Goal: Task Accomplishment & Management: Manage account settings

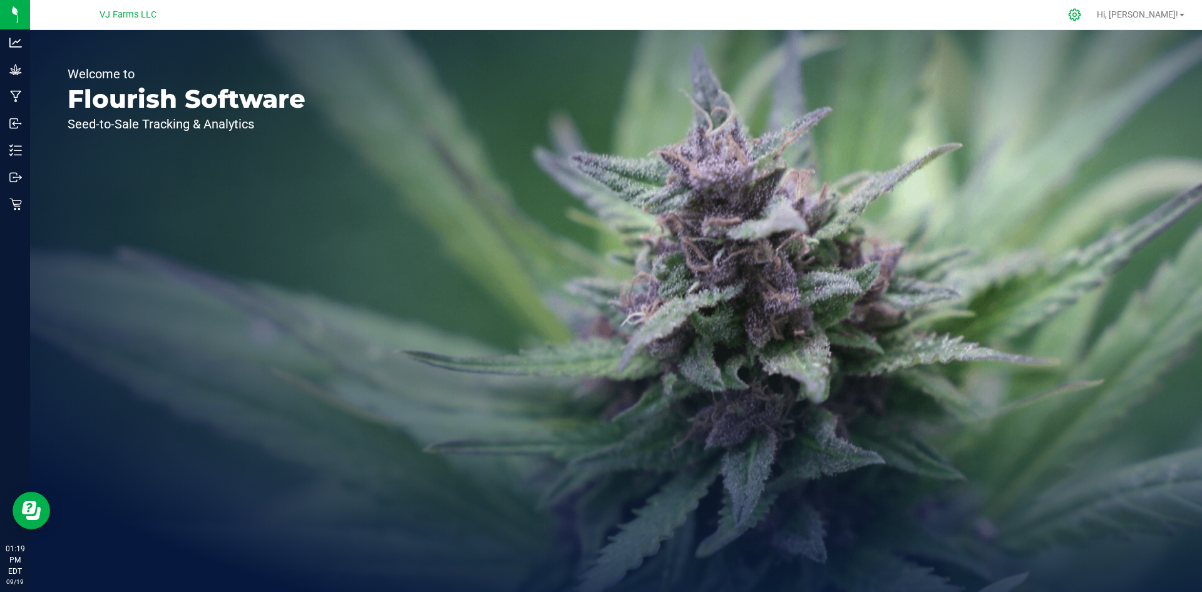
click at [1081, 9] on icon at bounding box center [1074, 14] width 13 height 13
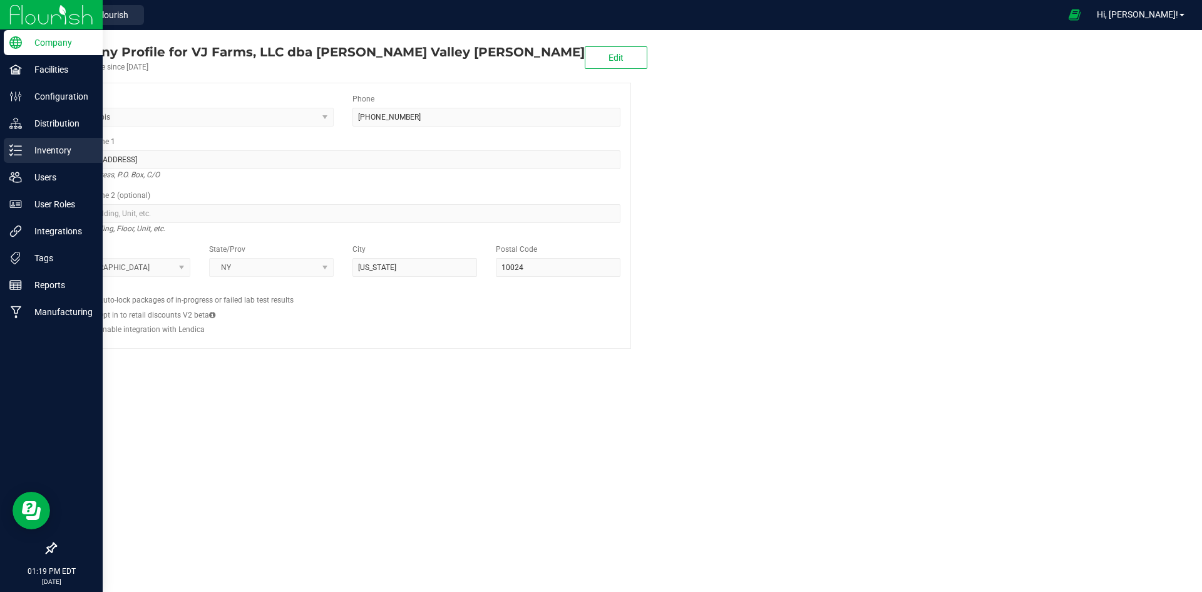
click at [34, 143] on p "Inventory" at bounding box center [59, 150] width 75 height 15
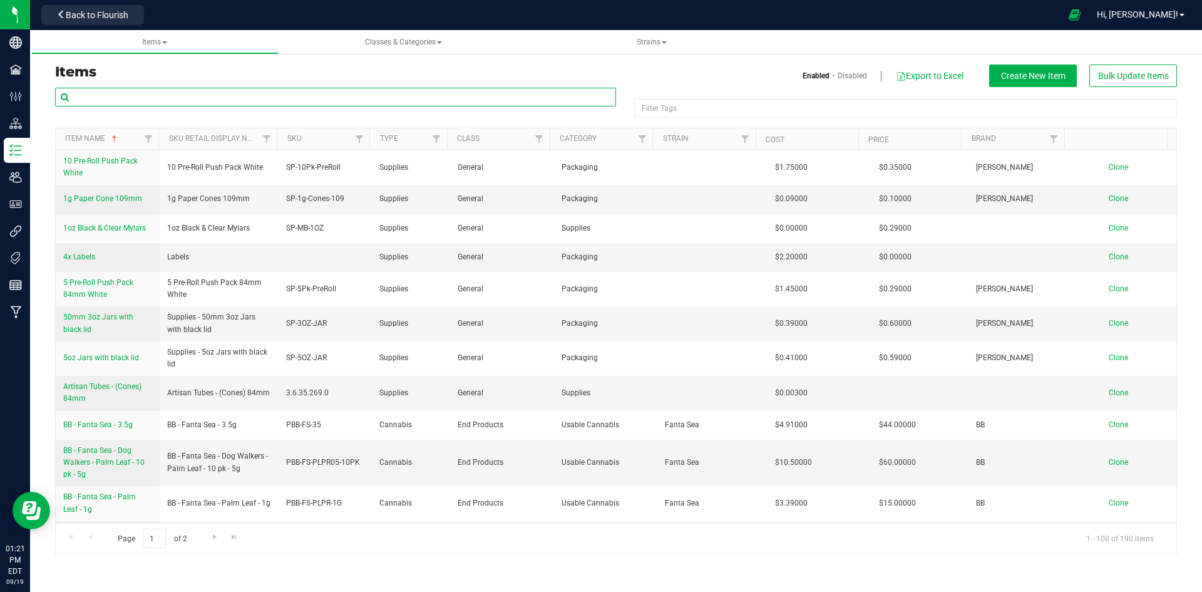
click at [114, 94] on input "text" at bounding box center [335, 97] width 561 height 19
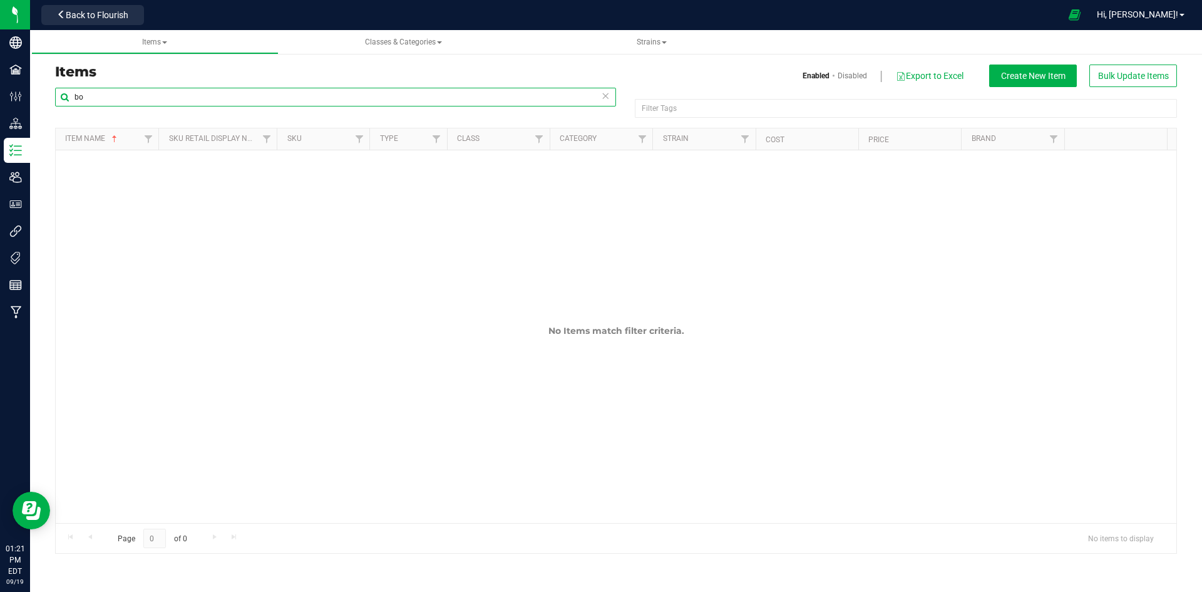
type input "b"
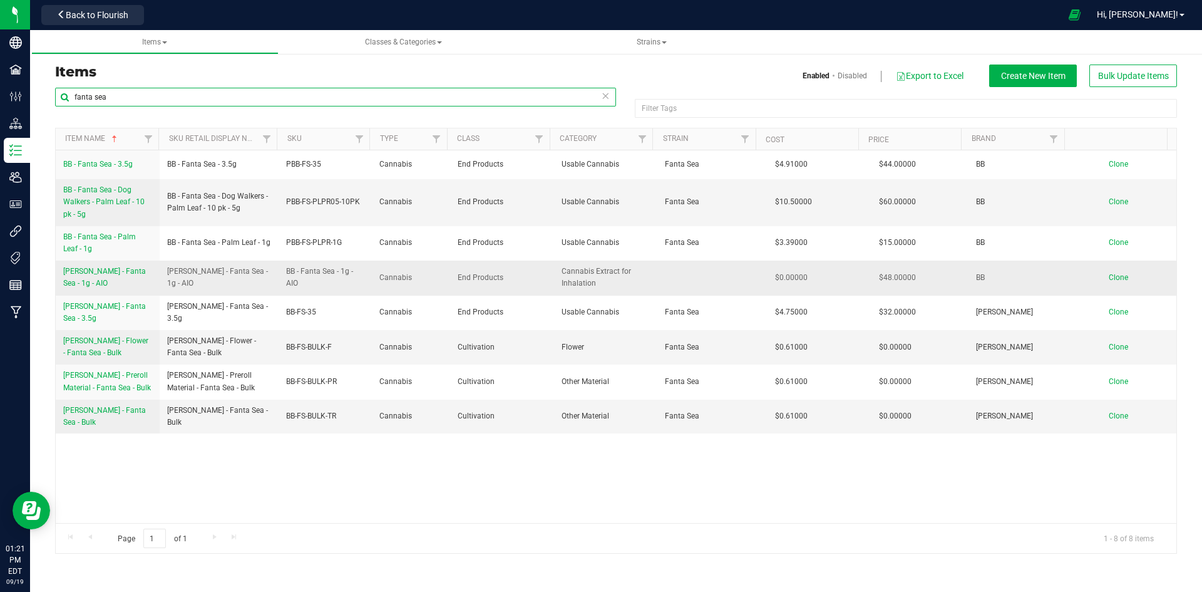
type input "fanta sea"
click at [124, 269] on span "[PERSON_NAME] - Fanta Sea - 1g - AIO" at bounding box center [104, 277] width 83 height 21
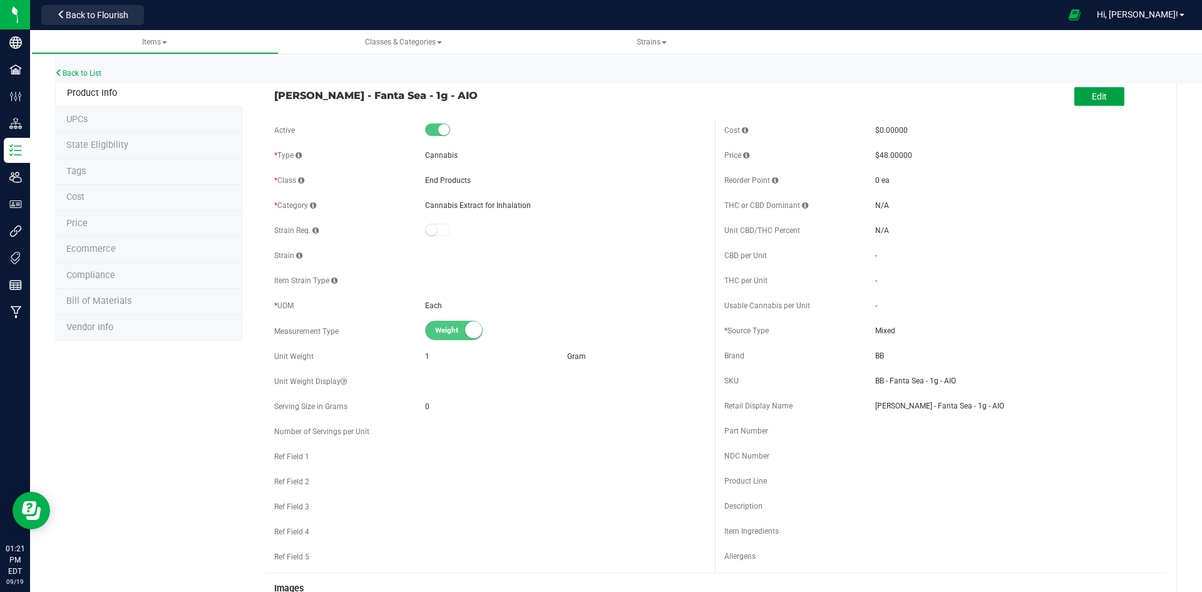
click at [1078, 95] on button "Edit" at bounding box center [1100, 96] width 50 height 19
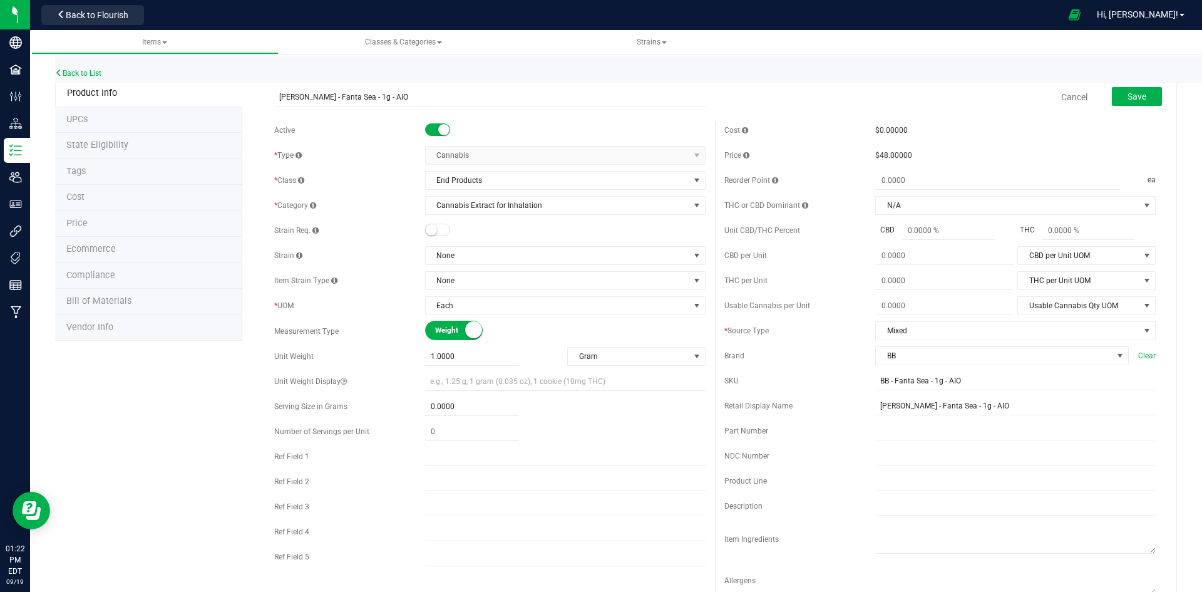
click at [105, 198] on li "Cost" at bounding box center [148, 198] width 187 height 26
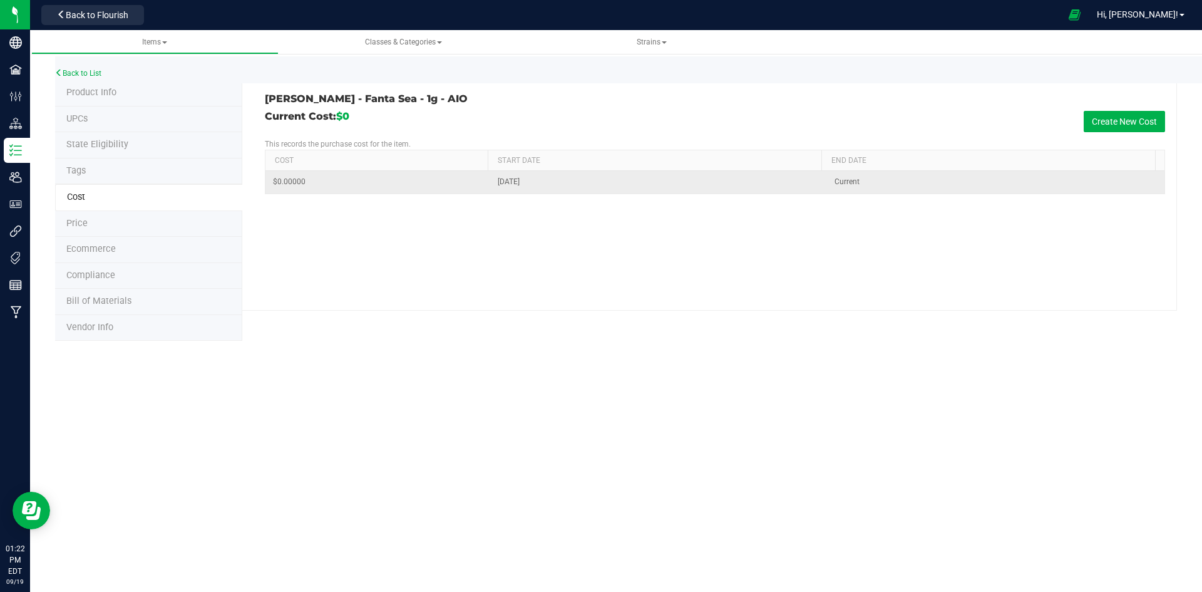
click at [279, 182] on span "$0.00000" at bounding box center [289, 182] width 33 height 12
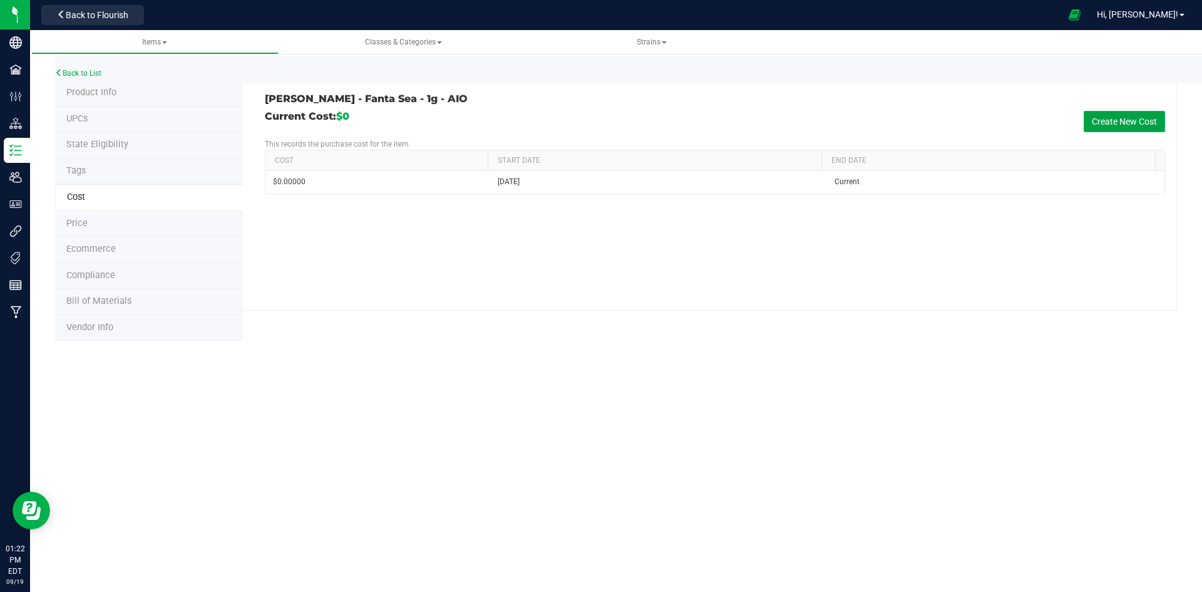
click at [1121, 118] on button "Create New Cost" at bounding box center [1124, 121] width 81 height 21
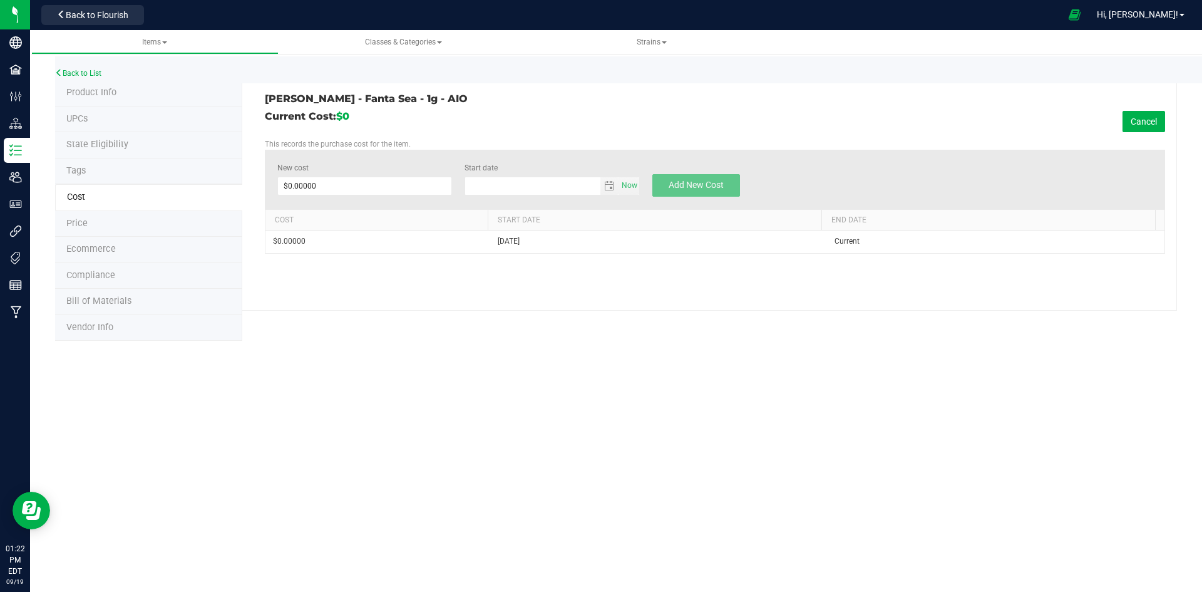
type input "[DATE]"
click at [290, 187] on span at bounding box center [364, 186] width 175 height 19
type input "13.65"
click at [682, 182] on span "Add New Cost" at bounding box center [696, 185] width 55 height 10
type input "$0.00000"
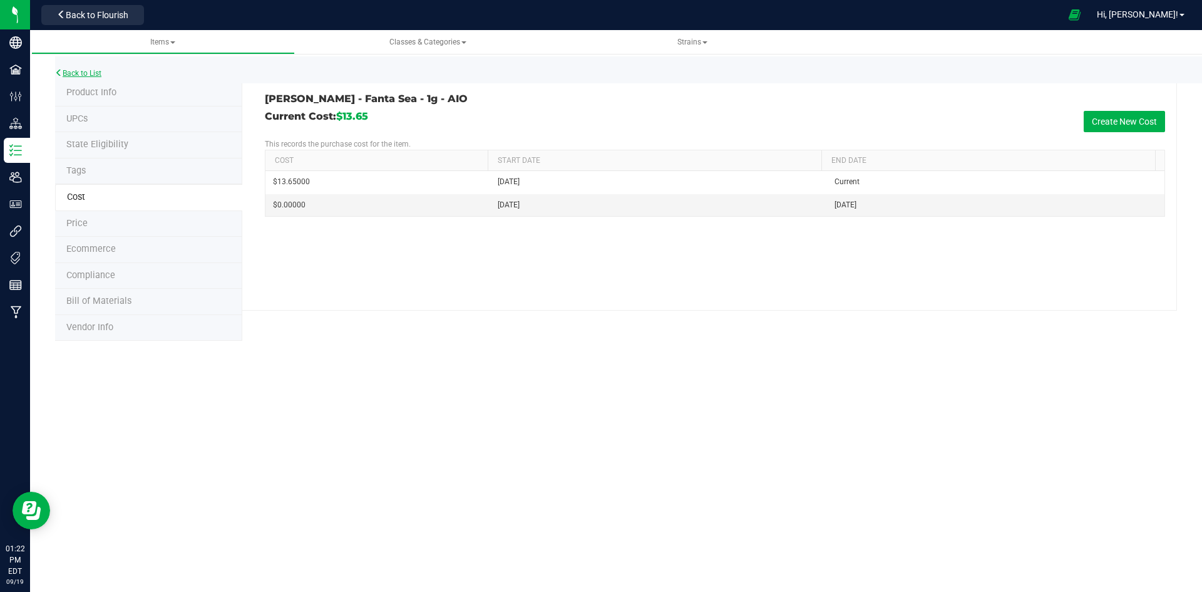
click at [70, 70] on link "Back to List" at bounding box center [78, 73] width 46 height 9
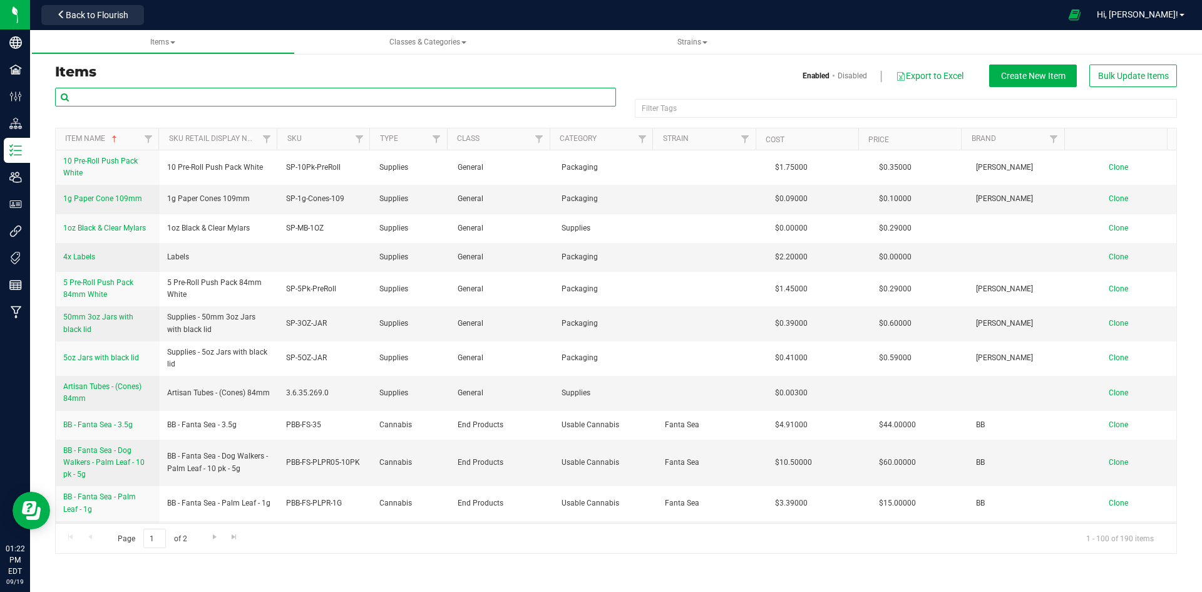
click at [96, 98] on input "text" at bounding box center [335, 97] width 561 height 19
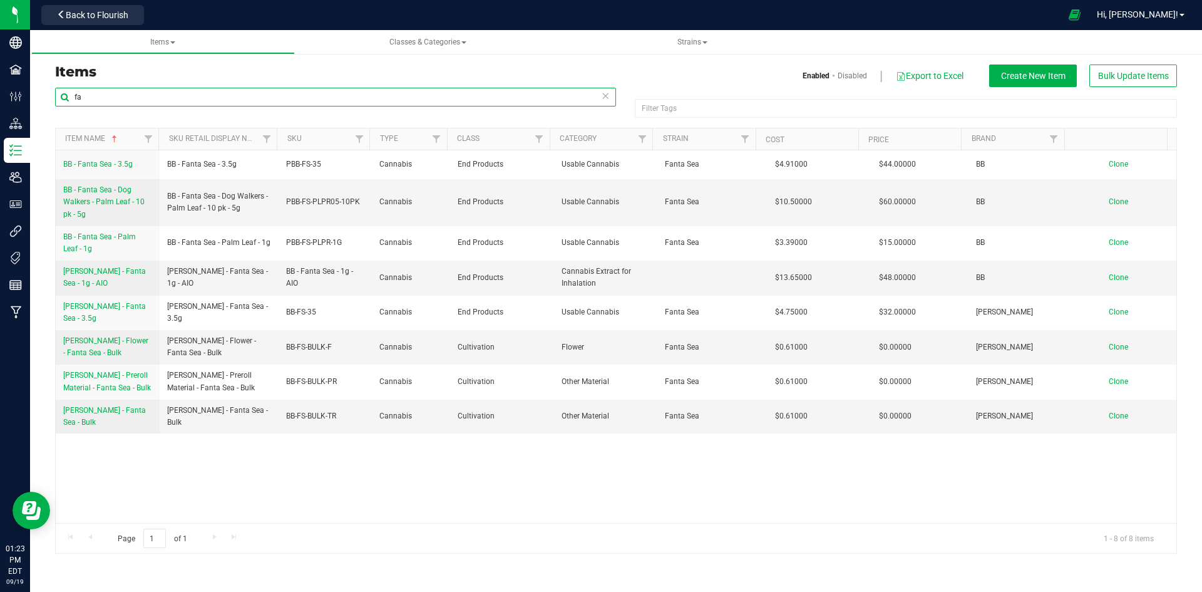
type input "f"
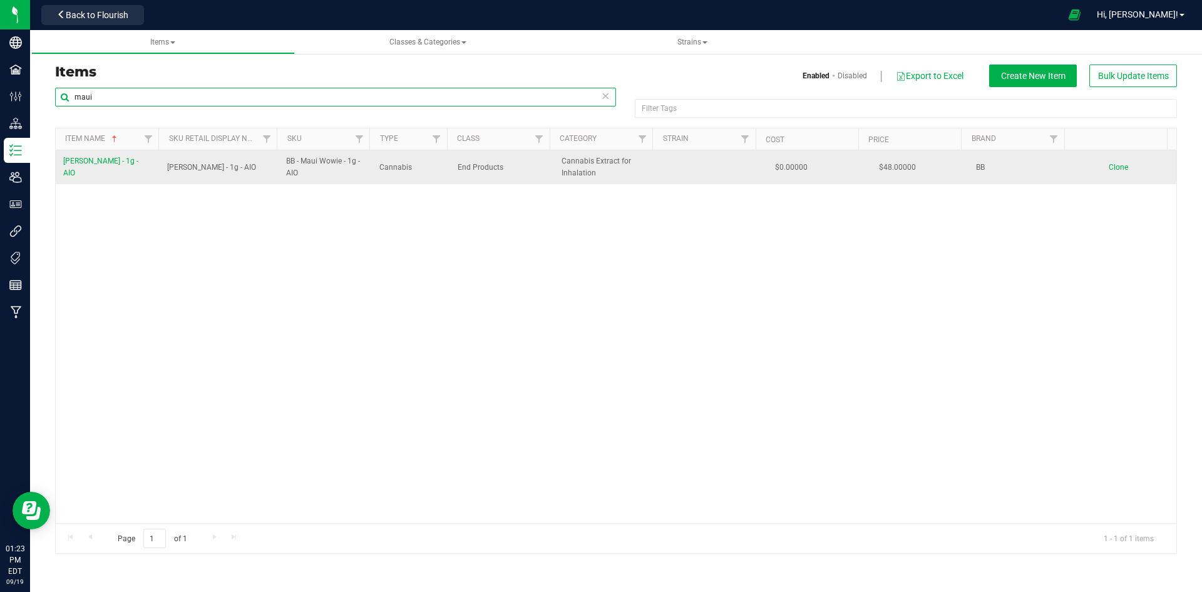
type input "maui"
click at [120, 164] on span "[PERSON_NAME] - 1g - AIO" at bounding box center [100, 167] width 75 height 21
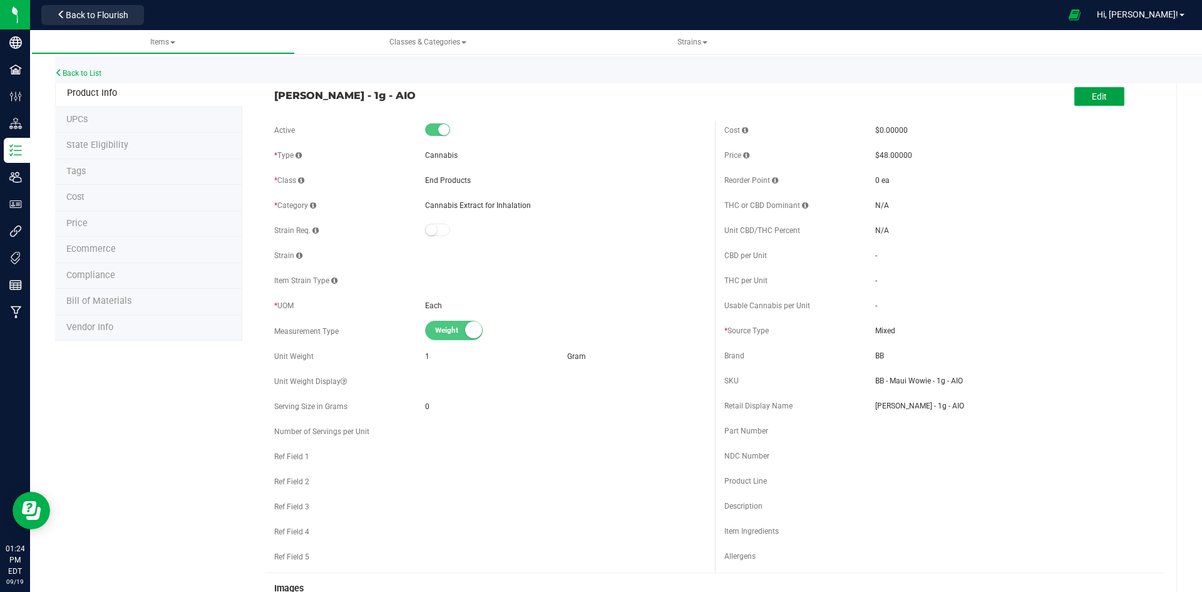
click at [1093, 99] on span "Edit" at bounding box center [1099, 96] width 15 height 10
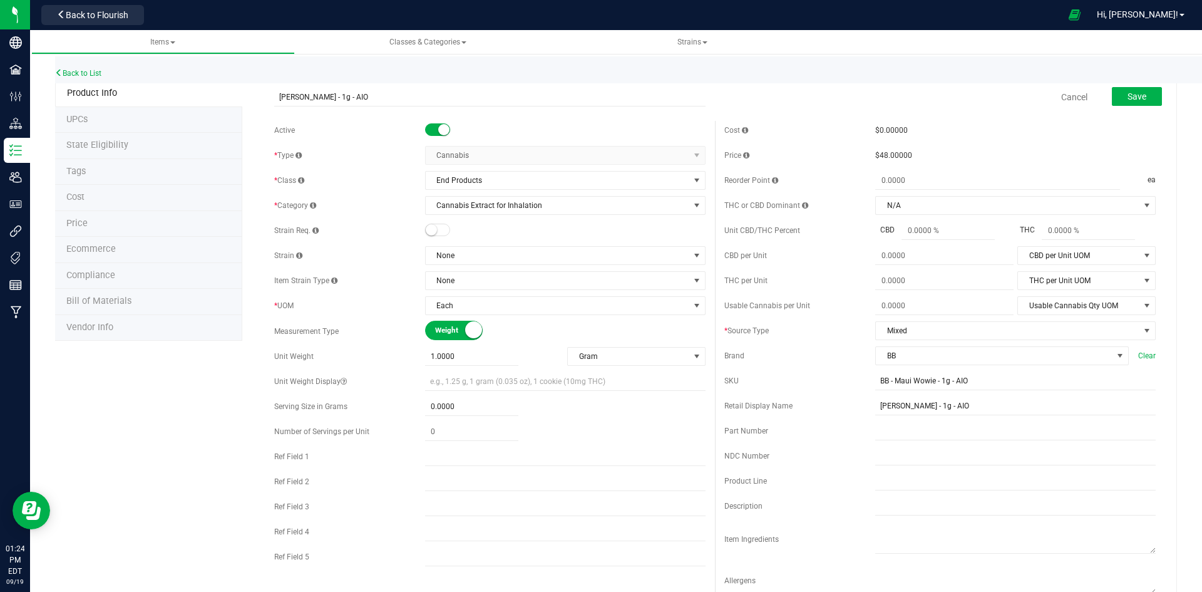
click at [68, 193] on span "Cost" at bounding box center [75, 197] width 18 height 11
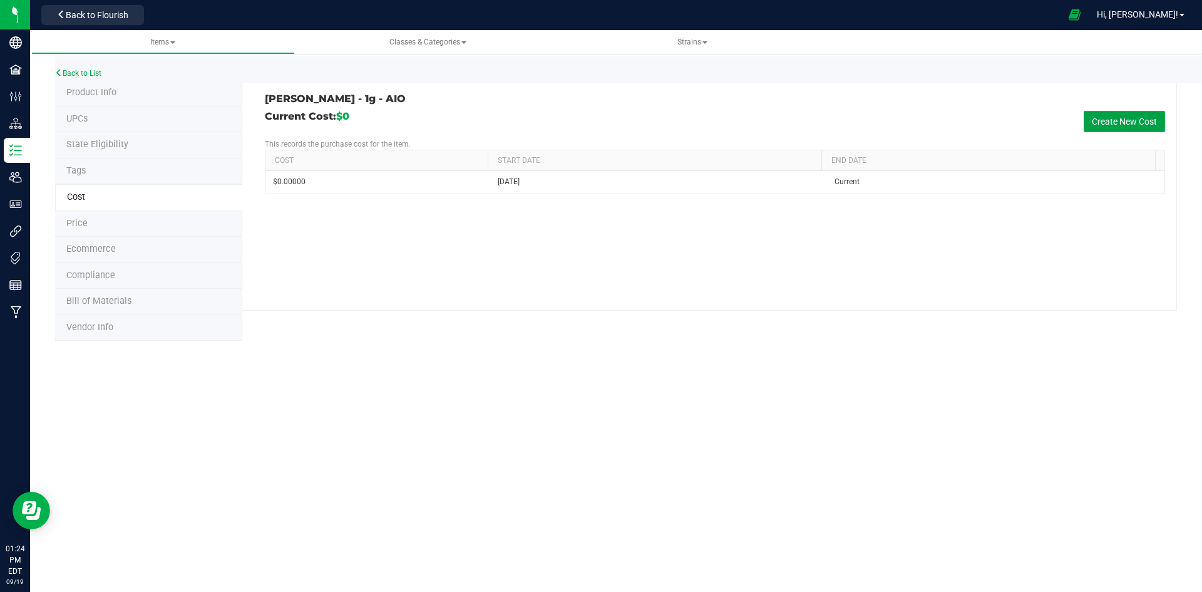
click at [1105, 118] on button "Create New Cost" at bounding box center [1124, 121] width 81 height 21
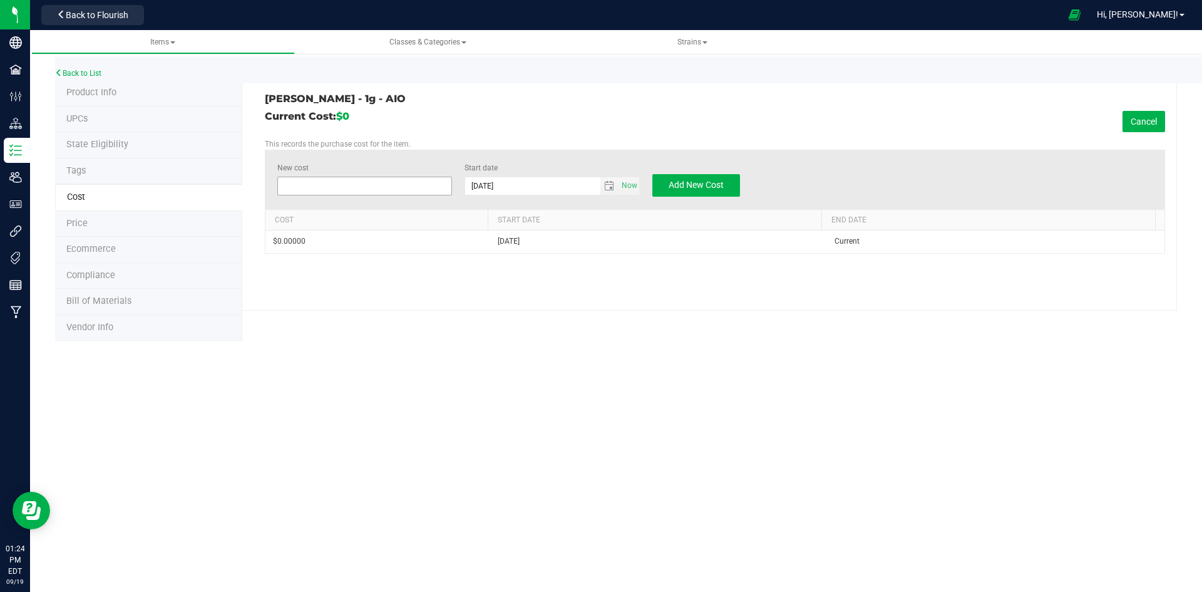
click at [311, 184] on span at bounding box center [364, 186] width 175 height 19
type input "13.65"
click at [703, 182] on span "Add New Cost" at bounding box center [696, 185] width 55 height 10
type input "$0.00000"
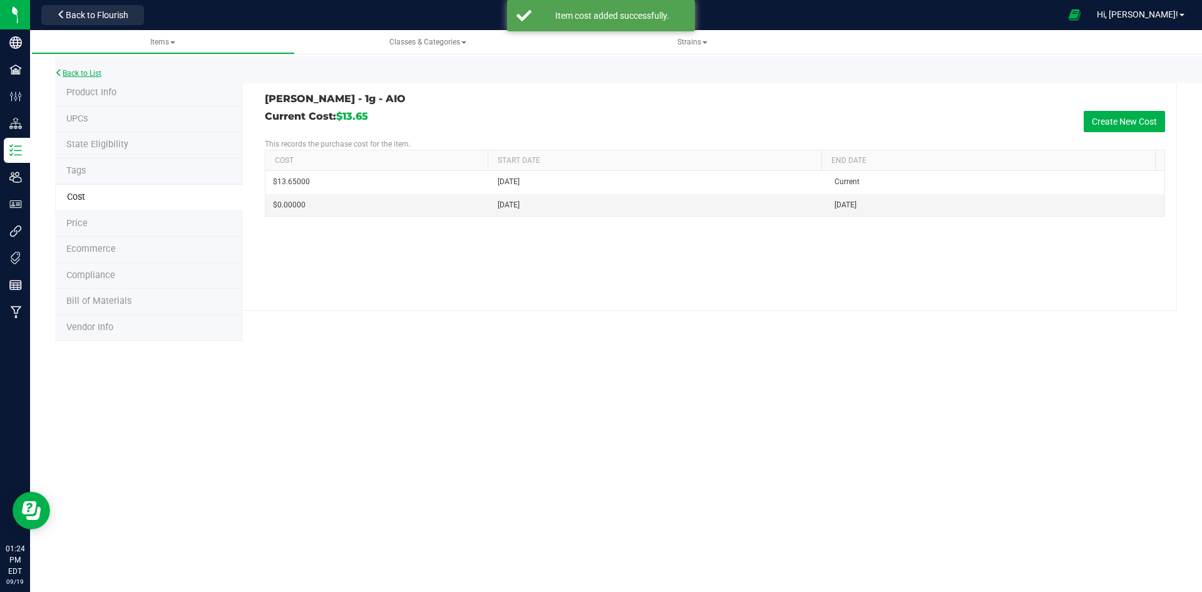
click at [68, 70] on link "Back to List" at bounding box center [78, 73] width 46 height 9
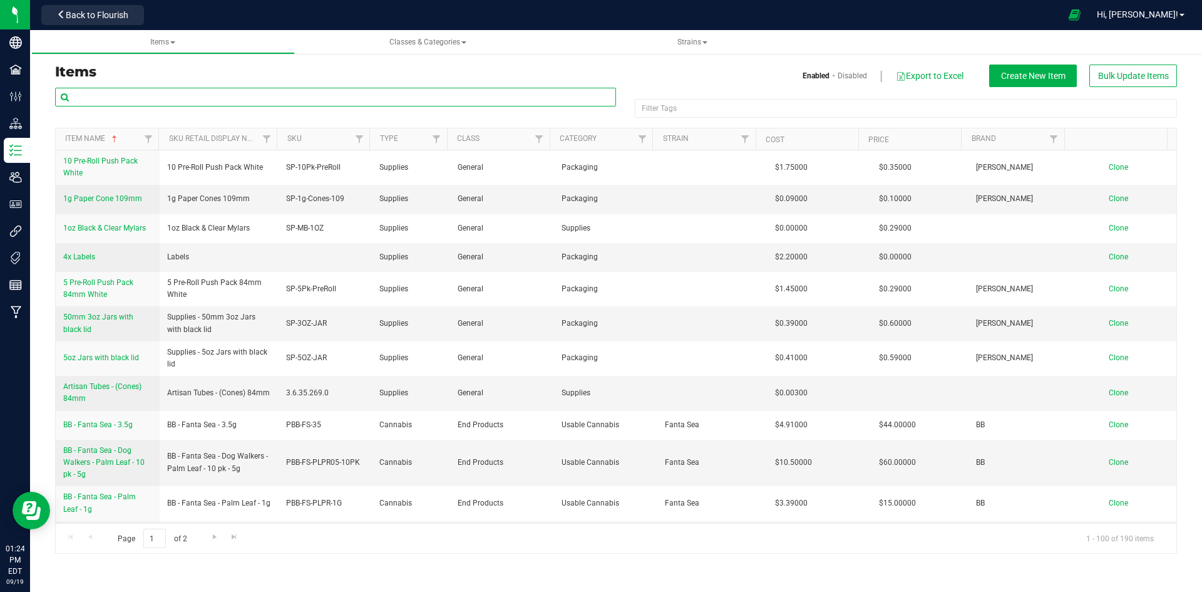
click at [91, 95] on input "text" at bounding box center [335, 97] width 561 height 19
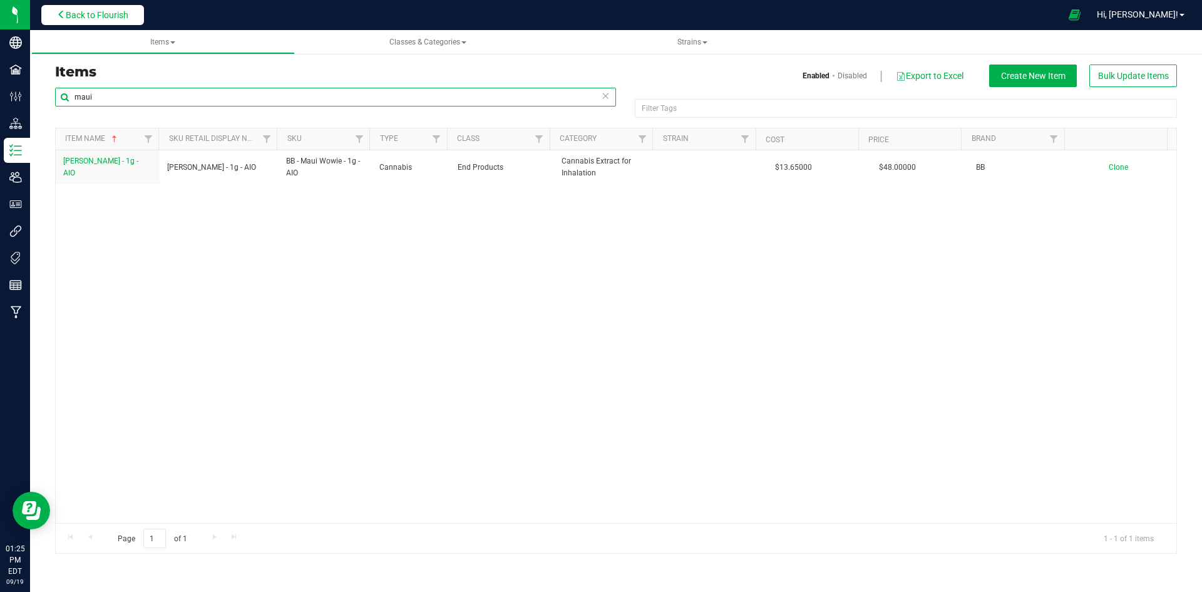
type input "maui"
click at [75, 10] on span "Back to Flourish" at bounding box center [97, 15] width 63 height 10
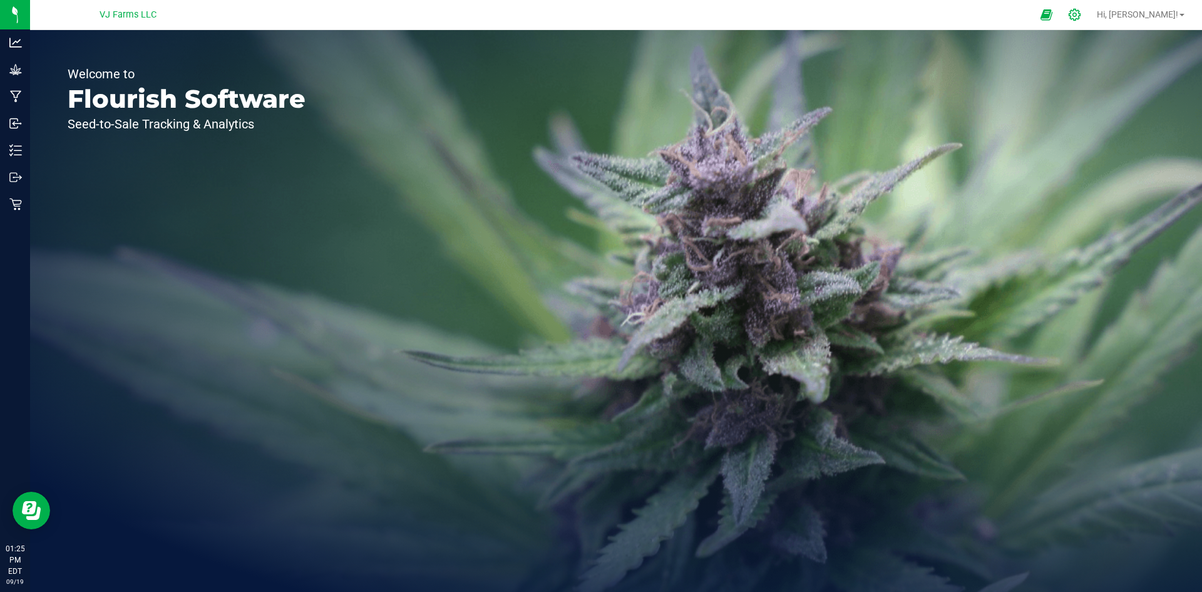
click at [1081, 13] on icon at bounding box center [1075, 15] width 12 height 12
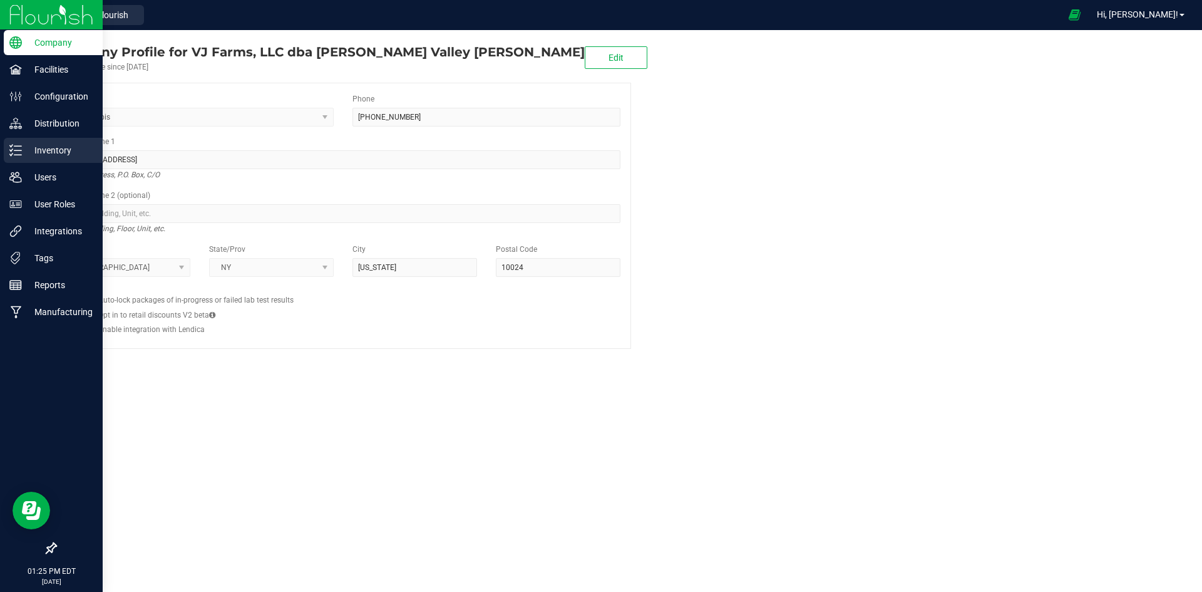
click at [46, 147] on p "Inventory" at bounding box center [59, 150] width 75 height 15
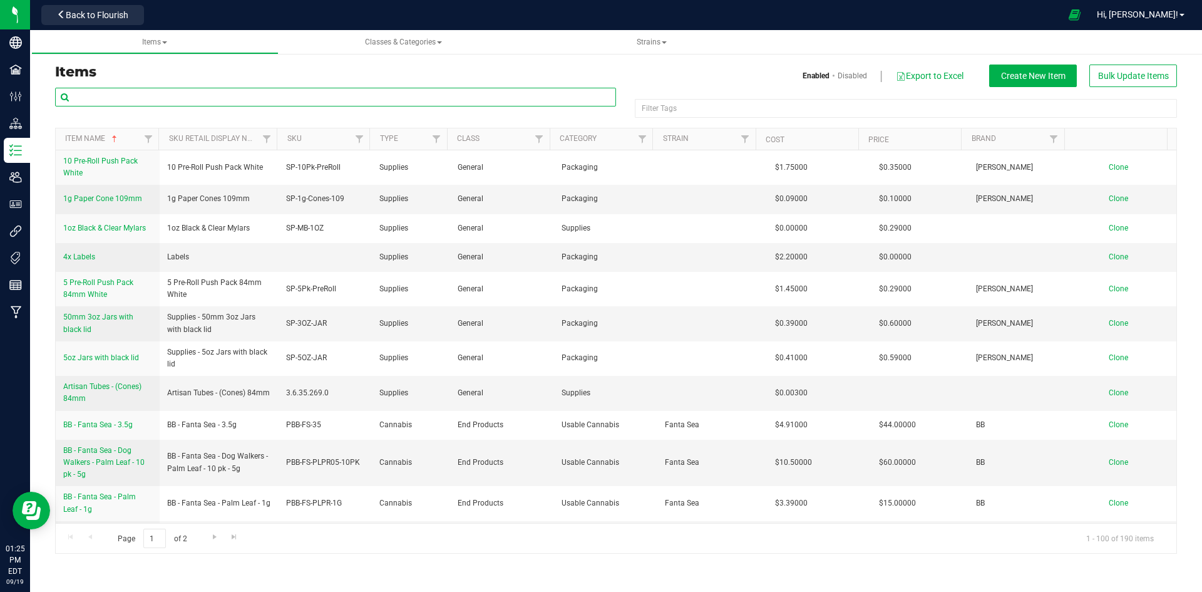
click at [119, 95] on input "text" at bounding box center [335, 97] width 561 height 19
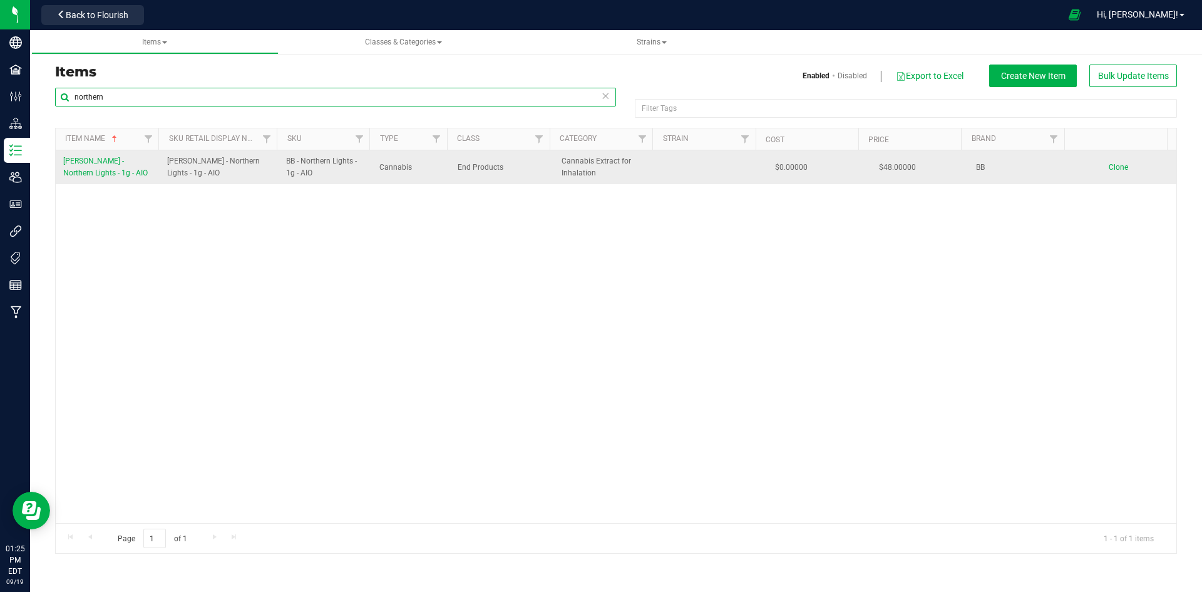
type input "northern"
click at [108, 167] on link "[PERSON_NAME] - Northern Lights - 1g - AIO" at bounding box center [107, 167] width 89 height 24
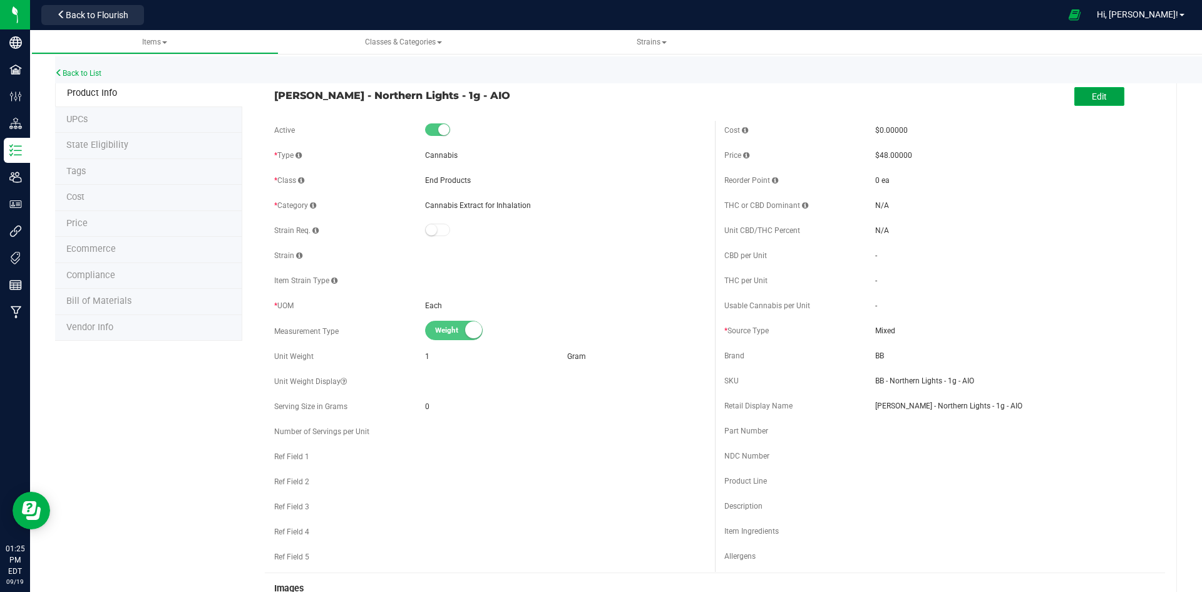
click at [1092, 96] on span "Edit" at bounding box center [1099, 96] width 15 height 10
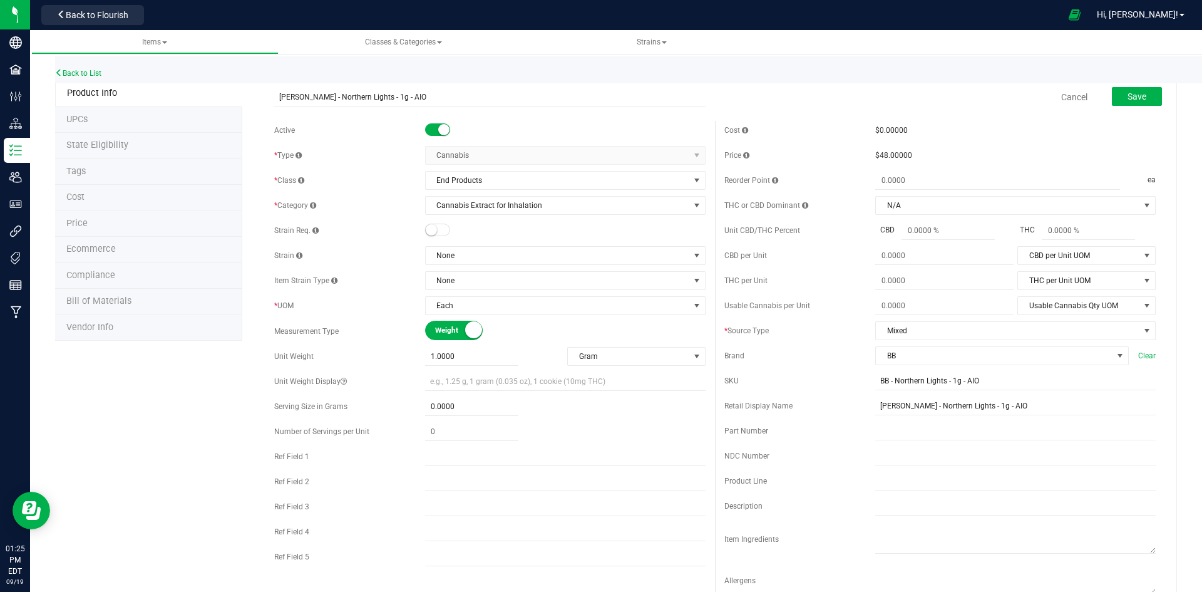
click at [119, 199] on li "Cost" at bounding box center [148, 198] width 187 height 26
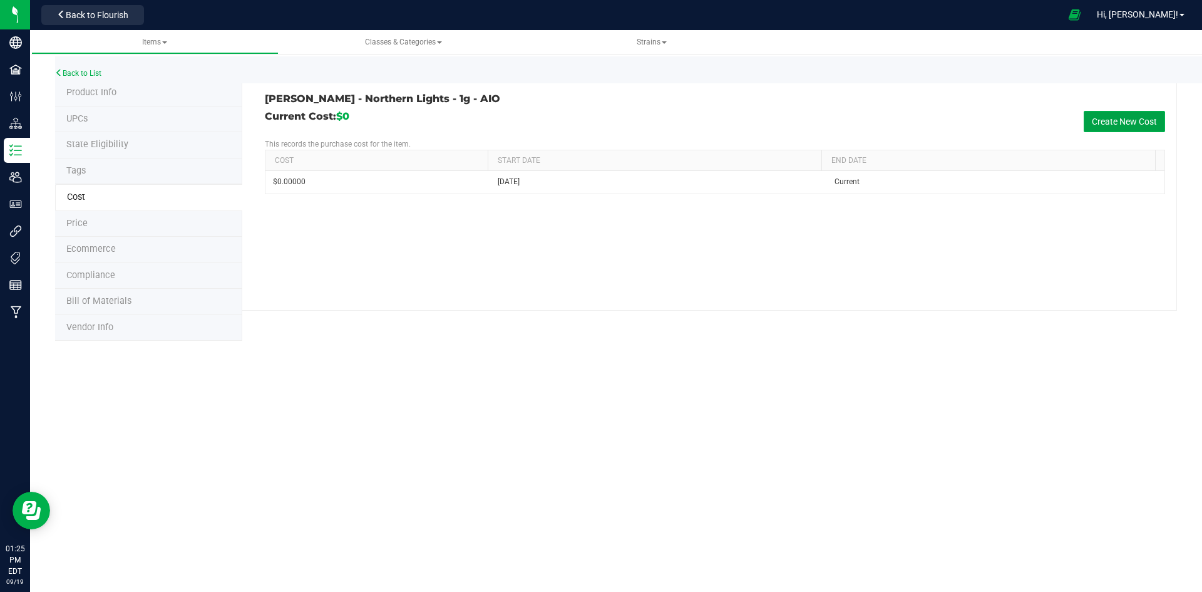
click at [1120, 121] on button "Create New Cost" at bounding box center [1124, 121] width 81 height 21
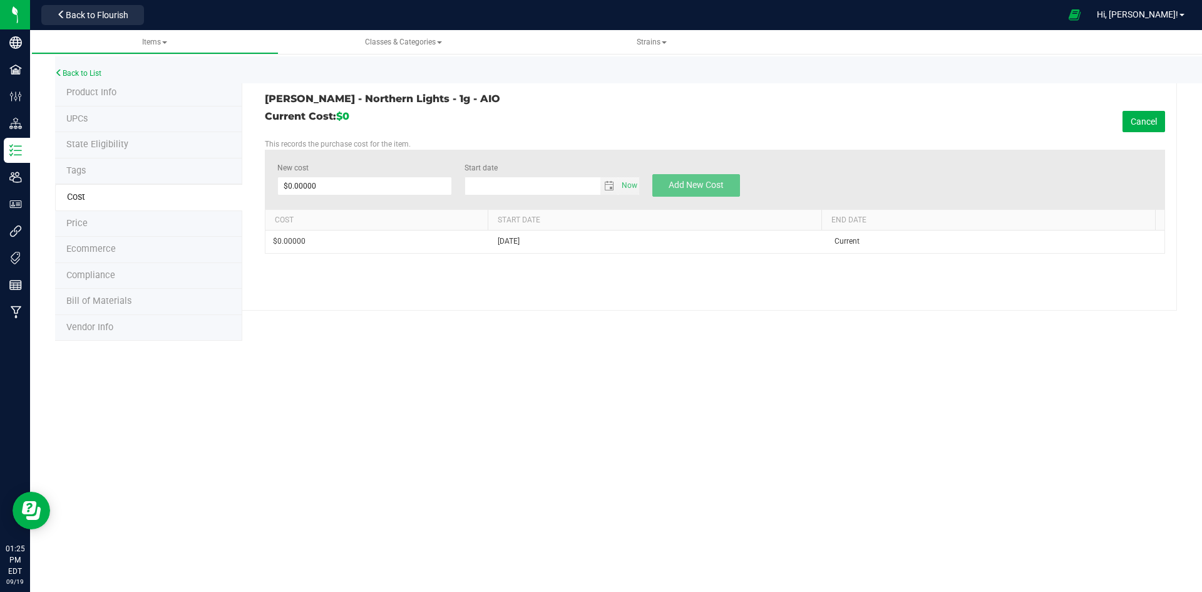
type input "[DATE]"
click at [305, 180] on span at bounding box center [364, 186] width 175 height 19
type input "13.65"
click at [676, 178] on button "Add New Cost" at bounding box center [696, 185] width 88 height 23
type input "$0.00000"
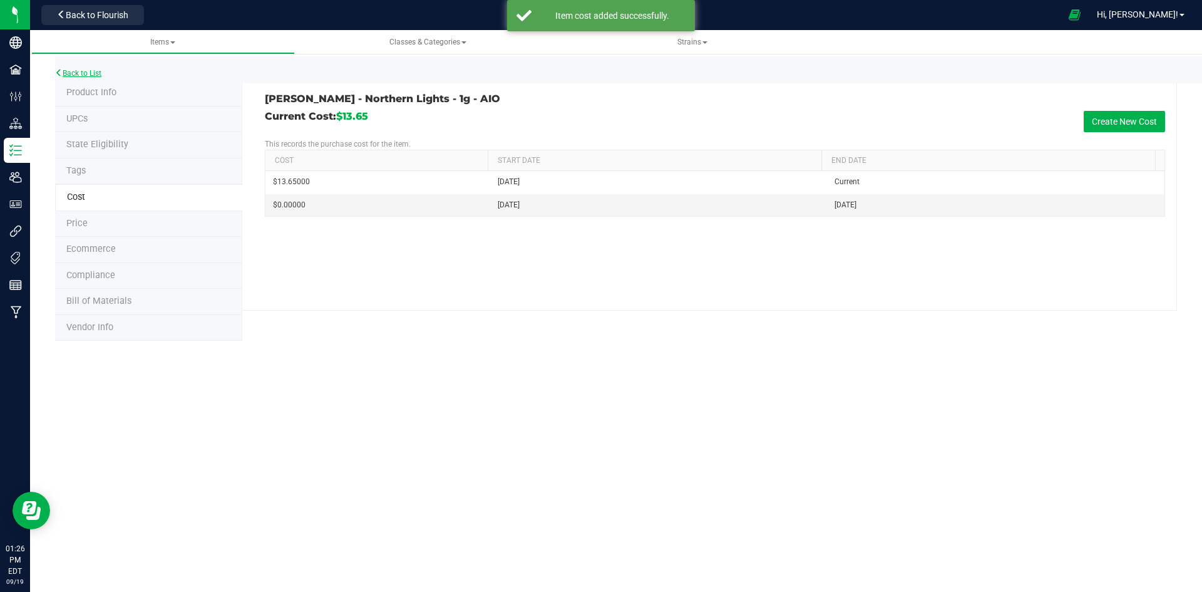
click at [76, 69] on link "Back to List" at bounding box center [78, 73] width 46 height 9
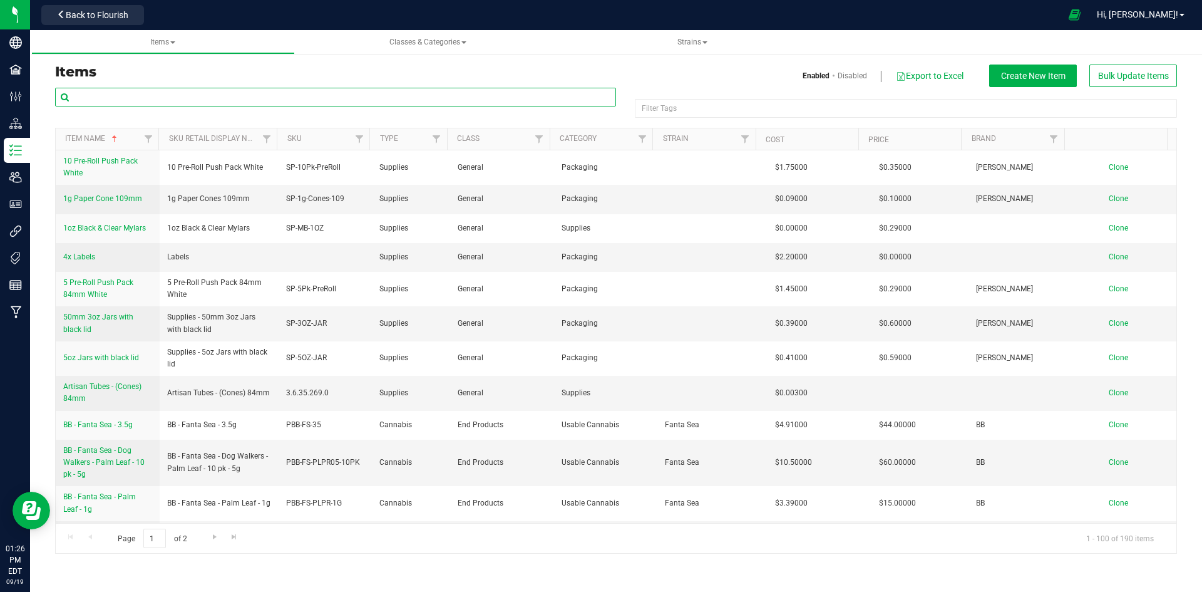
click at [86, 100] on input "text" at bounding box center [335, 97] width 561 height 19
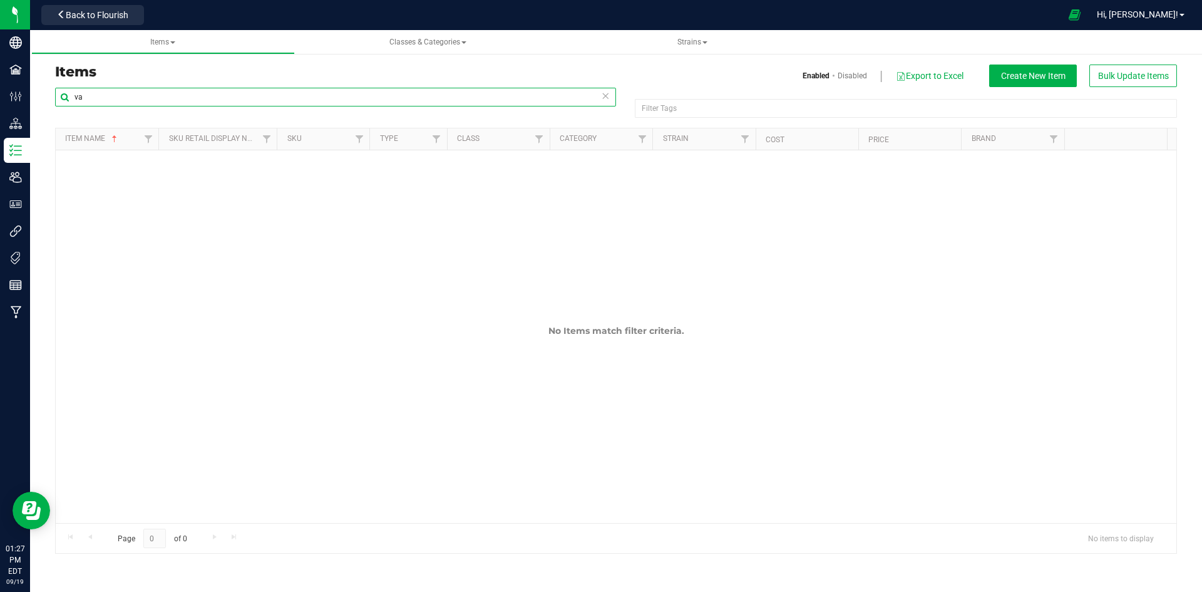
type input "v"
type input "lemon cherry bomb"
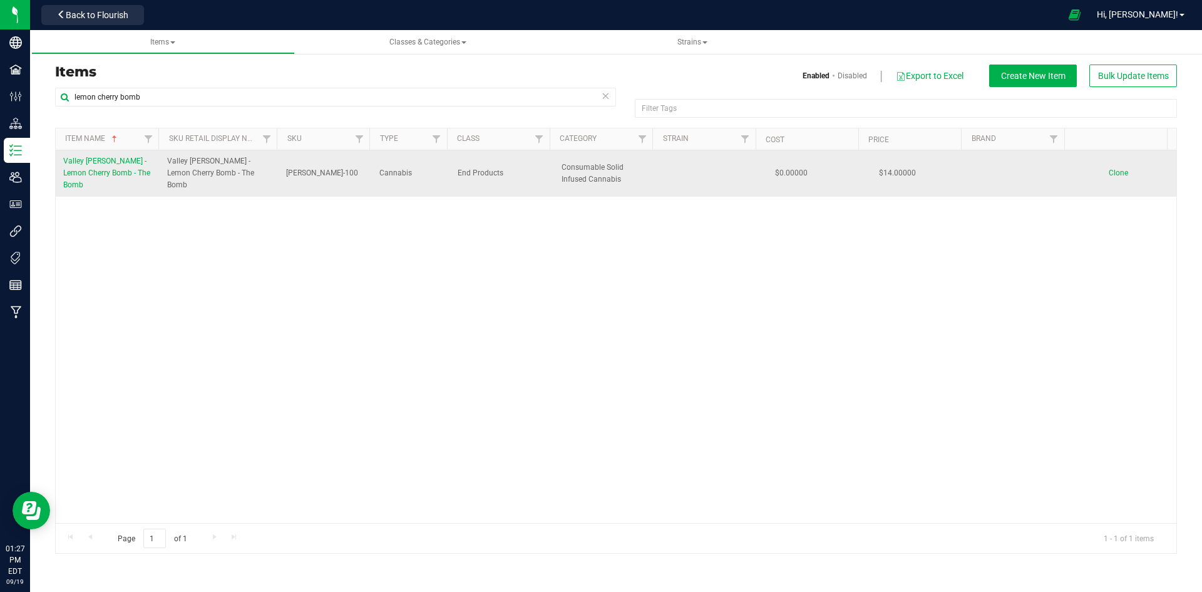
click at [98, 163] on span "Valley [PERSON_NAME] - Lemon Cherry Bomb - The Bomb" at bounding box center [106, 173] width 87 height 33
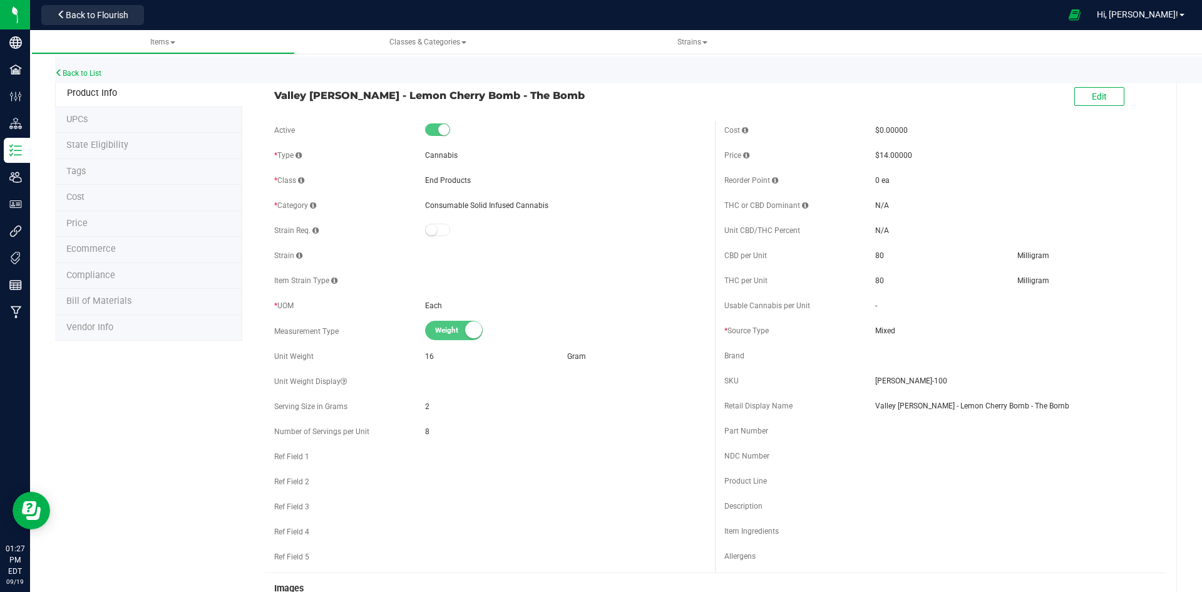
click at [1076, 85] on div "Edit" at bounding box center [1100, 98] width 50 height 26
click at [1076, 93] on button "Edit" at bounding box center [1100, 96] width 50 height 19
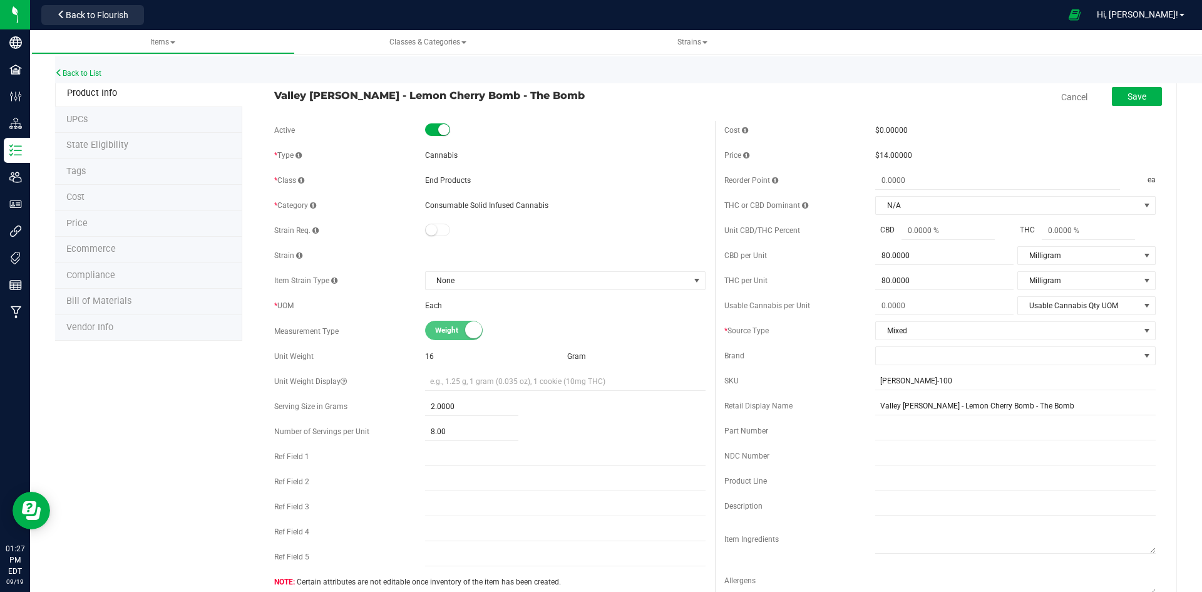
click at [126, 195] on li "Cost" at bounding box center [148, 198] width 187 height 26
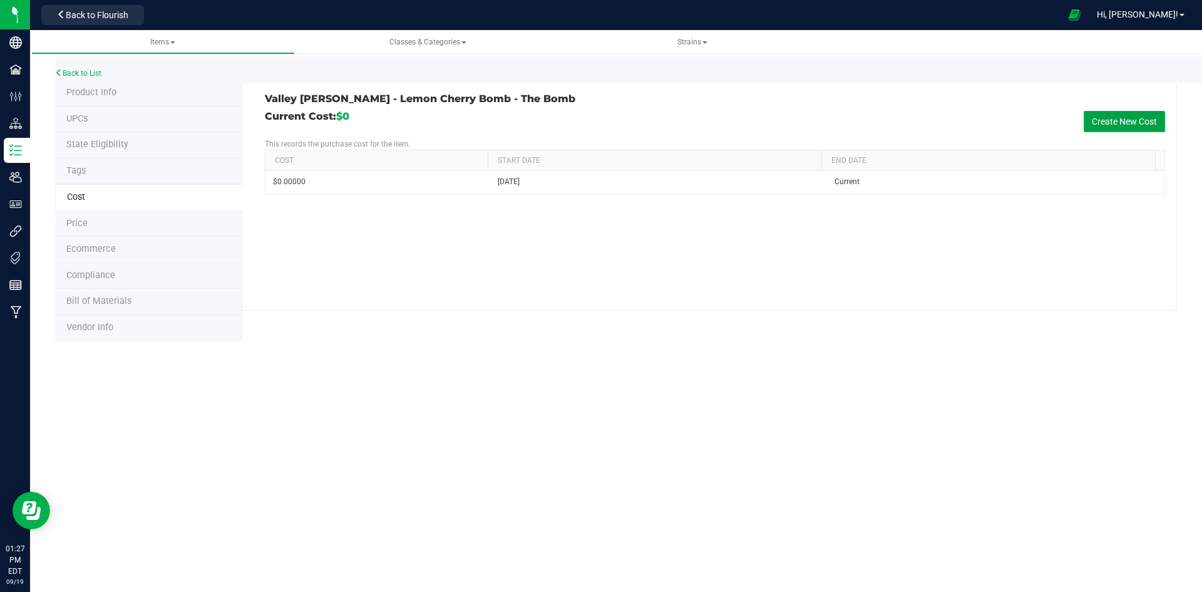
click at [1105, 116] on button "Create New Cost" at bounding box center [1124, 121] width 81 height 21
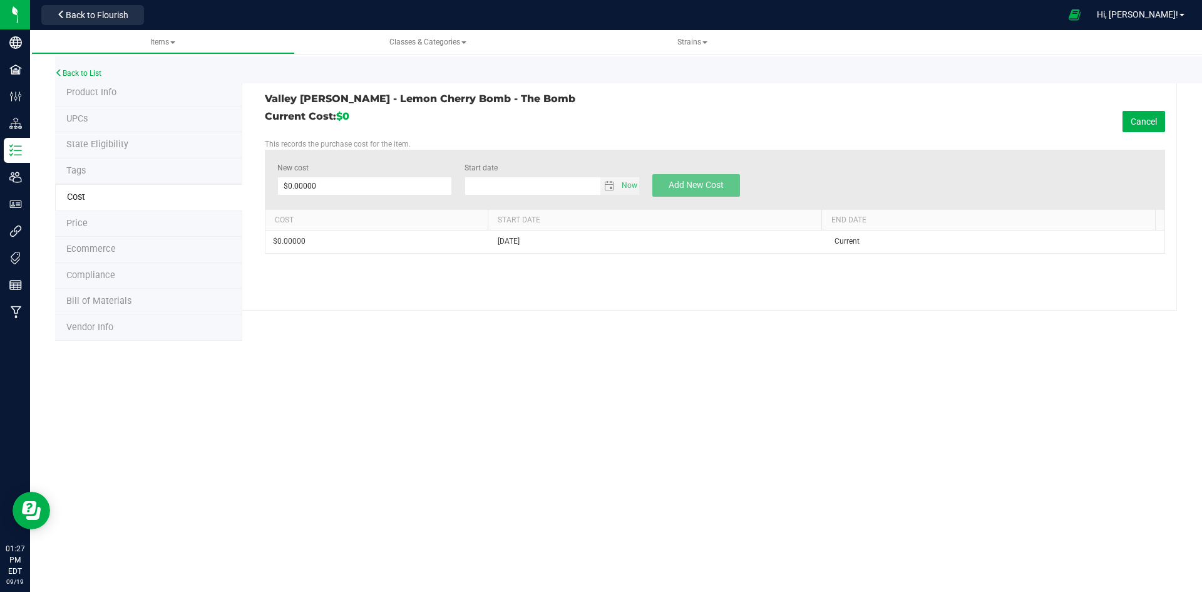
type input "[DATE]"
click at [289, 186] on span at bounding box center [364, 186] width 175 height 19
type input "4.28"
click at [688, 182] on span "Add New Cost" at bounding box center [696, 185] width 55 height 10
type input "$0.00000"
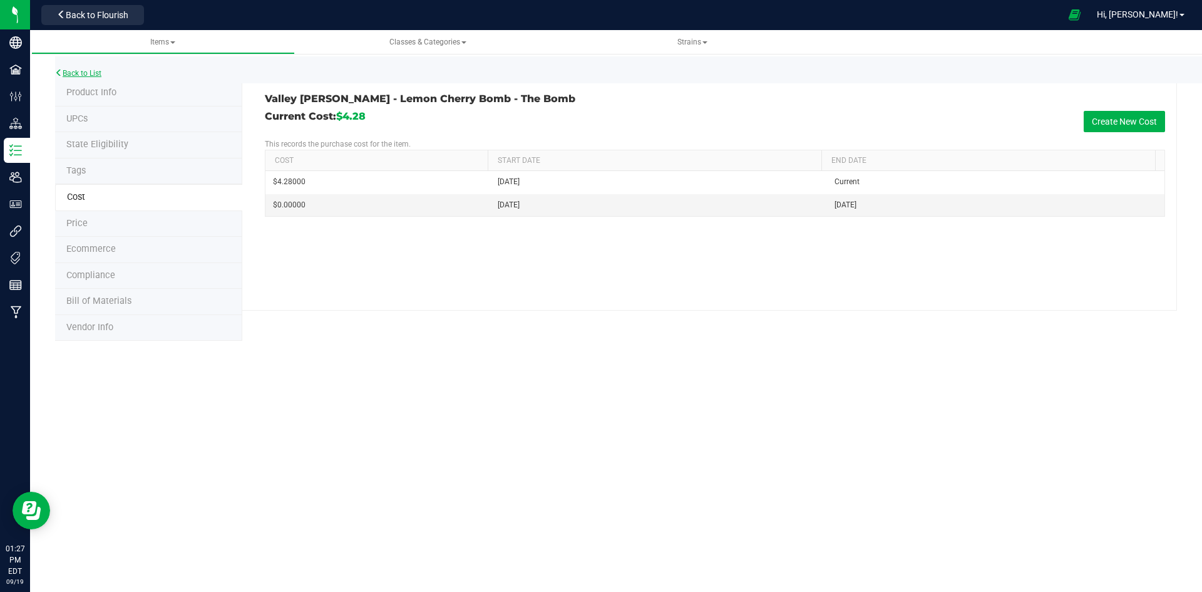
click at [74, 70] on link "Back to List" at bounding box center [78, 73] width 46 height 9
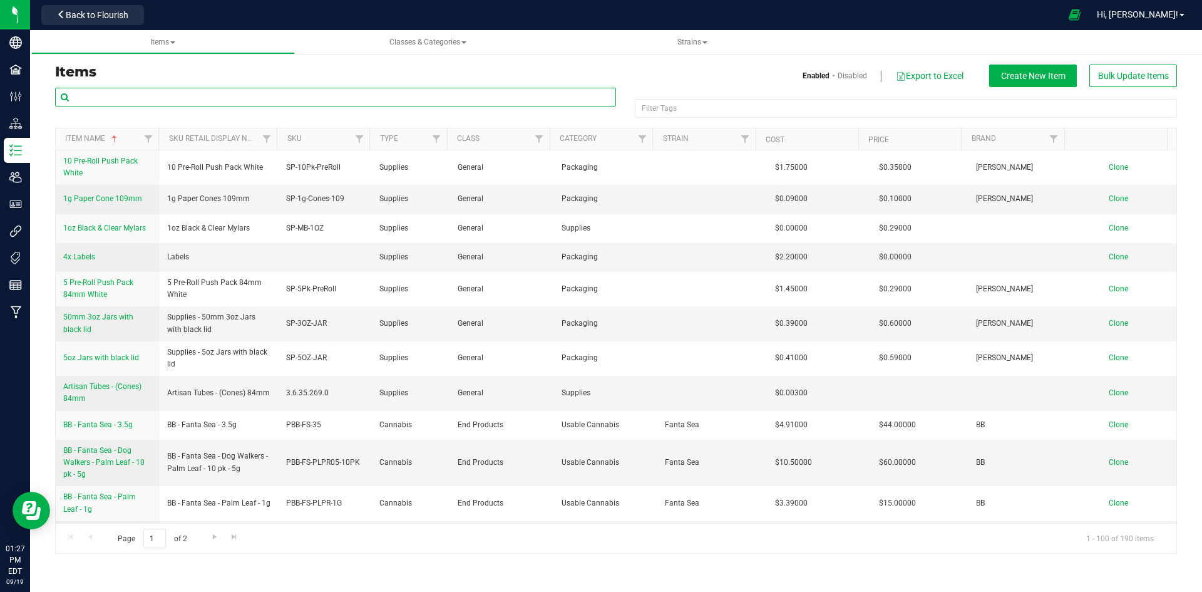
click at [100, 98] on input "text" at bounding box center [335, 97] width 561 height 19
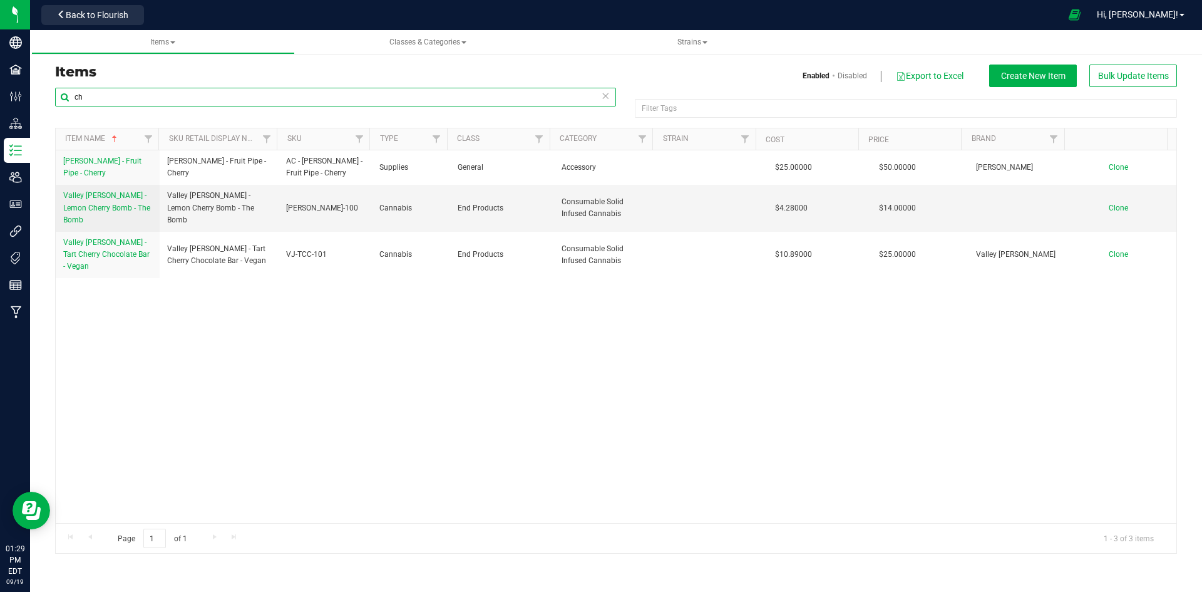
type input "c"
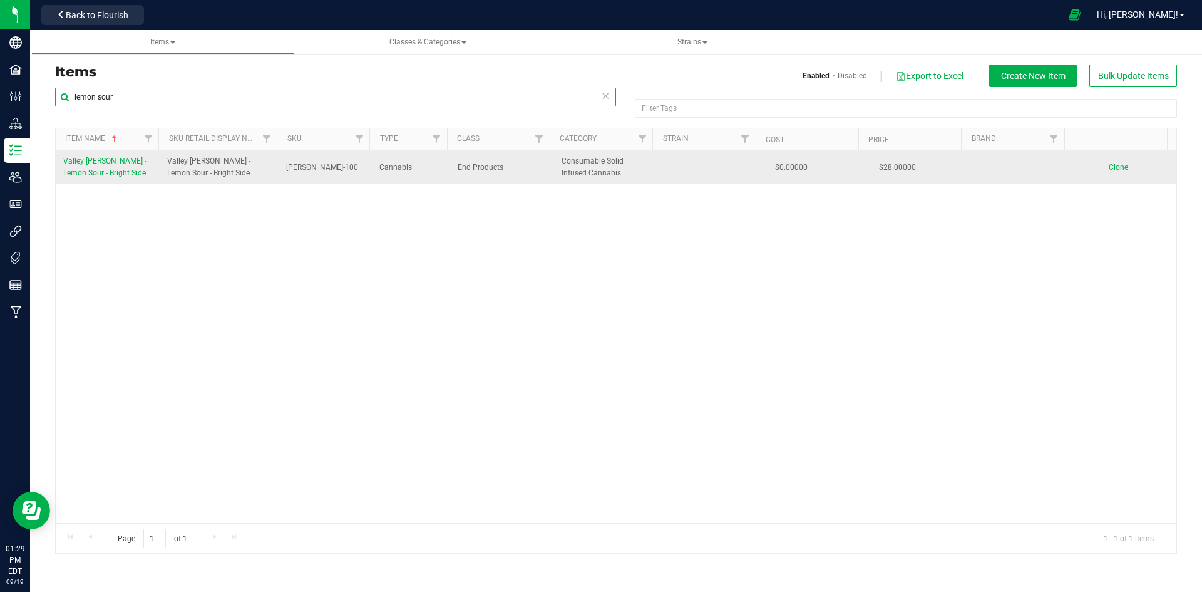
type input "lemon sour"
click at [107, 163] on span "Valley [PERSON_NAME] - Lemon Sour - Bright Side" at bounding box center [104, 167] width 83 height 21
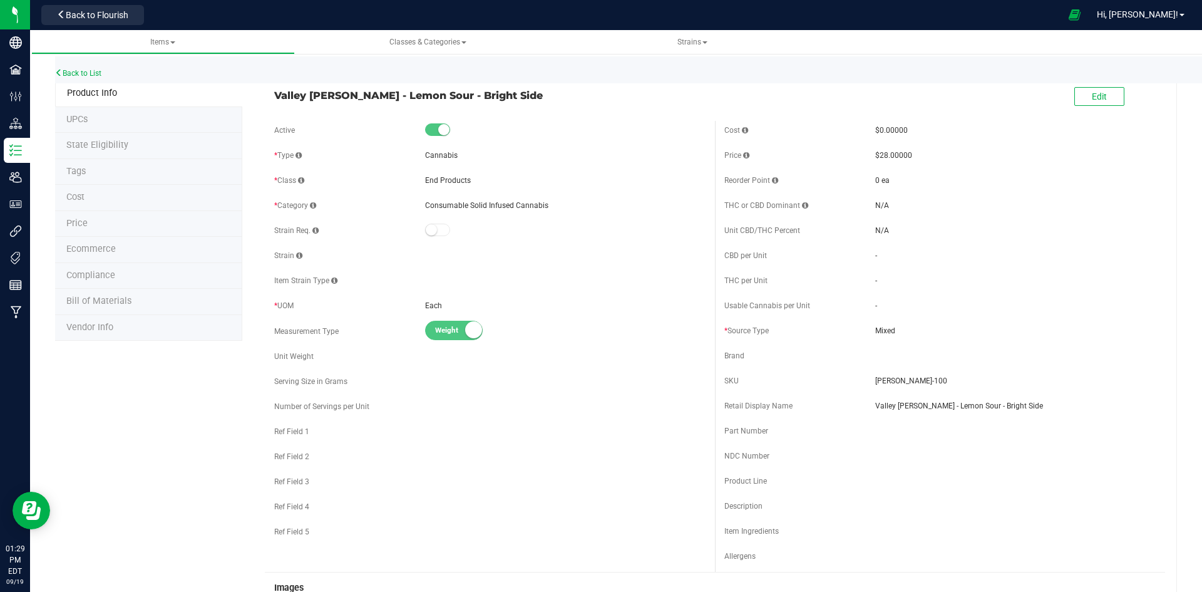
click at [1089, 85] on div "Edit" at bounding box center [1100, 98] width 50 height 26
click at [1092, 91] on span "Edit" at bounding box center [1099, 96] width 15 height 10
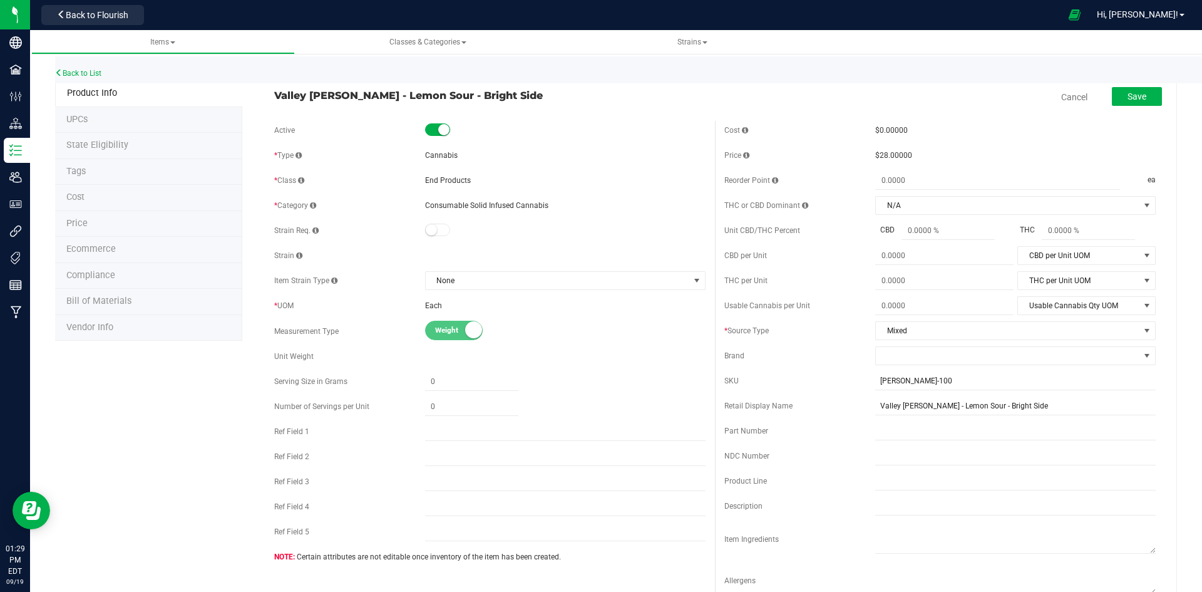
click at [71, 194] on span "Cost" at bounding box center [75, 197] width 18 height 11
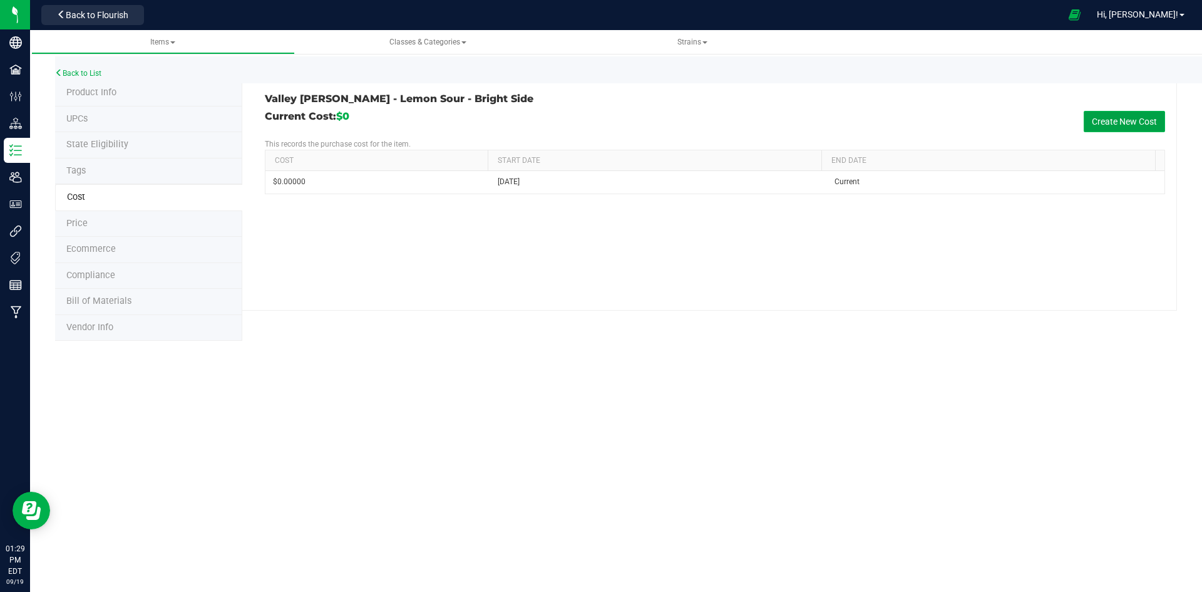
click at [1105, 122] on button "Create New Cost" at bounding box center [1124, 121] width 81 height 21
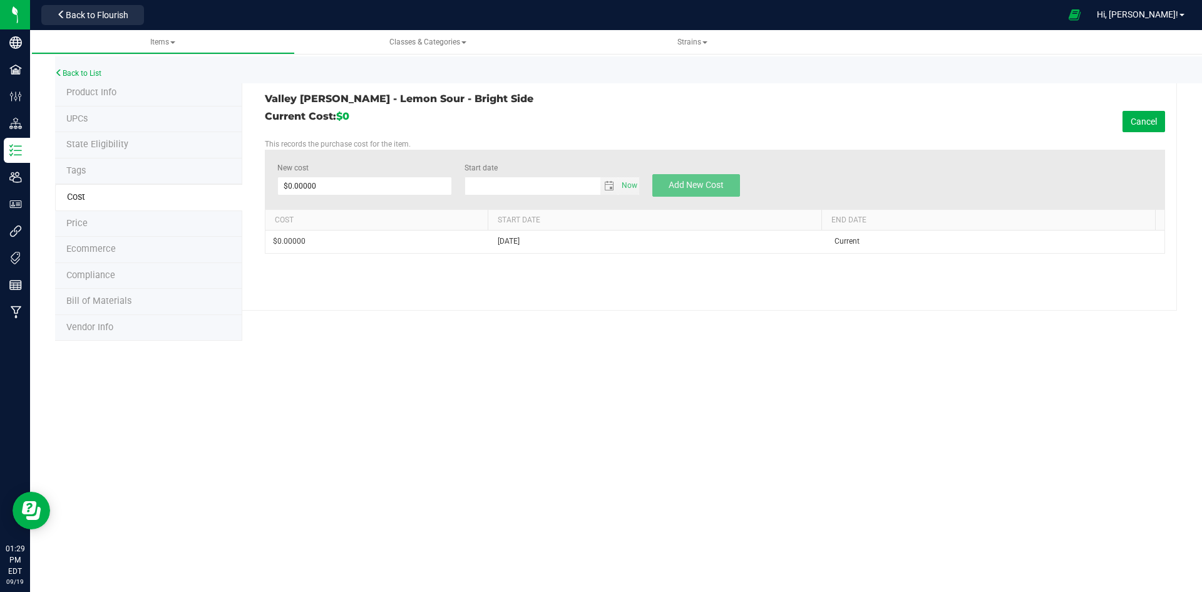
type input "[DATE]"
click at [299, 181] on span at bounding box center [364, 186] width 175 height 19
type input "8.86"
click at [692, 176] on button "Add New Cost" at bounding box center [696, 185] width 88 height 23
type input "$0.00000"
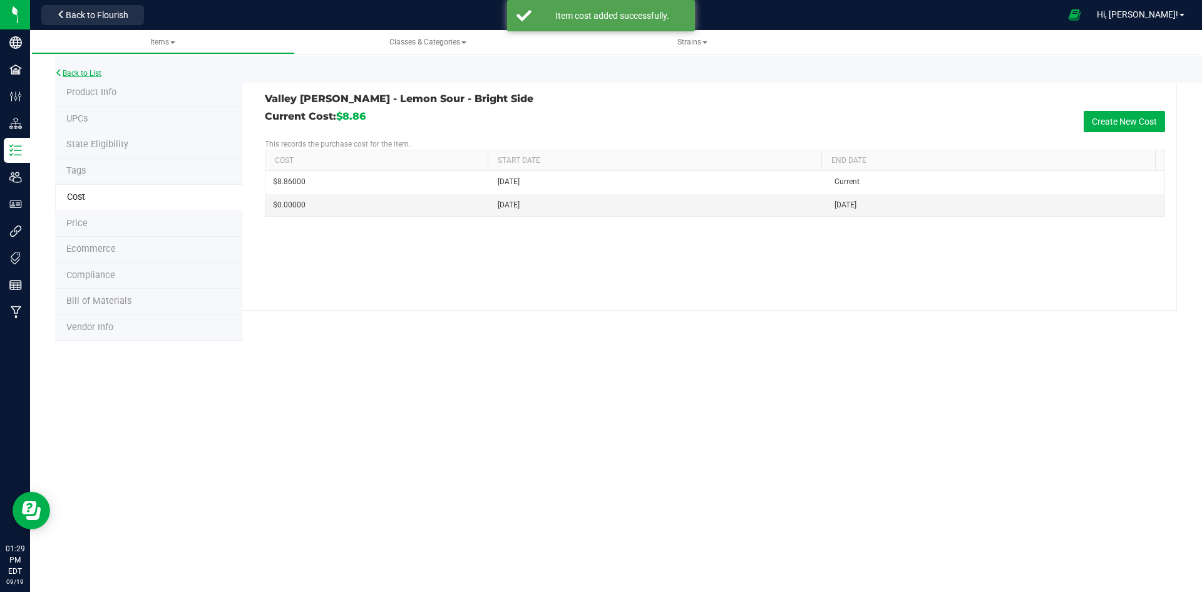
click at [68, 75] on link "Back to List" at bounding box center [78, 73] width 46 height 9
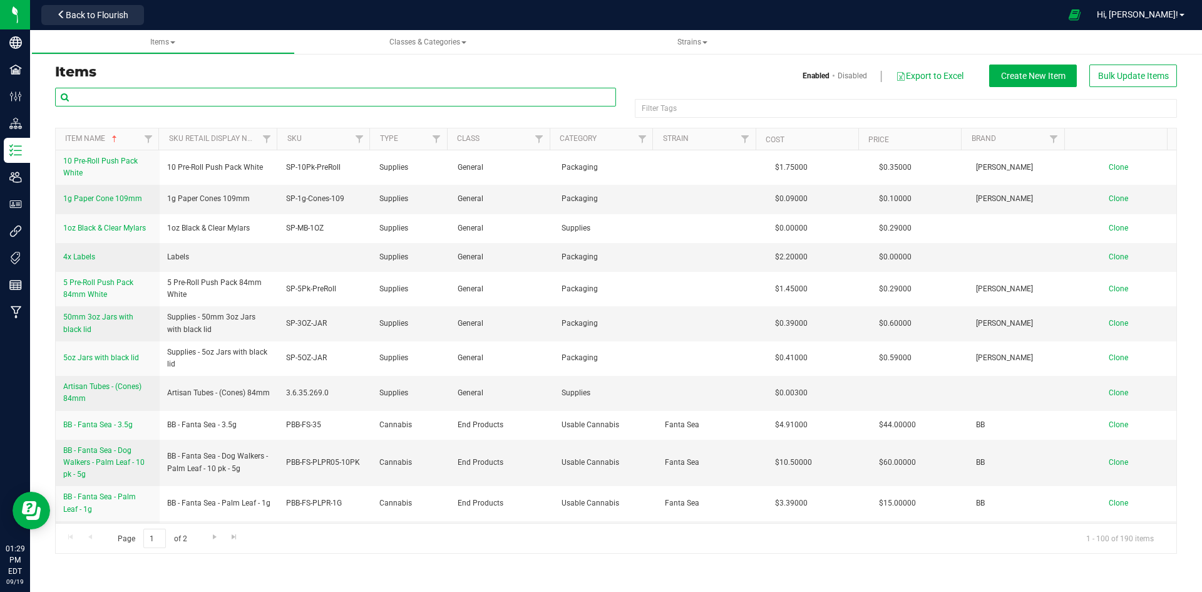
click at [89, 101] on input "text" at bounding box center [335, 97] width 561 height 19
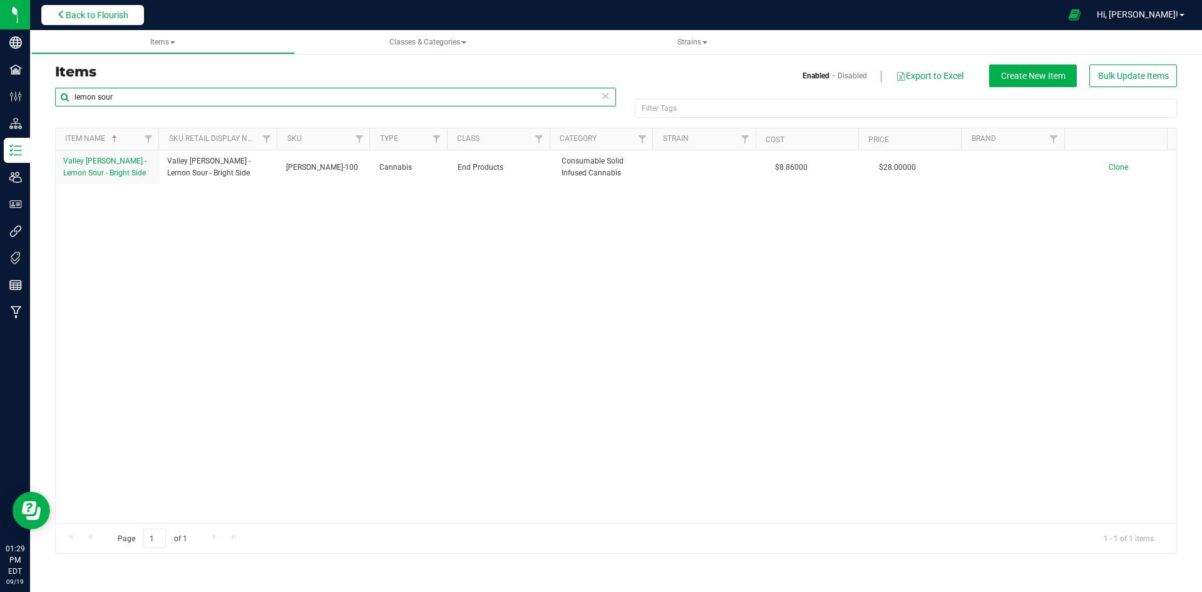
type input "lemon sour"
click at [111, 14] on span "Back to Flourish" at bounding box center [97, 15] width 63 height 10
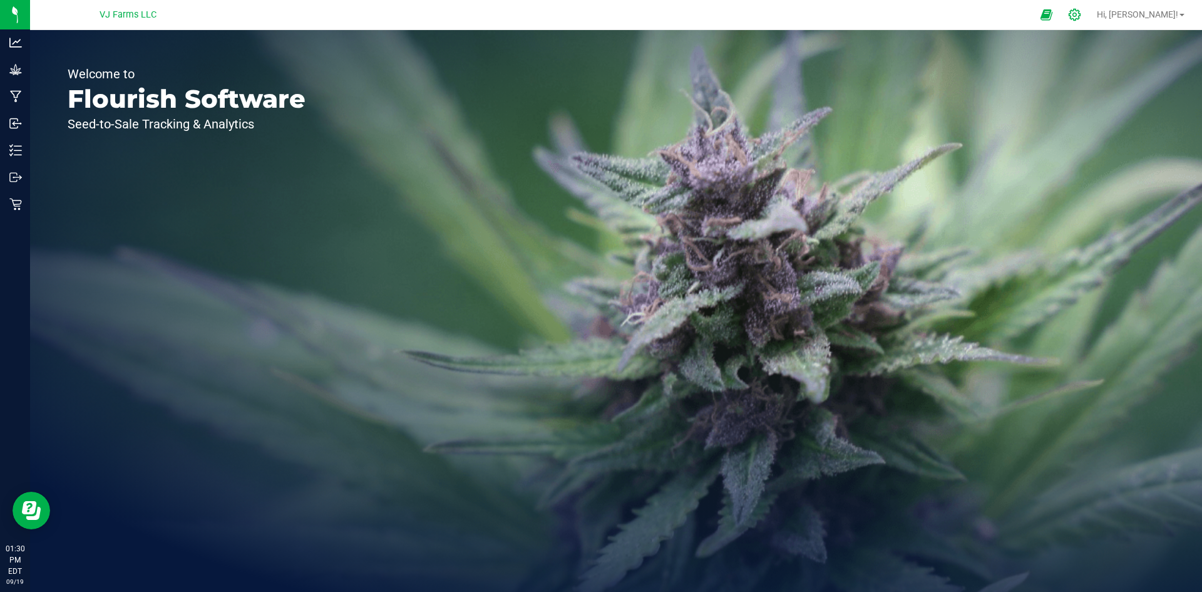
click at [1081, 11] on icon at bounding box center [1075, 15] width 12 height 12
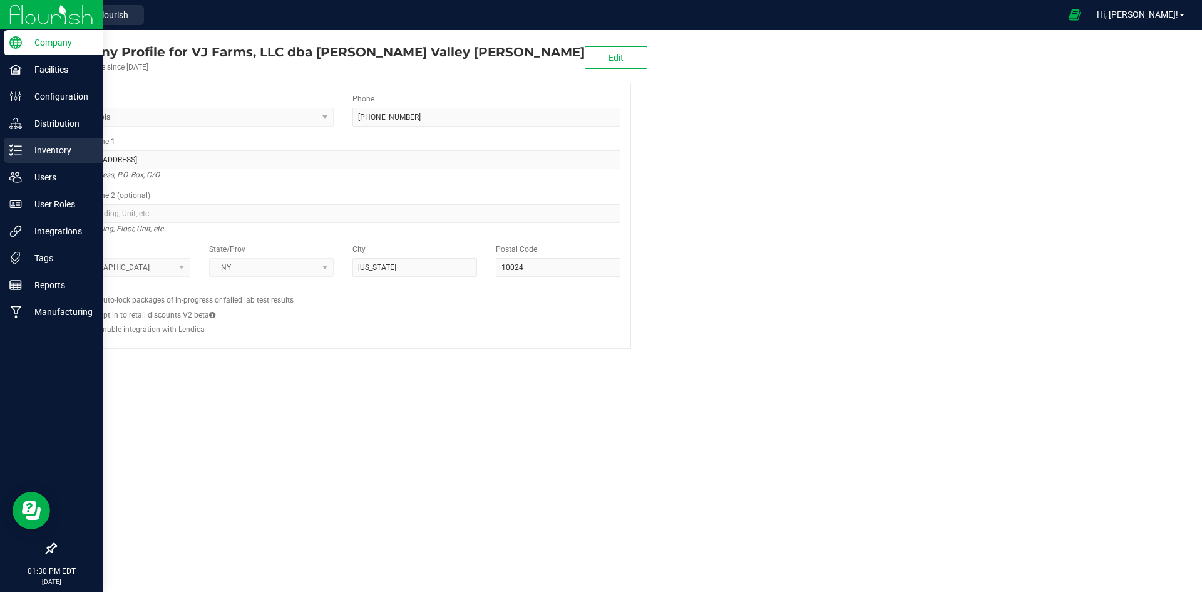
click at [63, 146] on p "Inventory" at bounding box center [59, 150] width 75 height 15
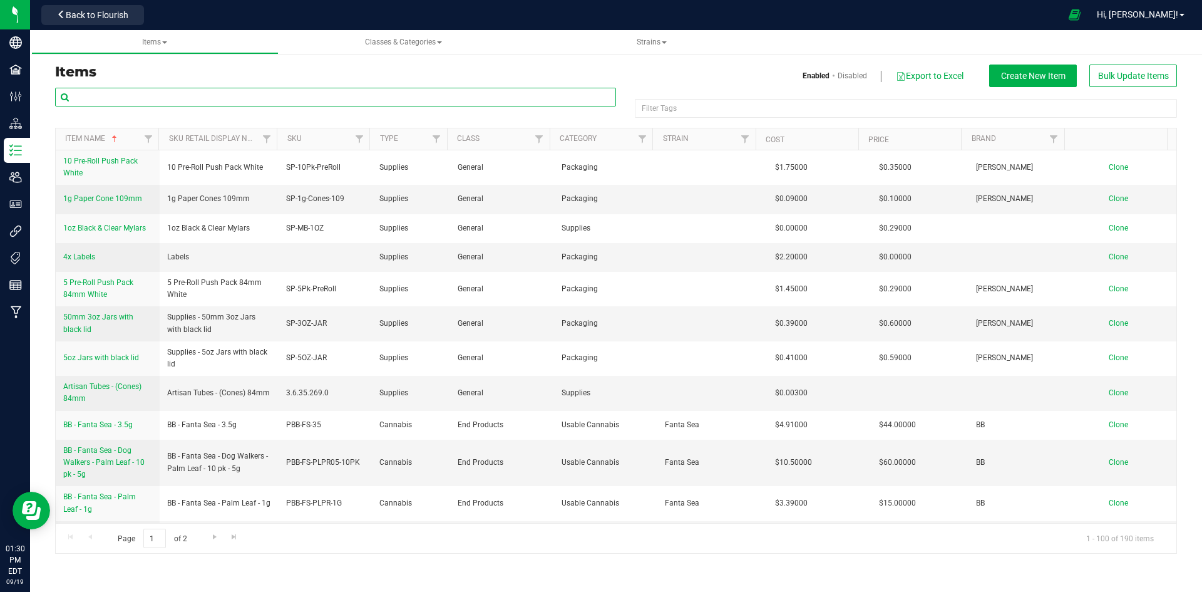
click at [132, 101] on input "text" at bounding box center [335, 97] width 561 height 19
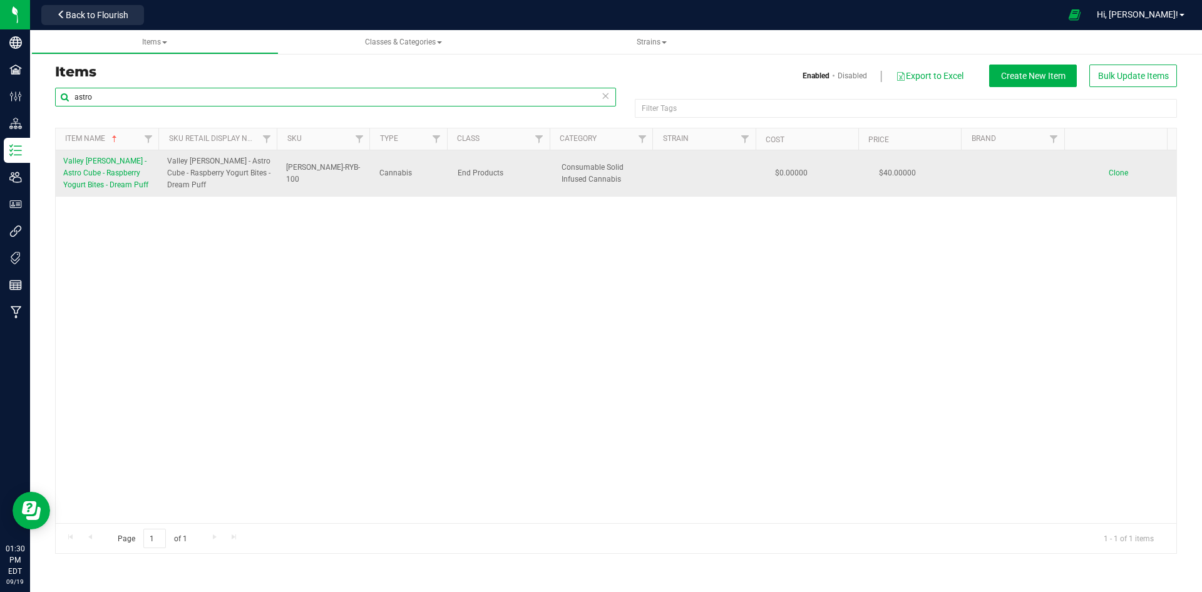
type input "astro"
click at [111, 168] on span "Valley [PERSON_NAME] - Astro Cube - Raspberry Yogurt Bites - Dream Puff" at bounding box center [105, 173] width 85 height 33
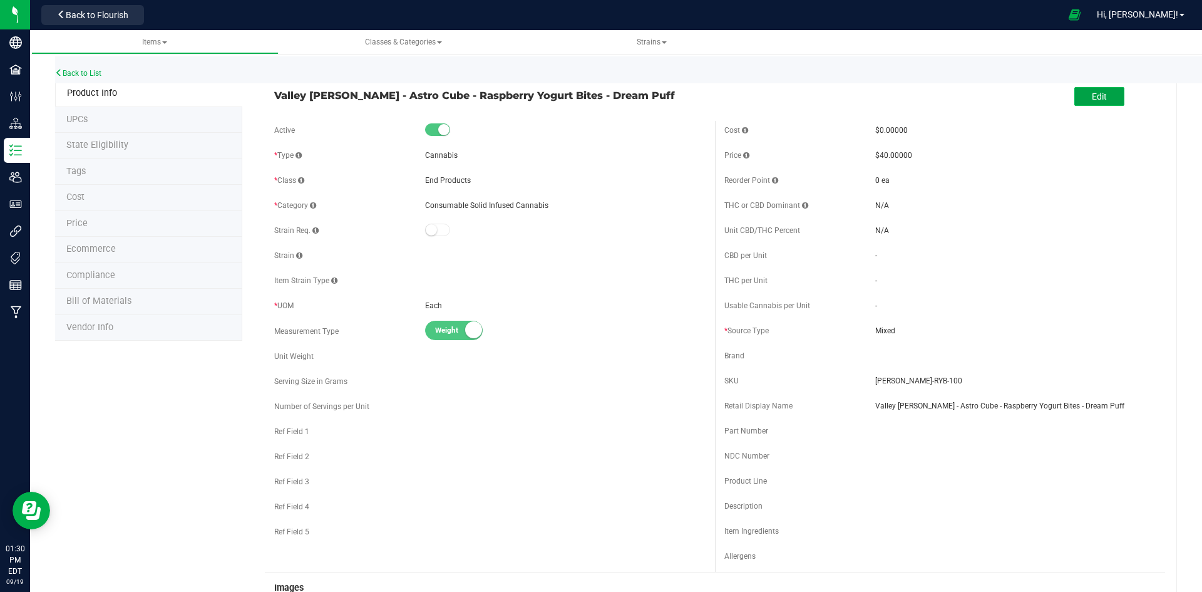
click at [1080, 91] on button "Edit" at bounding box center [1100, 96] width 50 height 19
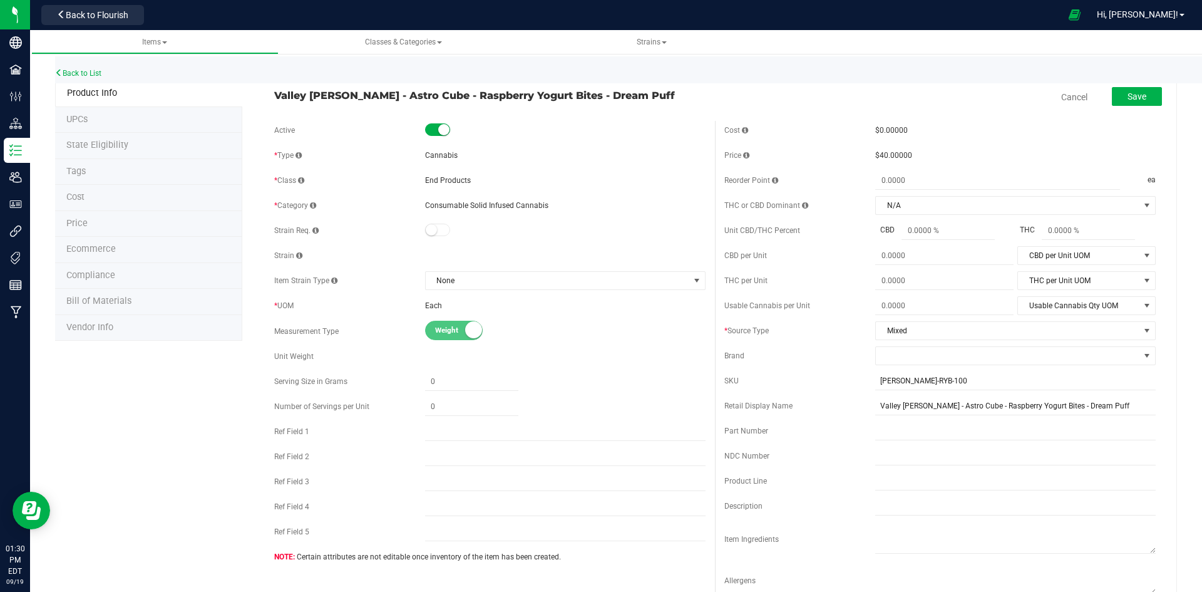
click at [85, 197] on li "Cost" at bounding box center [148, 198] width 187 height 26
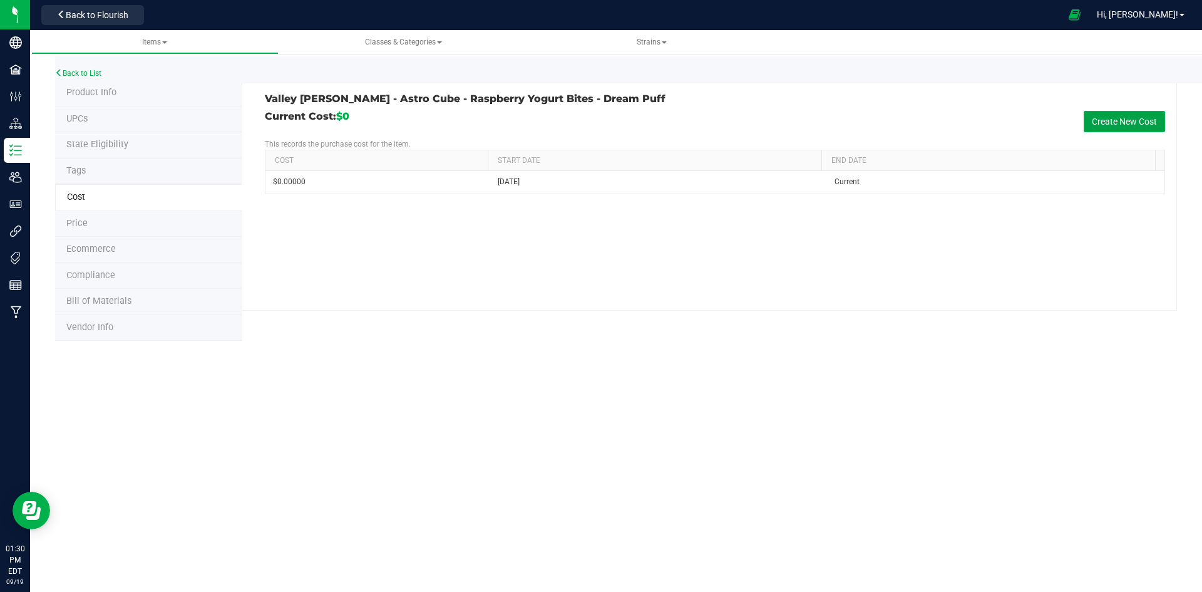
click at [1138, 121] on button "Create New Cost" at bounding box center [1124, 121] width 81 height 21
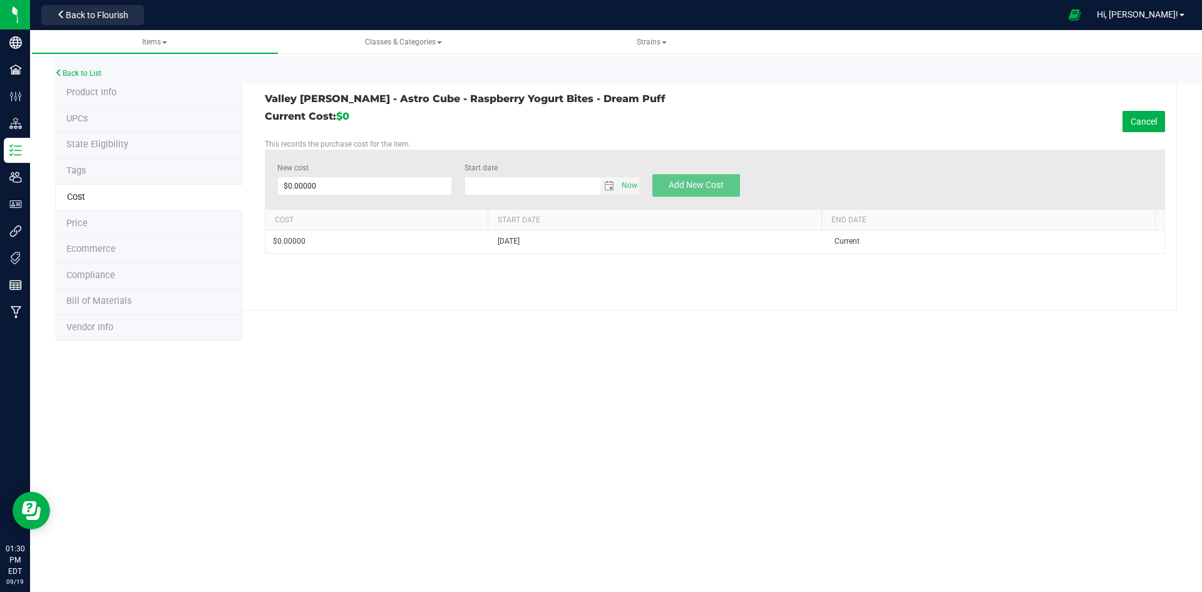
type input "[DATE]"
click at [312, 187] on span at bounding box center [364, 186] width 175 height 19
type input "20.00"
click at [683, 180] on span "Add New Cost" at bounding box center [696, 185] width 55 height 10
type input "$0.00000"
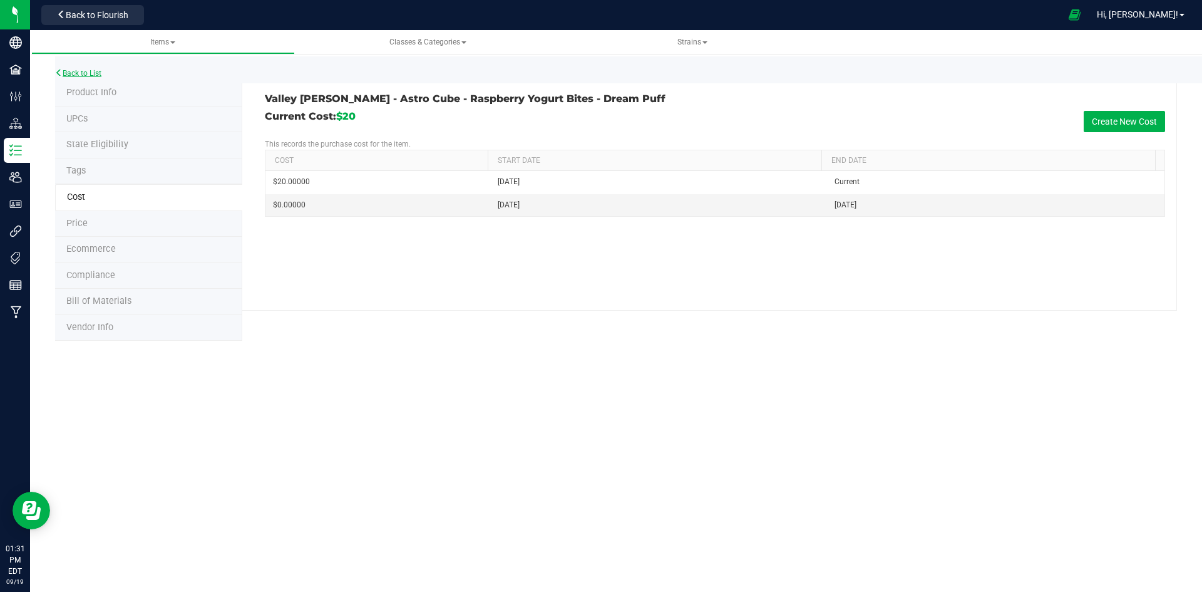
click at [81, 70] on link "Back to List" at bounding box center [78, 73] width 46 height 9
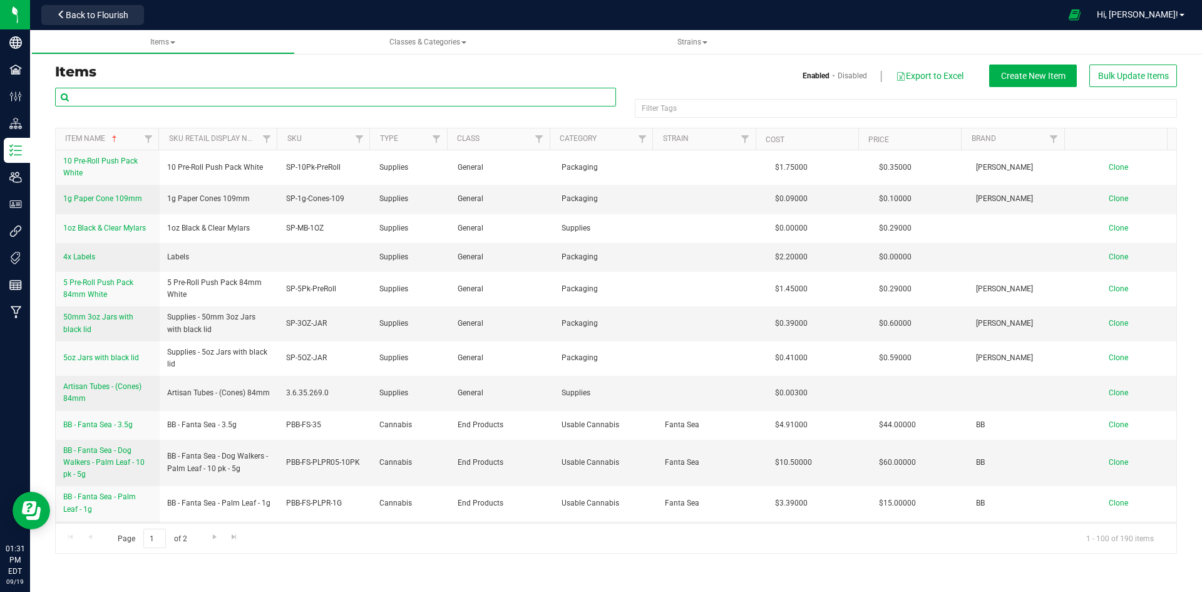
click at [85, 102] on input "text" at bounding box center [335, 97] width 561 height 19
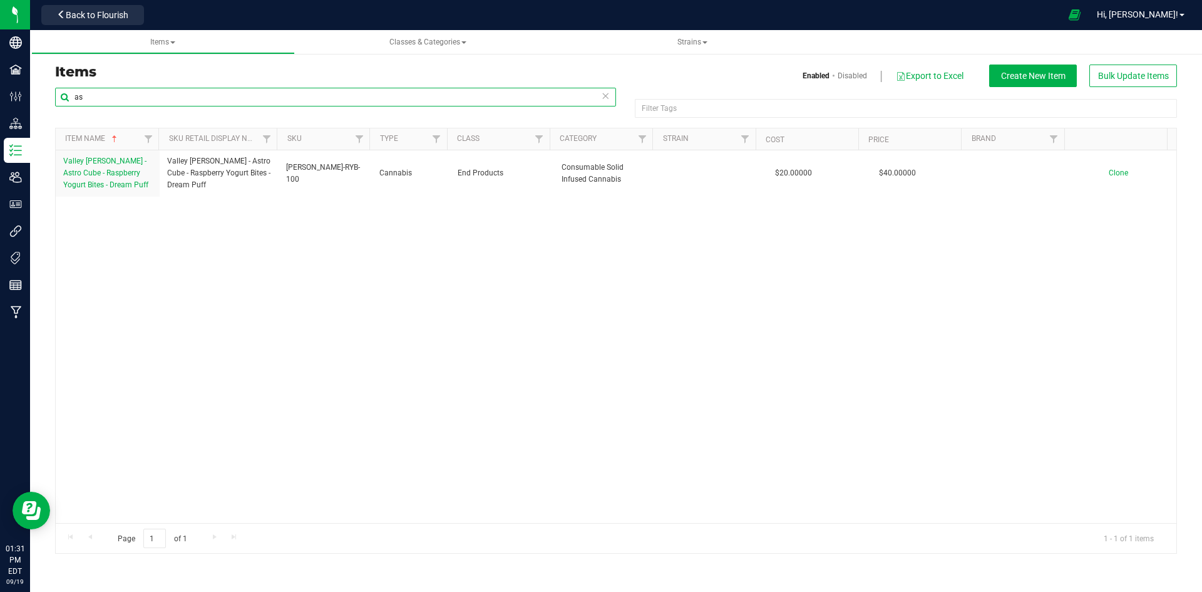
type input "a"
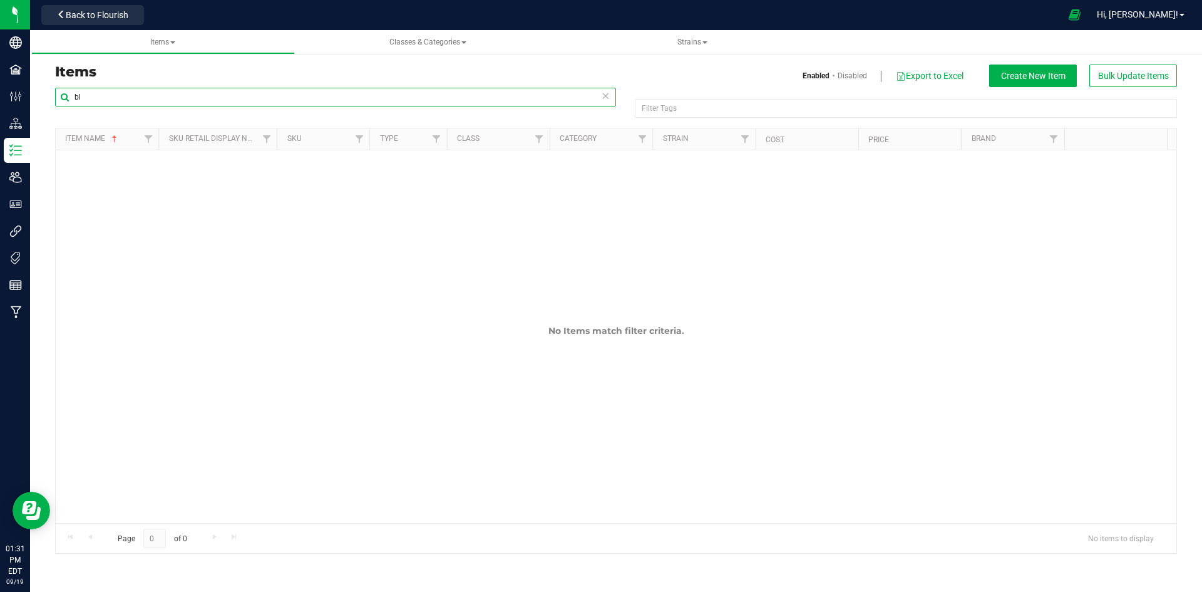
type input "b"
type input "1"
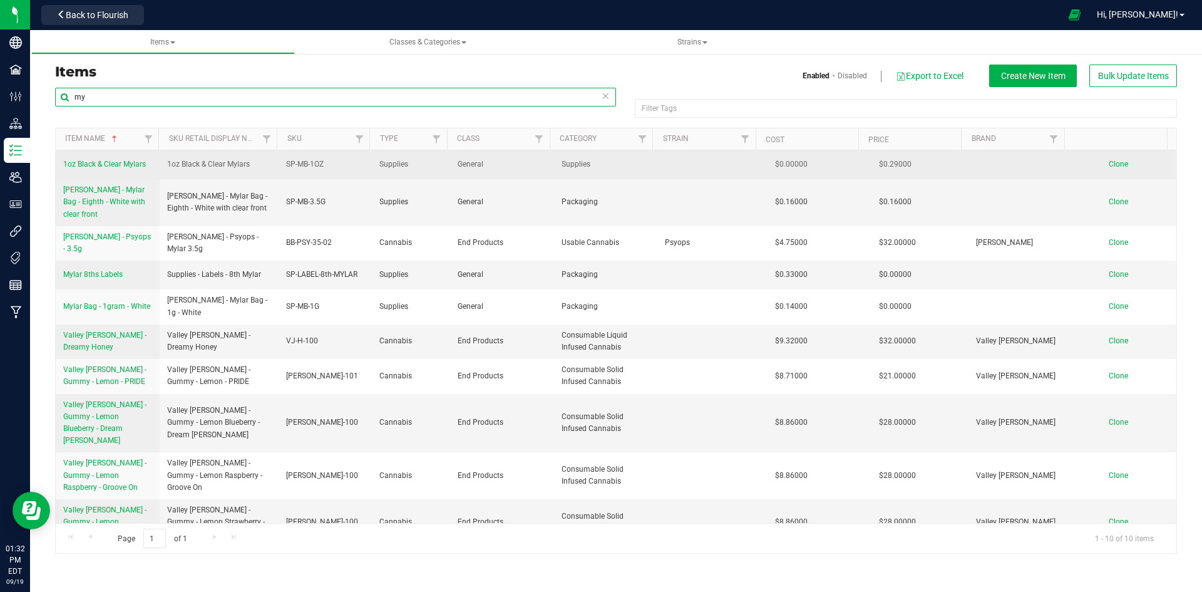
type input "my"
click at [119, 161] on span "1oz Black & Clear Mylars" at bounding box center [104, 164] width 83 height 9
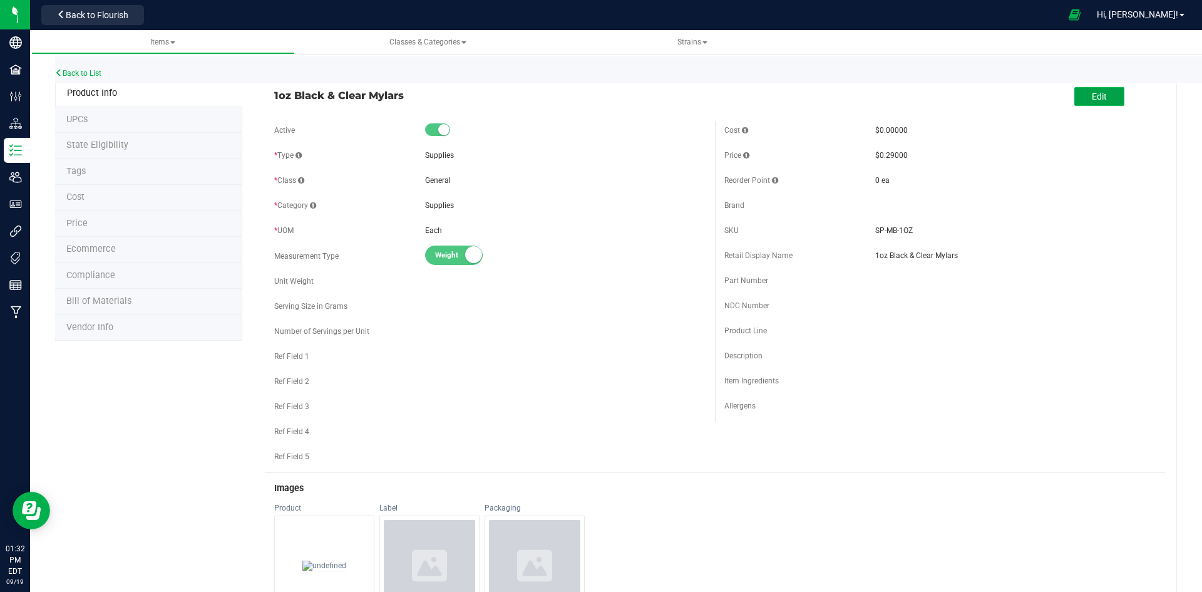
click at [1092, 91] on span "Edit" at bounding box center [1099, 96] width 15 height 10
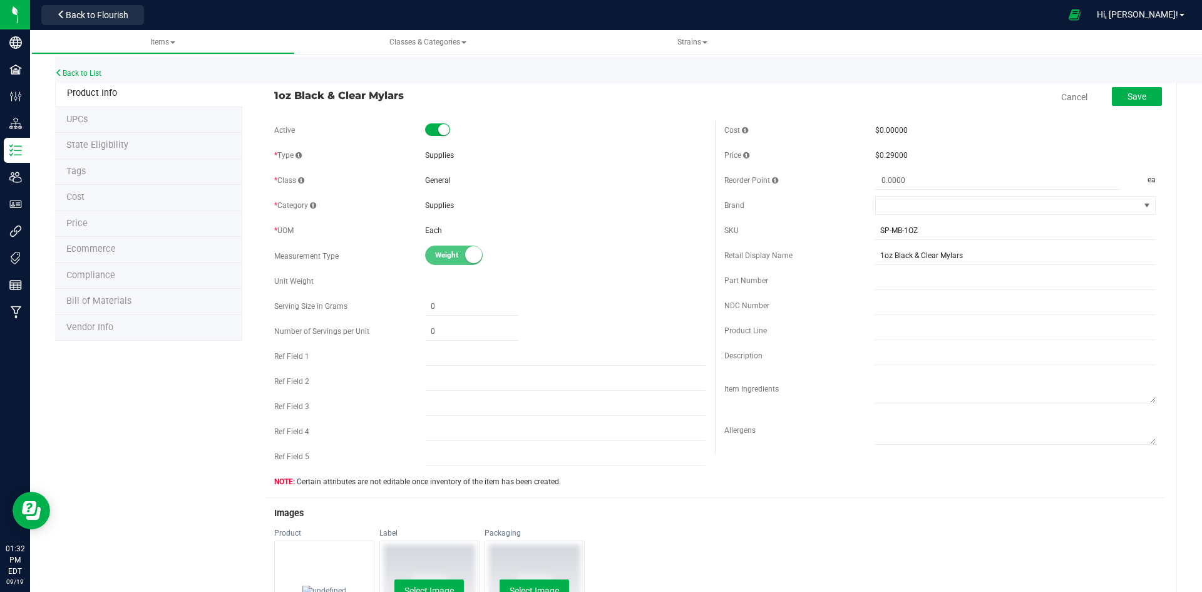
click at [72, 195] on span "Cost" at bounding box center [75, 197] width 18 height 11
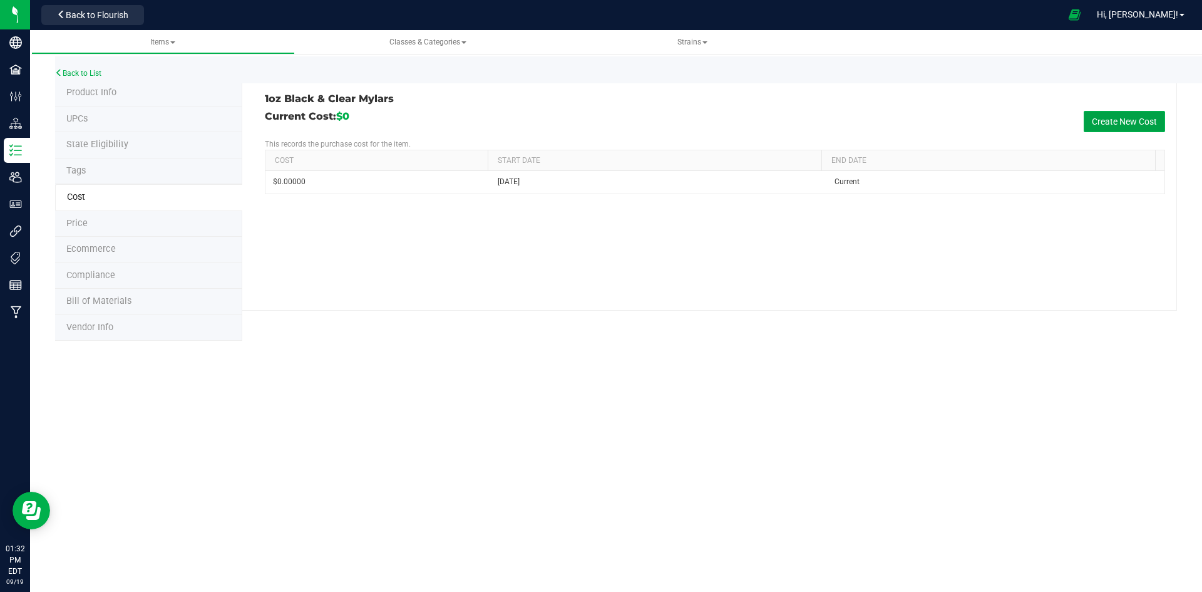
click at [1134, 120] on button "Create New Cost" at bounding box center [1124, 121] width 81 height 21
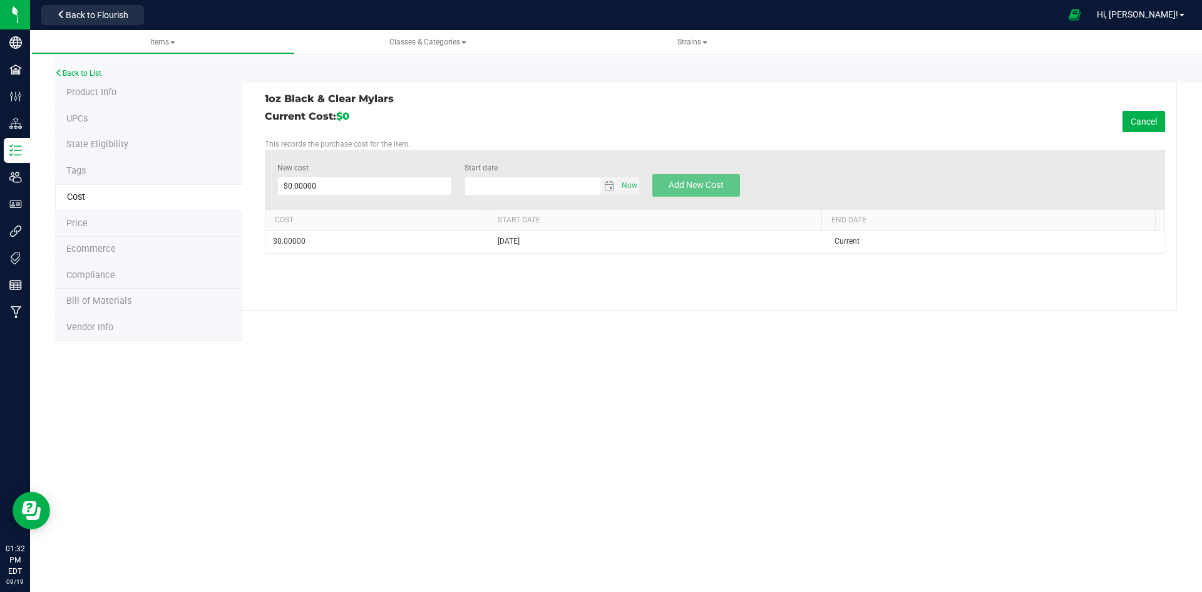
type input "[DATE]"
click at [282, 184] on span at bounding box center [364, 186] width 175 height 19
type input "0.38"
click at [686, 181] on span "Add New Cost" at bounding box center [696, 185] width 55 height 10
type input "$0.00000"
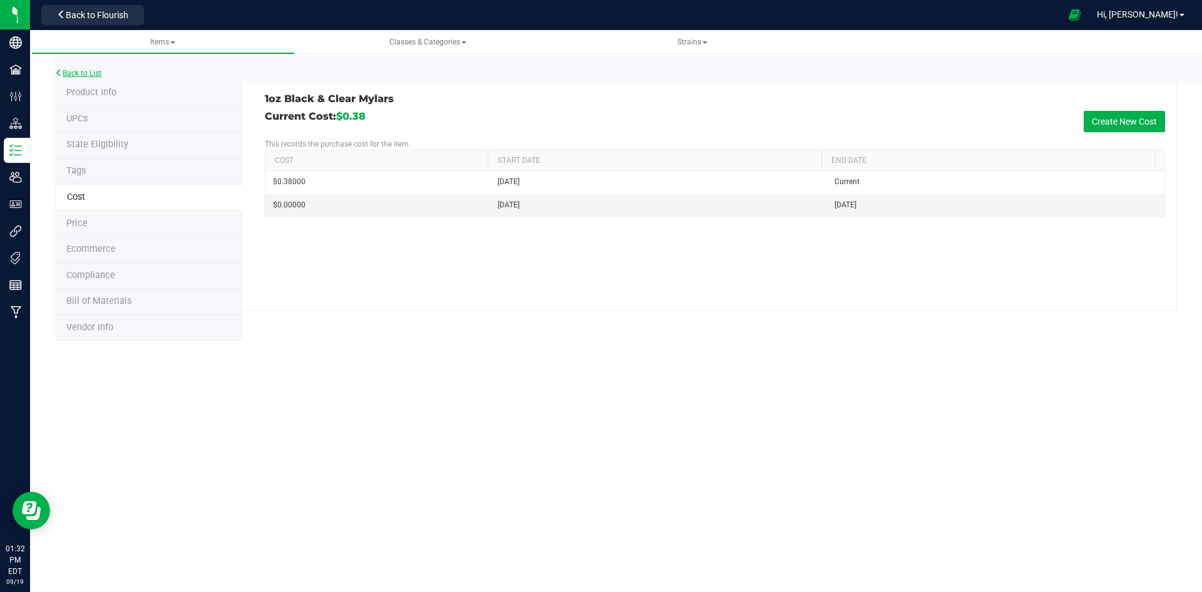
click at [75, 69] on link "Back to List" at bounding box center [78, 73] width 46 height 9
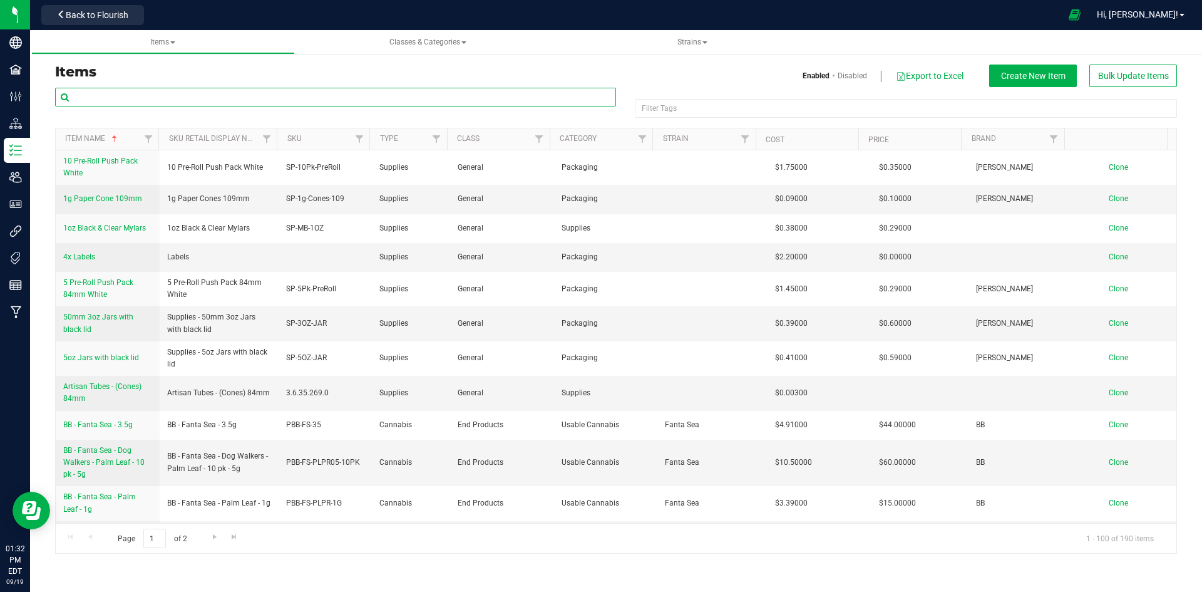
click at [80, 95] on input "text" at bounding box center [335, 97] width 561 height 19
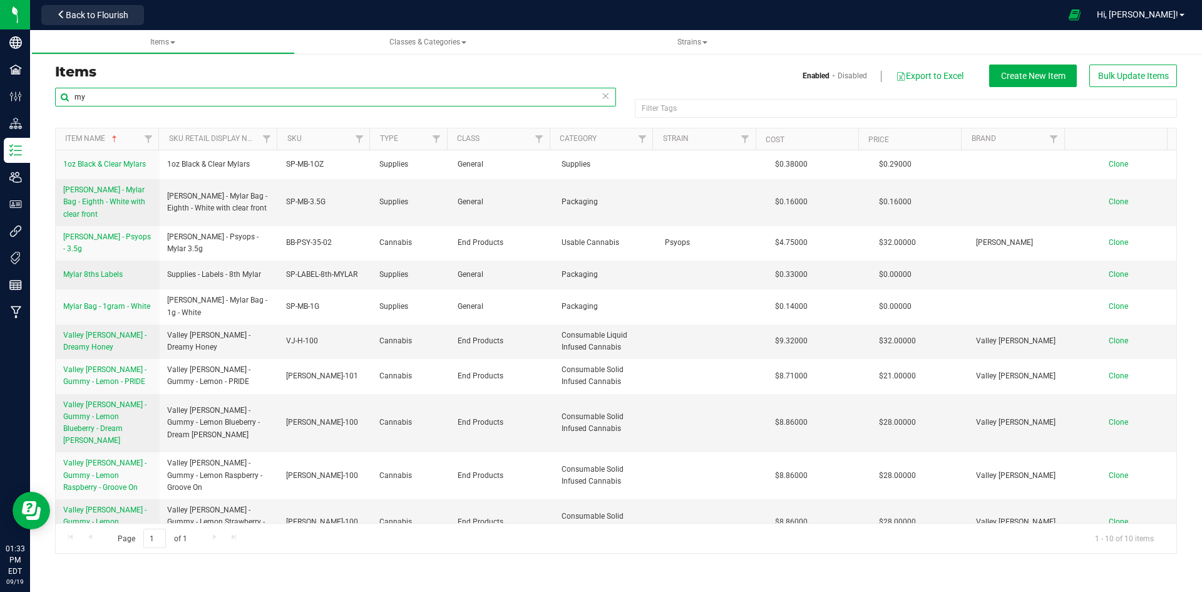
type input "m"
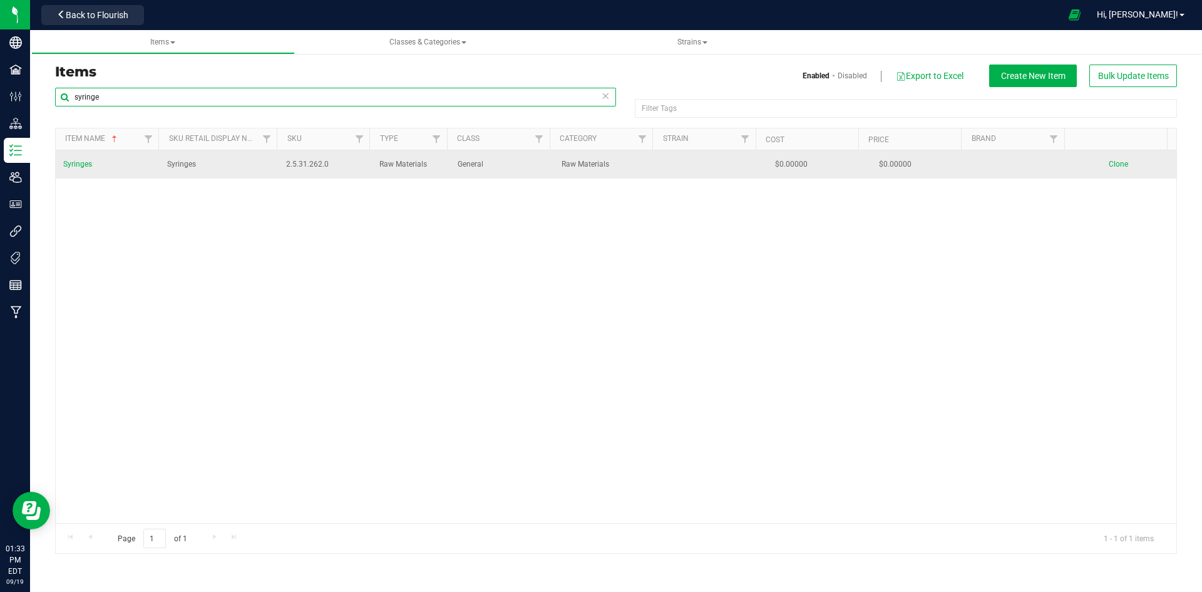
type input "syringe"
click at [69, 161] on span "Syringes" at bounding box center [77, 164] width 29 height 9
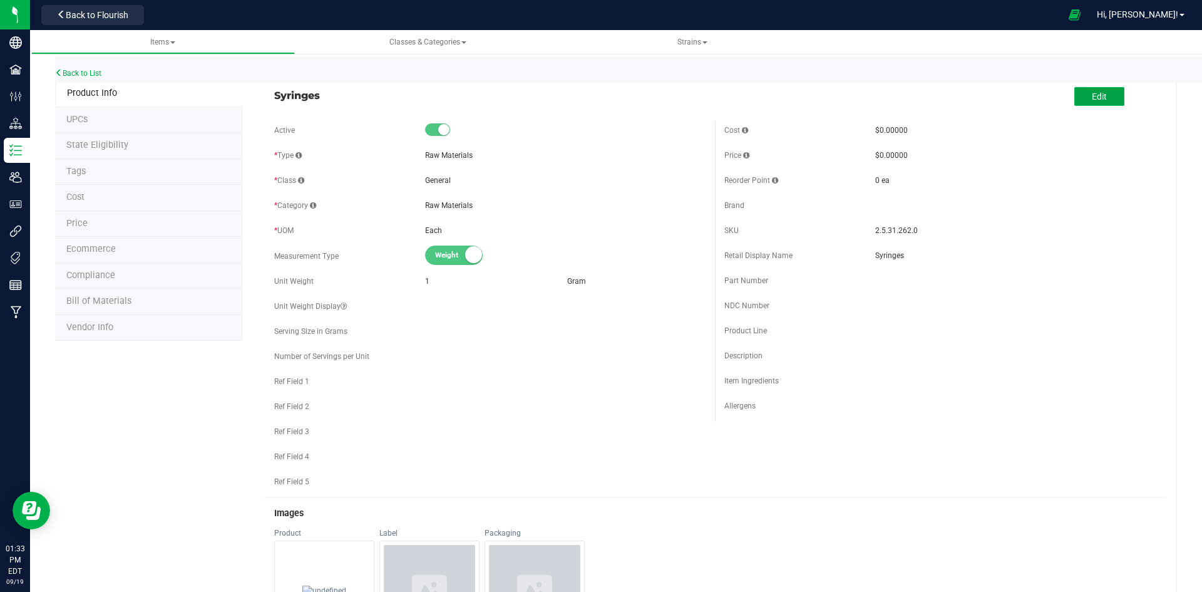
click at [1095, 95] on span "Edit" at bounding box center [1099, 96] width 15 height 10
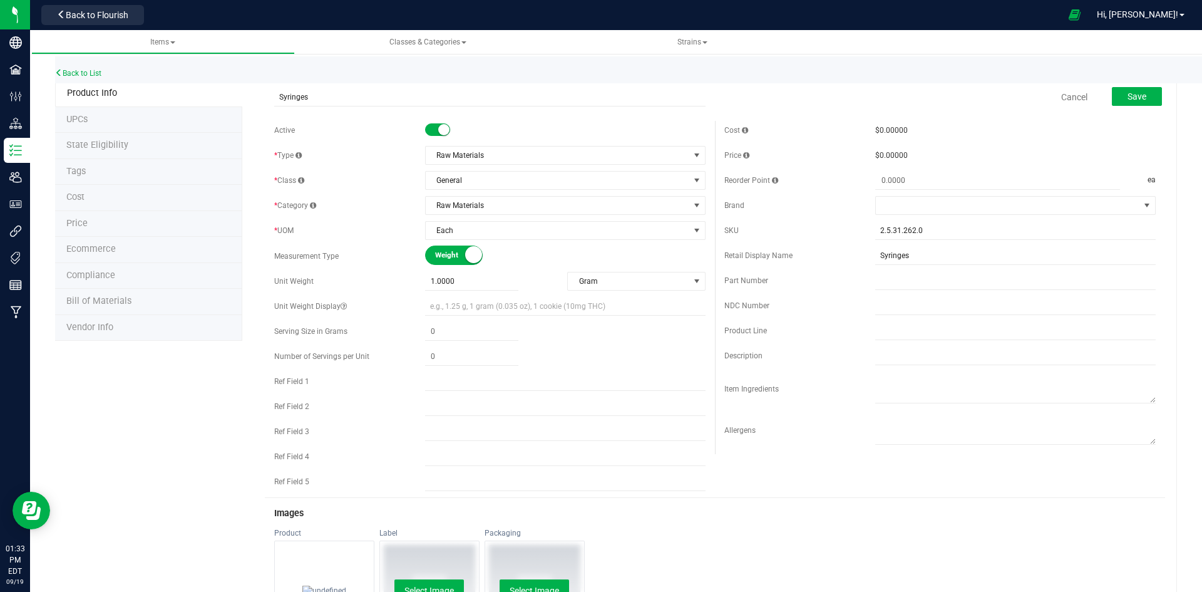
click at [101, 198] on li "Cost" at bounding box center [148, 198] width 187 height 26
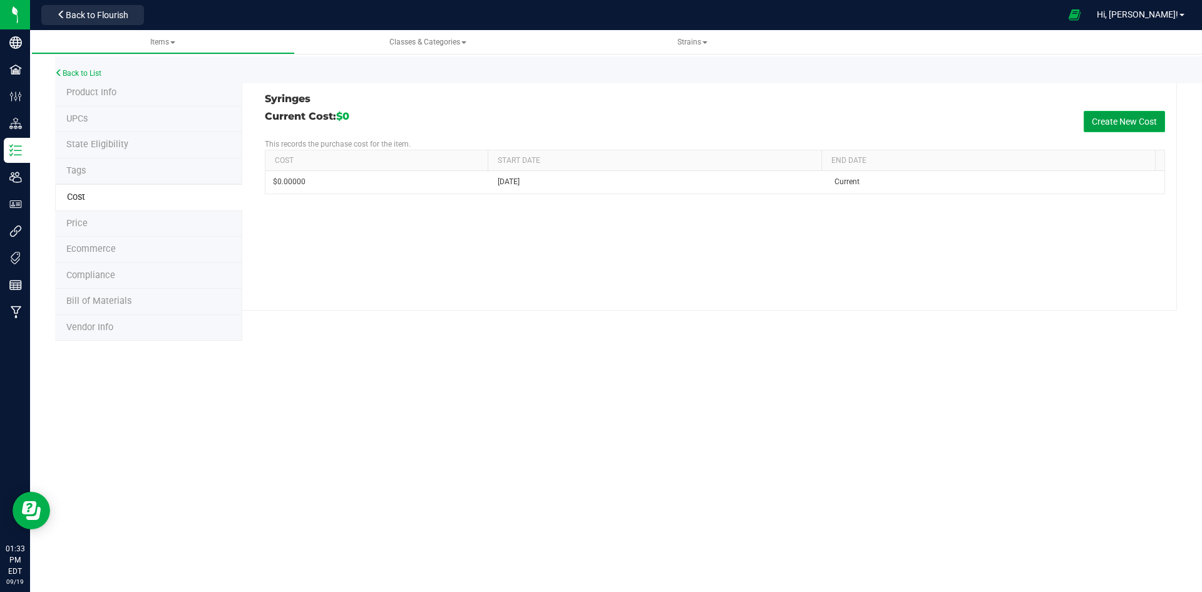
click at [1119, 118] on button "Create New Cost" at bounding box center [1124, 121] width 81 height 21
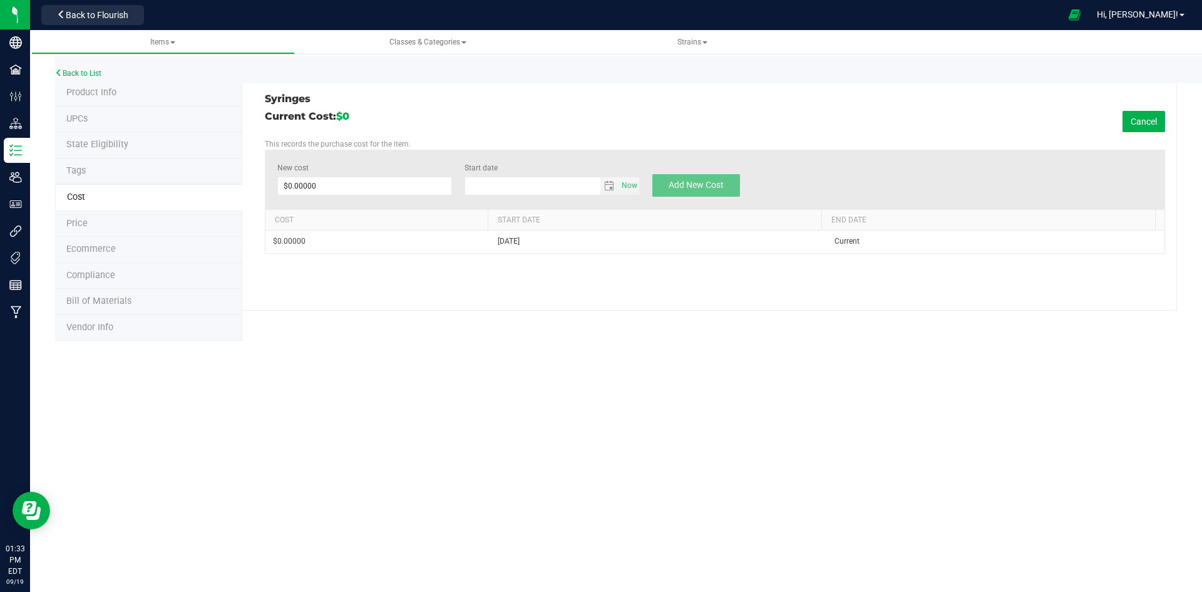
type input "[DATE]"
click at [284, 185] on span at bounding box center [364, 186] width 175 height 19
type input "2.25"
click at [701, 183] on span "Add New Cost" at bounding box center [696, 185] width 55 height 10
type input "$0.00000"
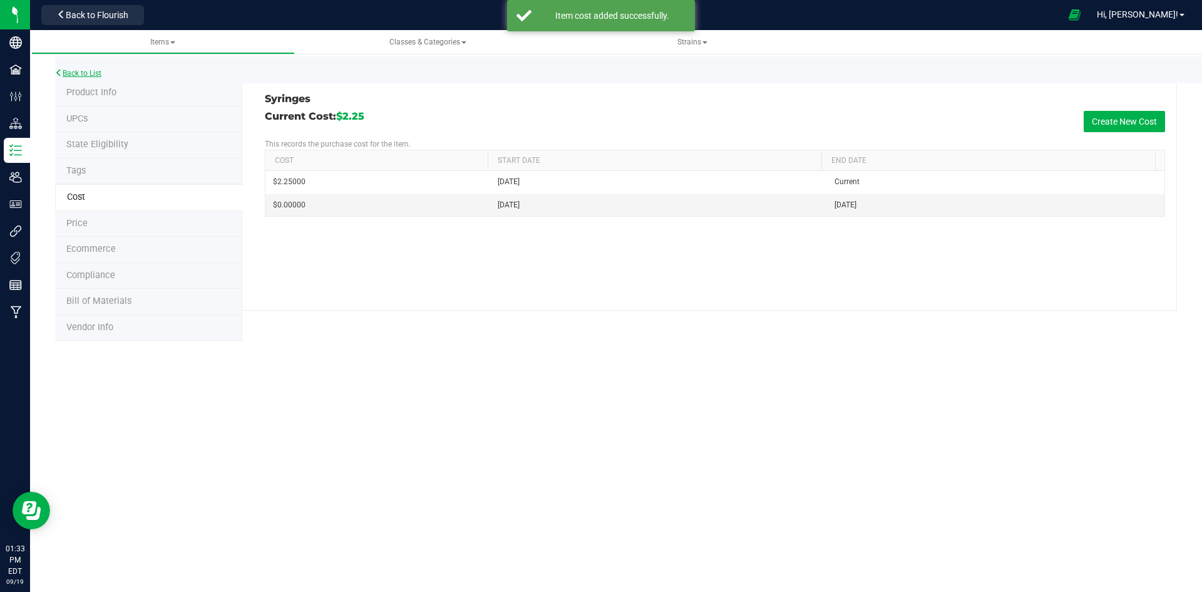
click at [70, 70] on link "Back to List" at bounding box center [78, 73] width 46 height 9
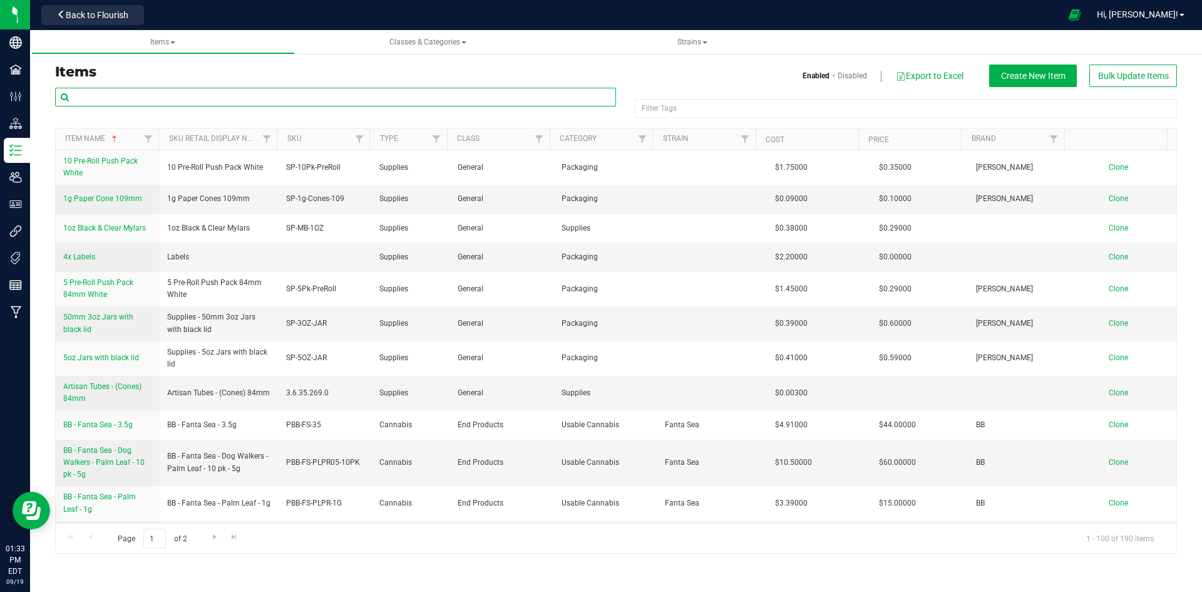
click at [77, 100] on input "text" at bounding box center [335, 97] width 561 height 19
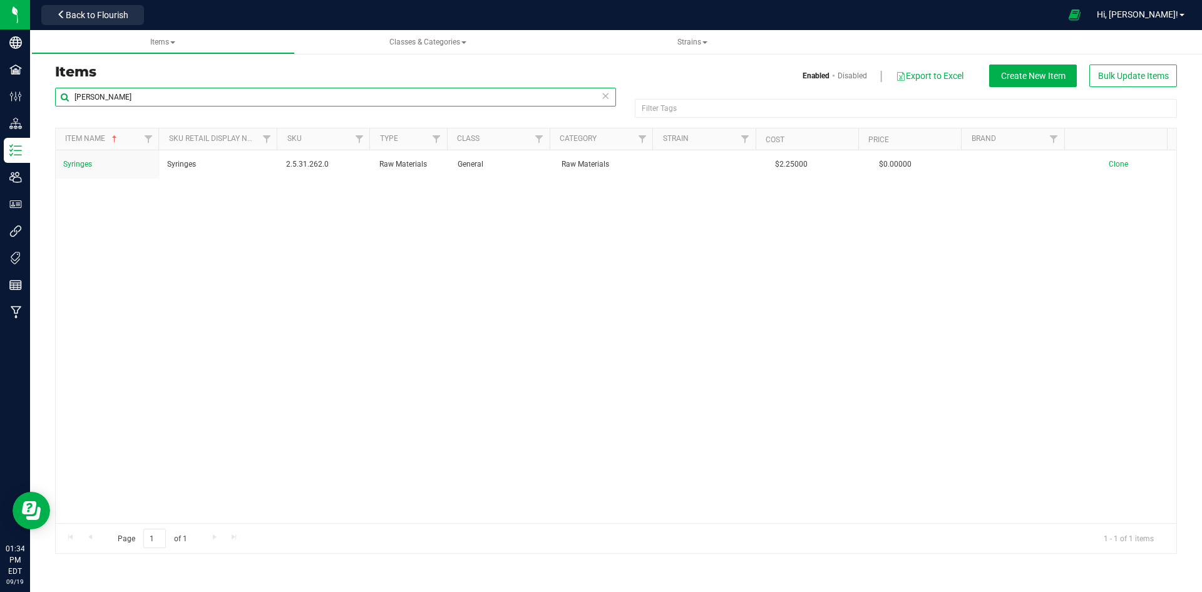
type input "[PERSON_NAME]"
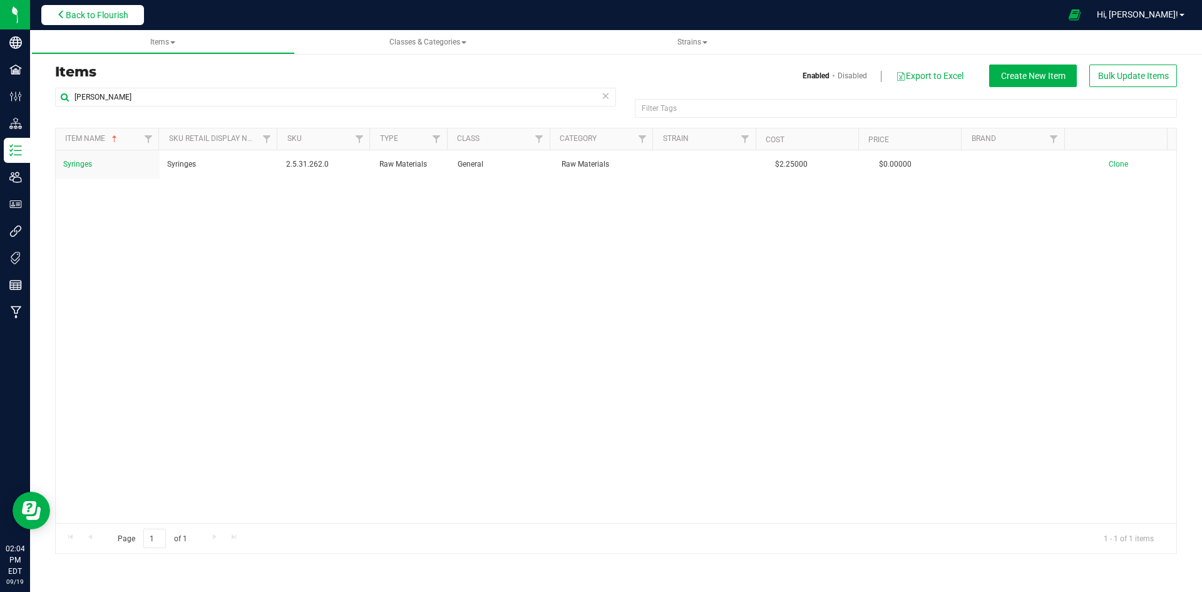
click at [82, 15] on span "Back to Flourish" at bounding box center [97, 15] width 63 height 10
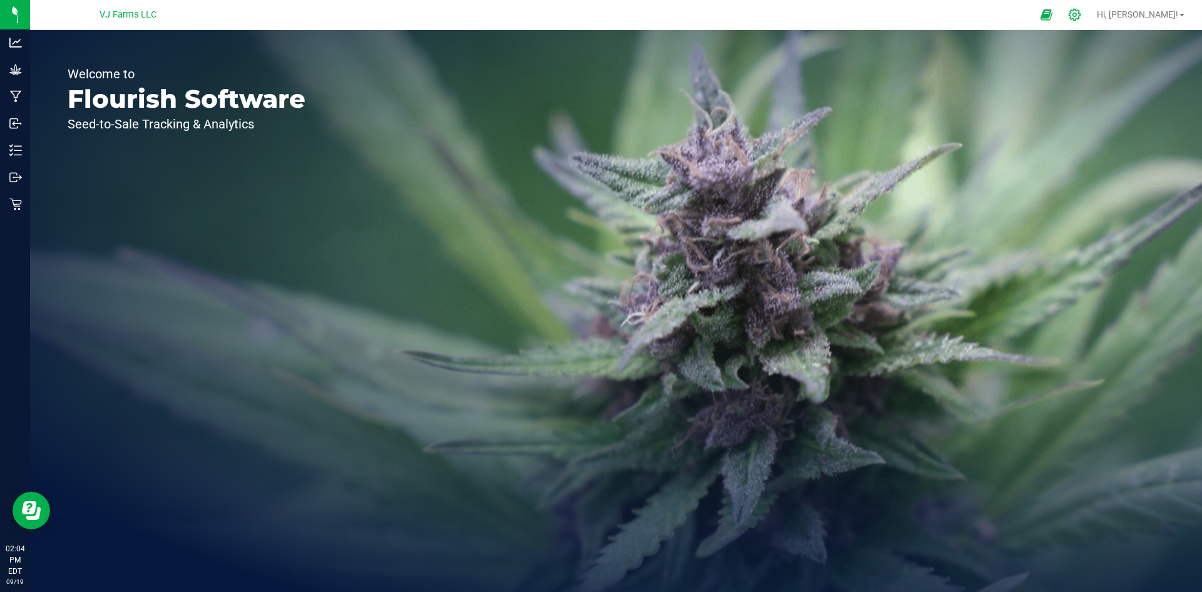
click at [1081, 13] on icon at bounding box center [1074, 14] width 13 height 13
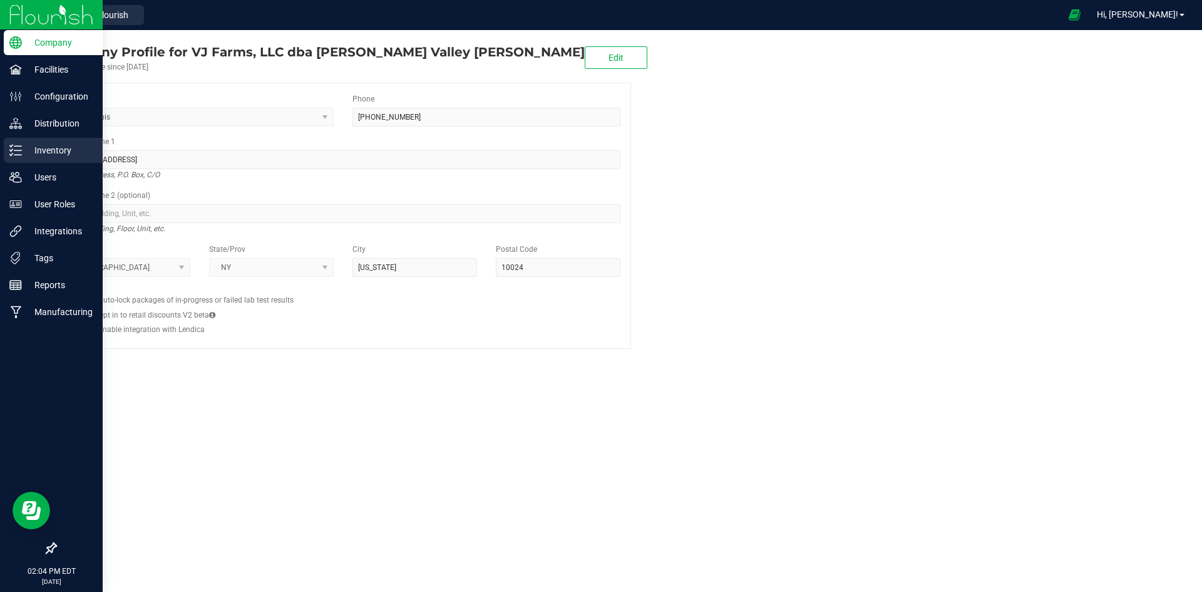
click at [66, 153] on p "Inventory" at bounding box center [59, 150] width 75 height 15
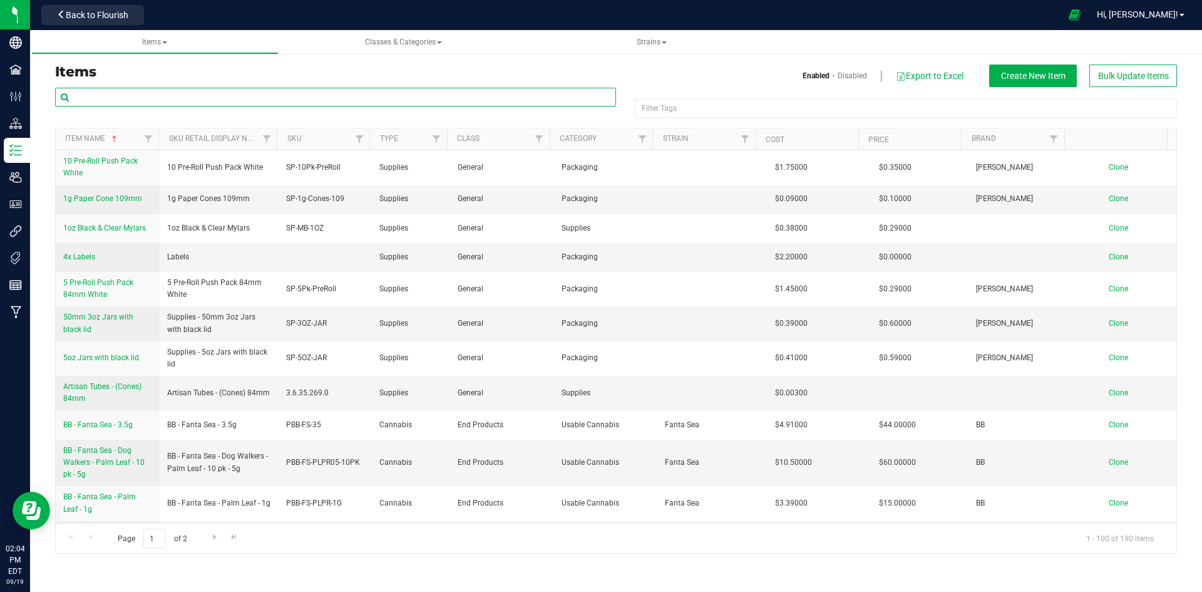
click at [152, 100] on input "text" at bounding box center [335, 97] width 561 height 19
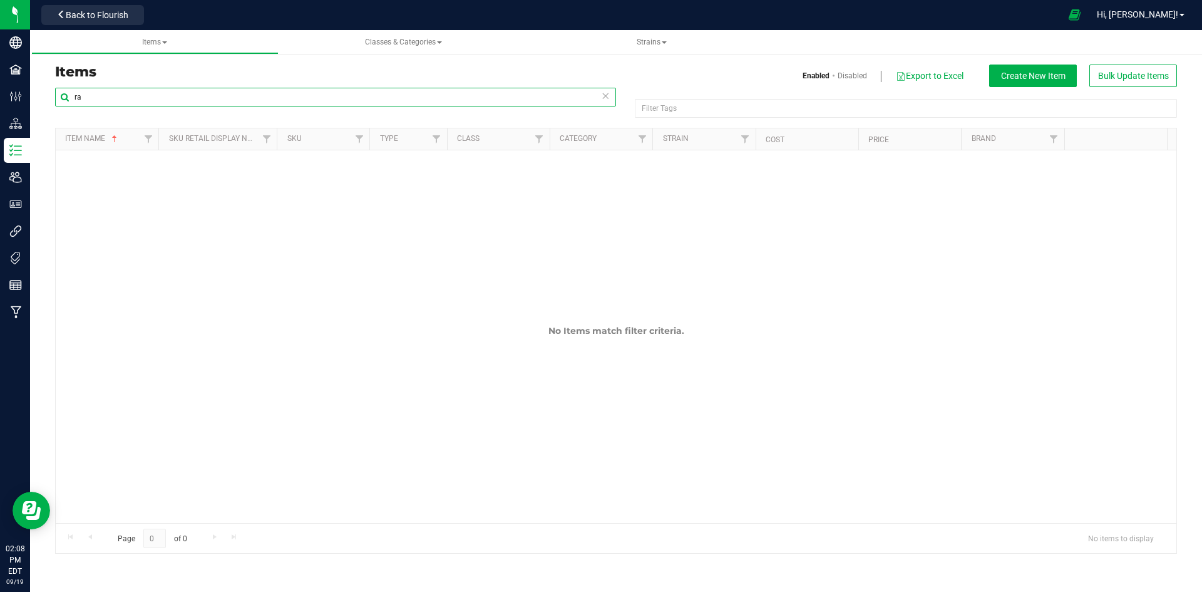
type input "r"
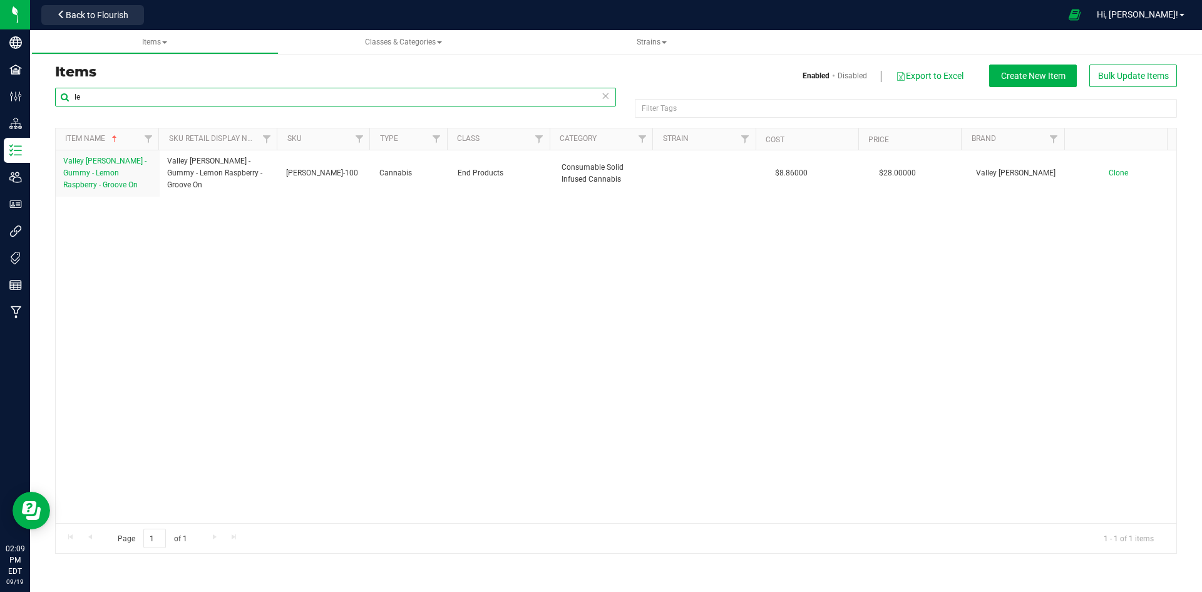
type input "l"
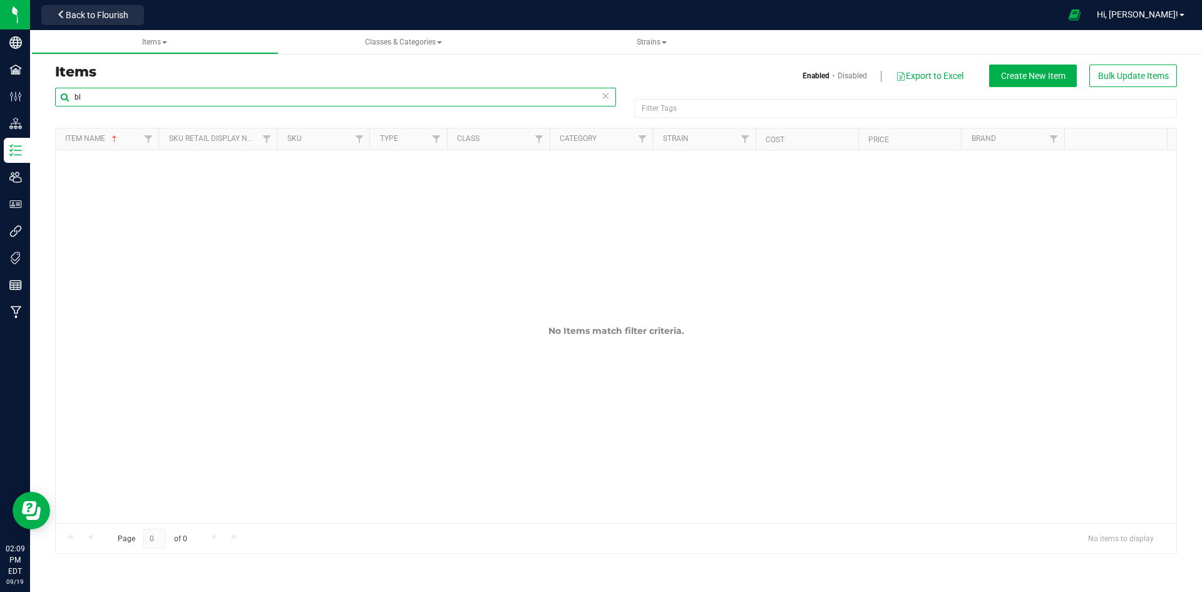
type input "b"
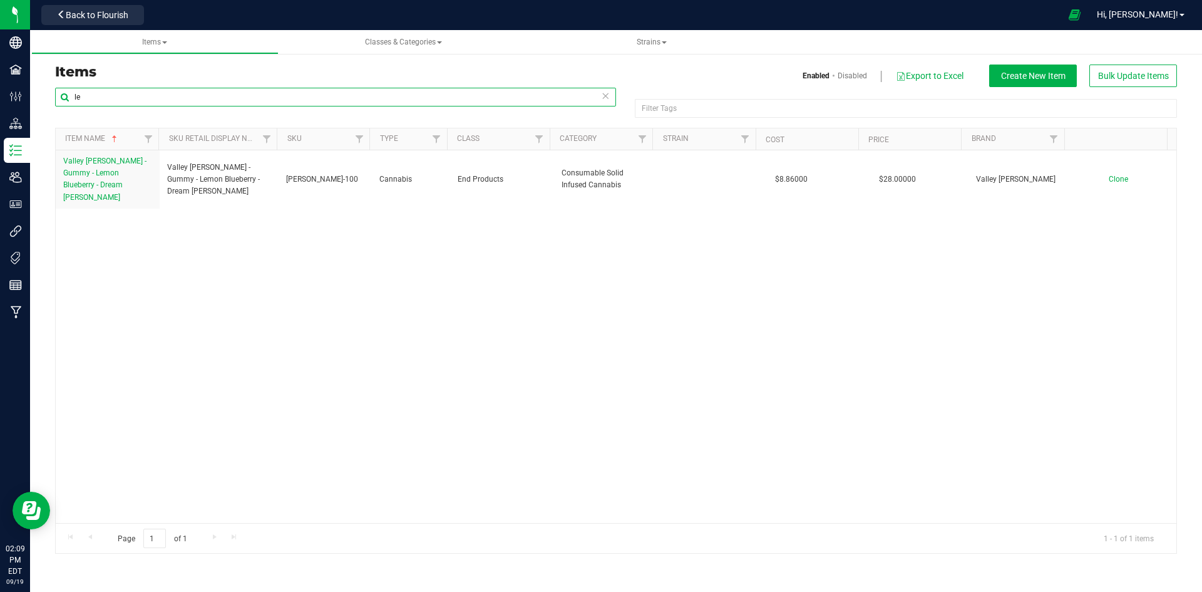
type input "l"
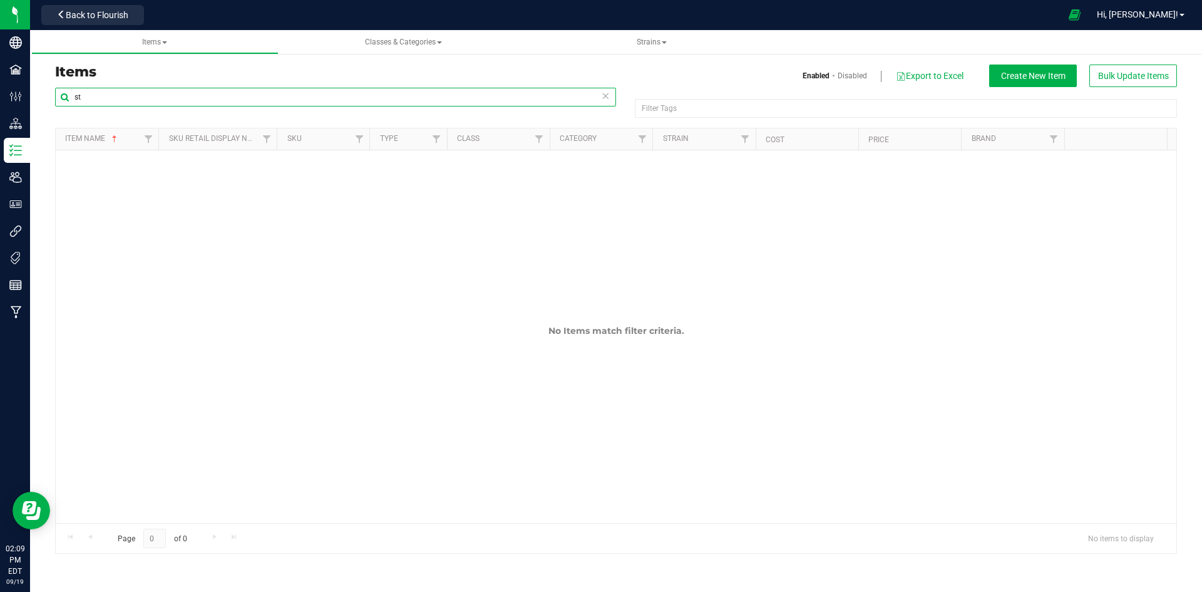
type input "s"
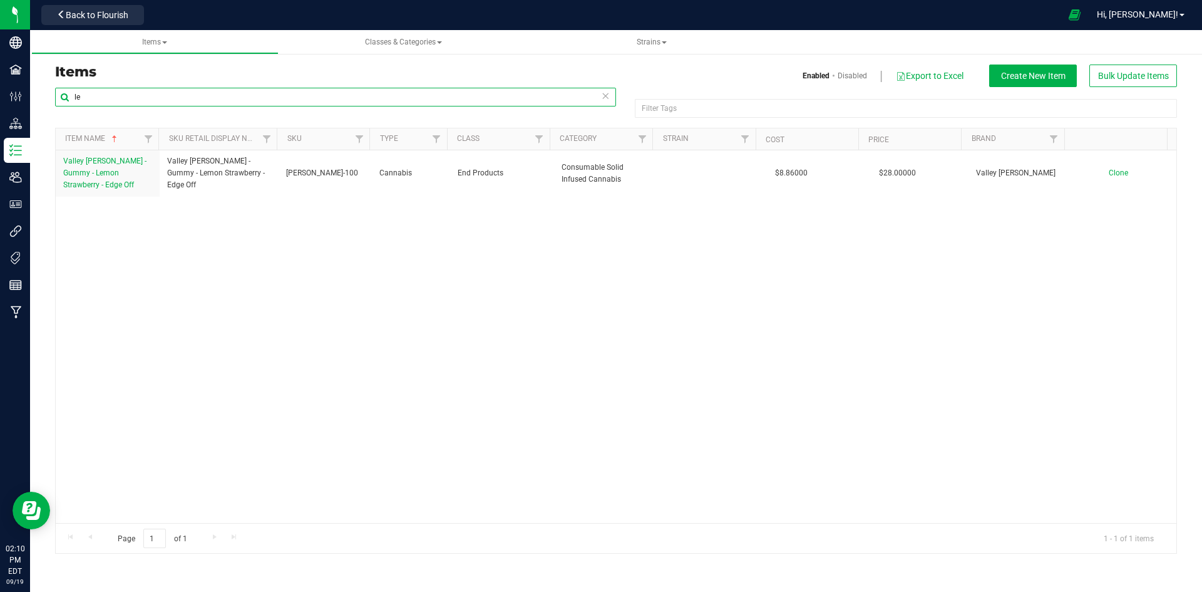
type input "l"
type input "p"
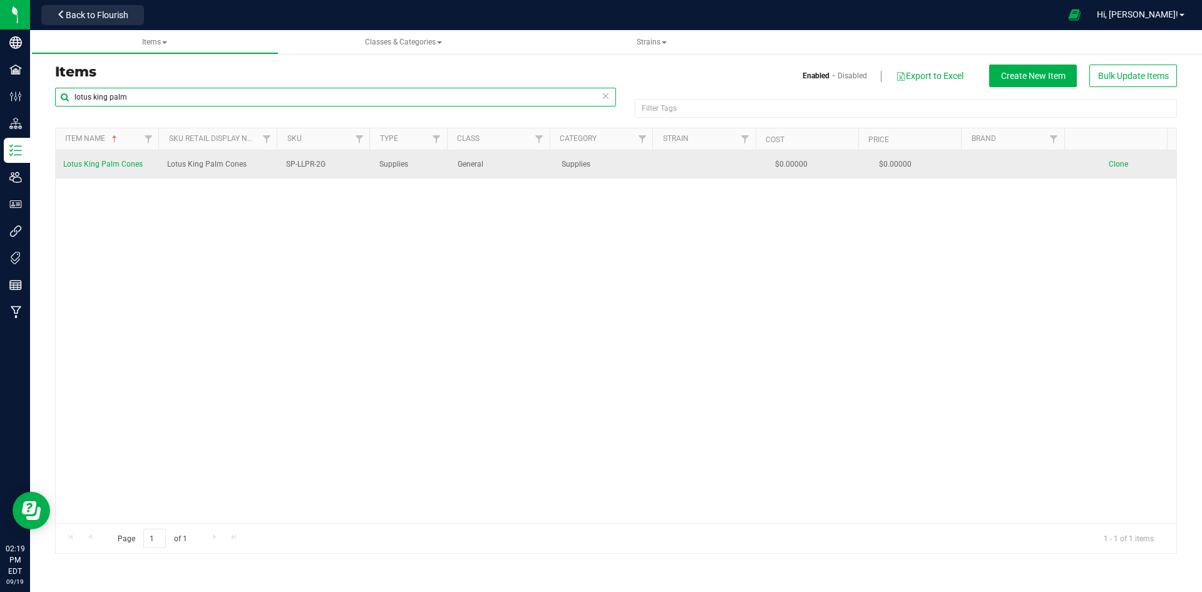
type input "lotus king palm"
click at [102, 163] on span "Lotus King Palm Cones" at bounding box center [103, 164] width 80 height 9
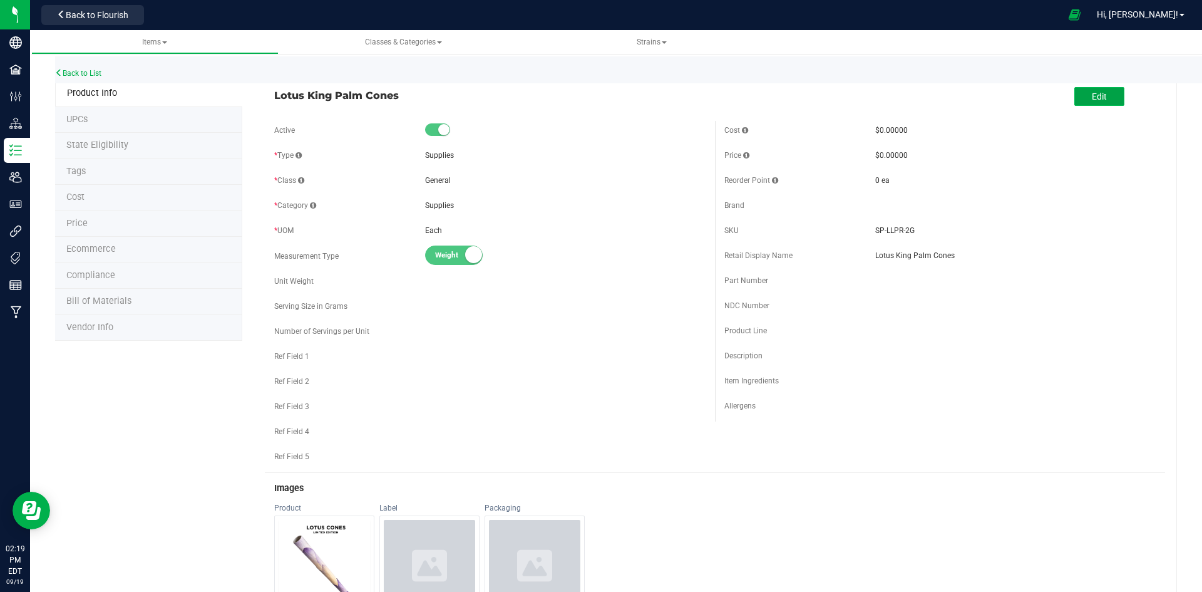
click at [1090, 88] on button "Edit" at bounding box center [1100, 96] width 50 height 19
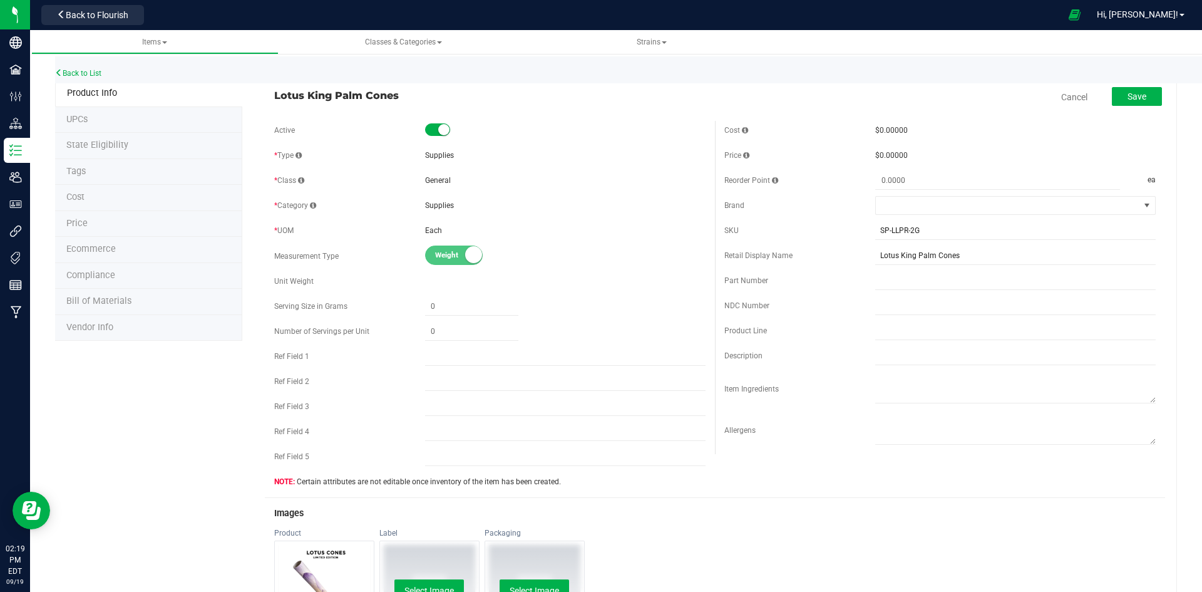
click at [127, 195] on li "Cost" at bounding box center [148, 198] width 187 height 26
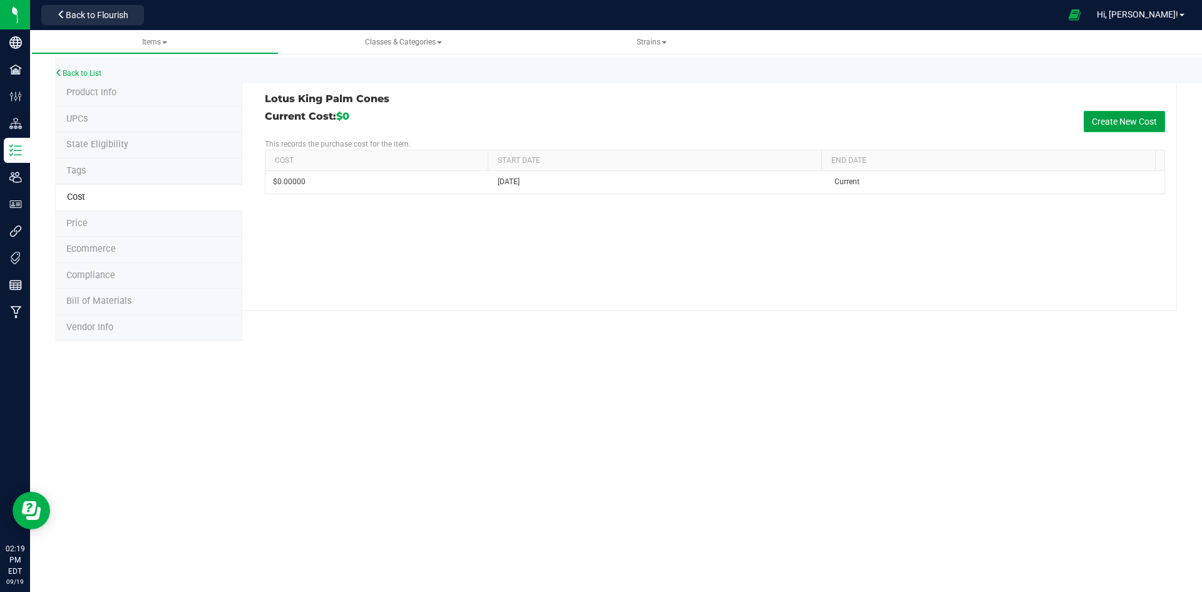
click at [1103, 116] on button "Create New Cost" at bounding box center [1124, 121] width 81 height 21
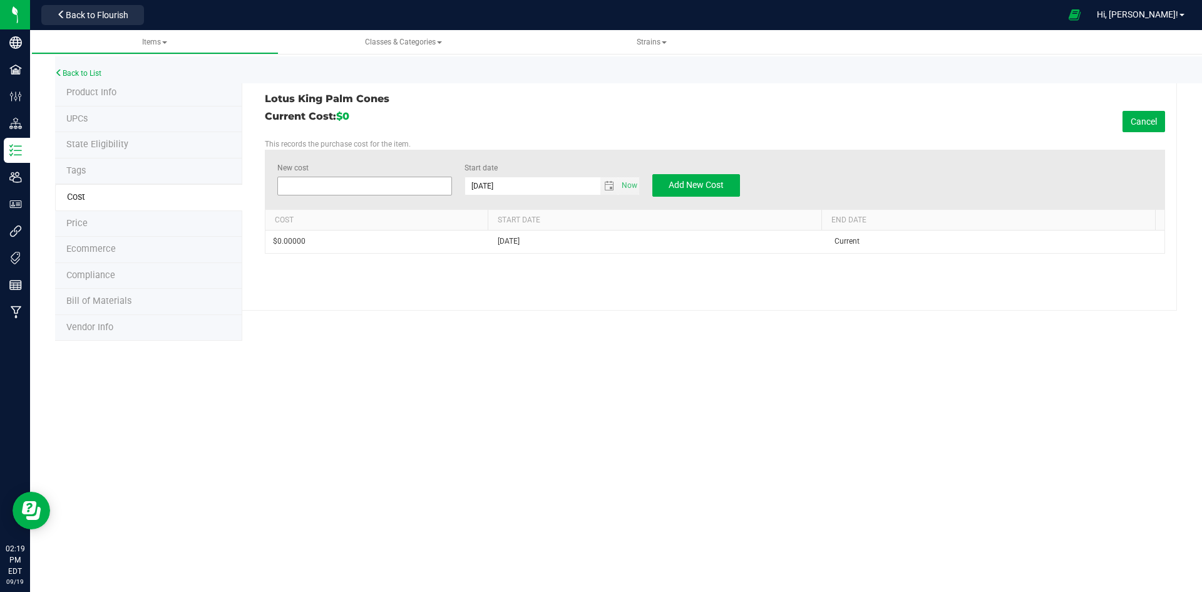
click at [329, 190] on span at bounding box center [364, 186] width 175 height 19
type input "0.89"
click at [685, 182] on span "Add New Cost" at bounding box center [696, 185] width 55 height 10
type input "$0.00000"
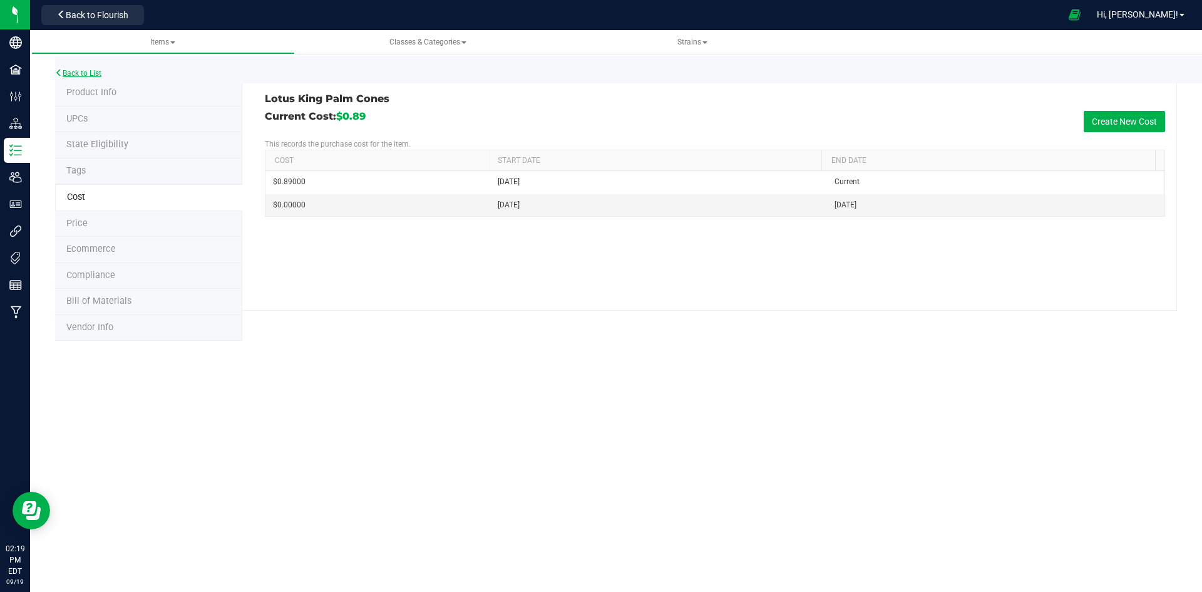
click at [95, 71] on link "Back to List" at bounding box center [78, 73] width 46 height 9
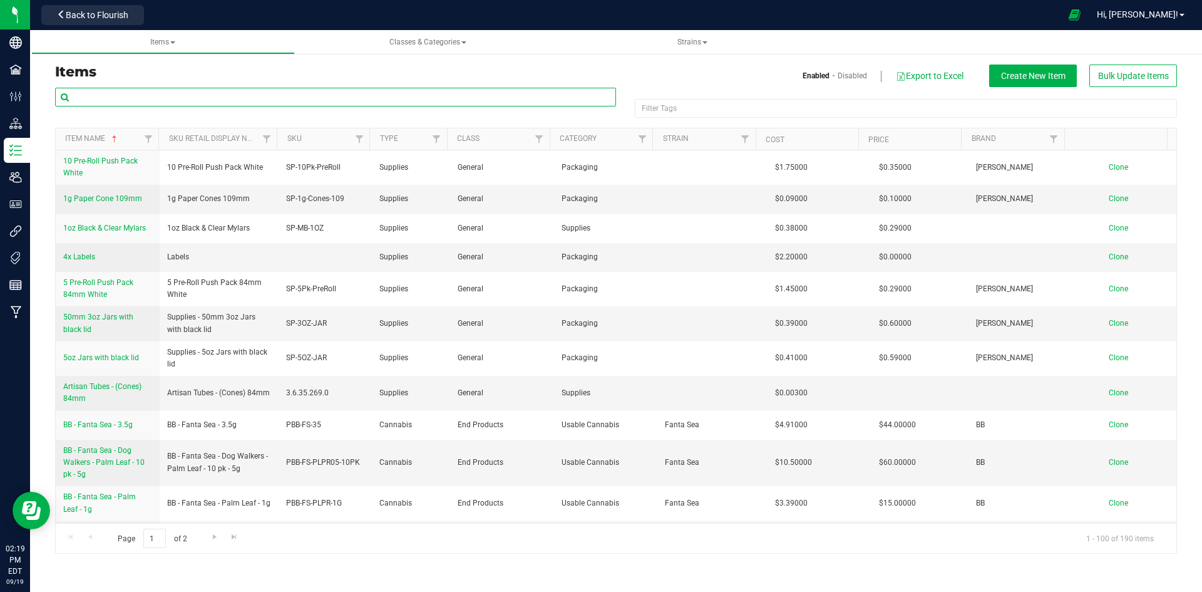
click at [102, 91] on input "text" at bounding box center [335, 97] width 561 height 19
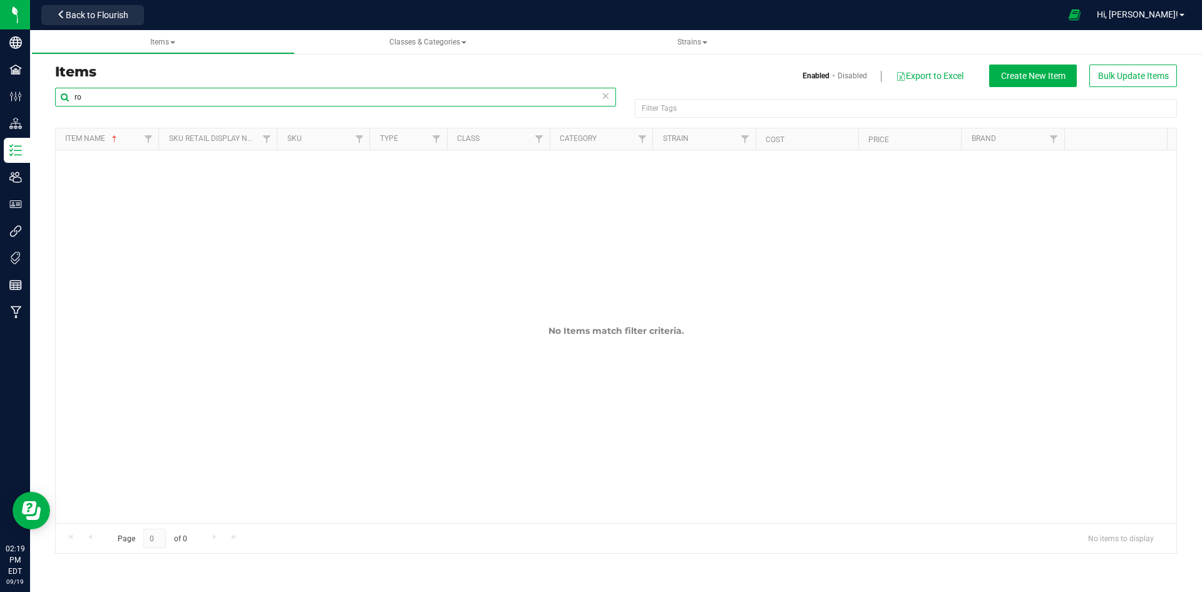
type input "r"
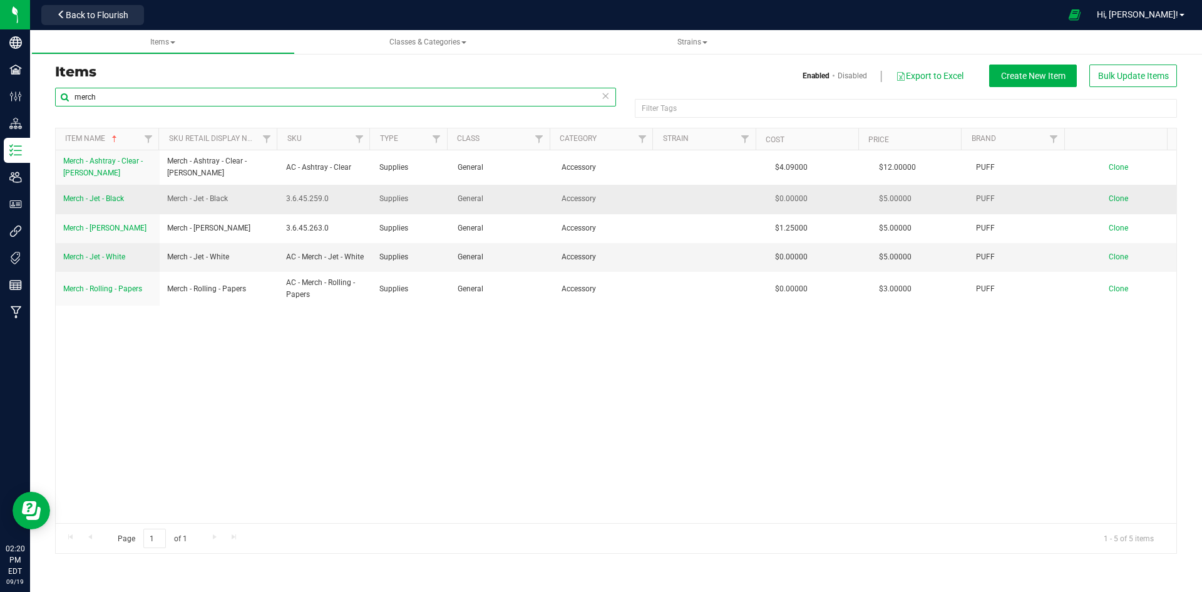
type input "merch"
click at [99, 198] on span "Merch - Jet - Black" at bounding box center [93, 198] width 61 height 9
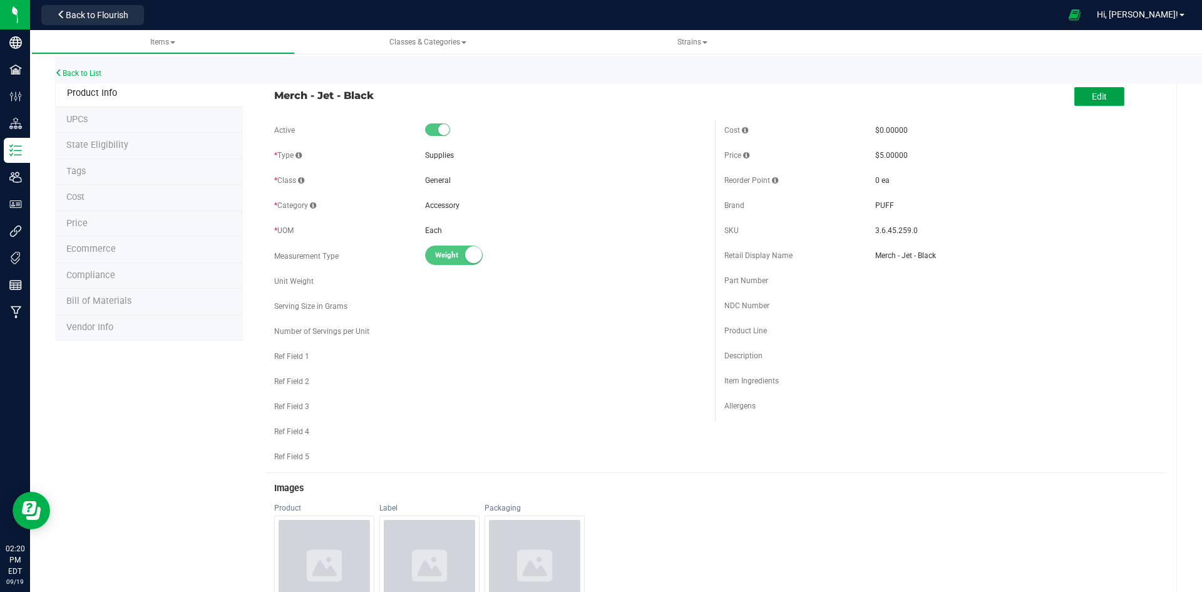
click at [1092, 95] on span "Edit" at bounding box center [1099, 96] width 15 height 10
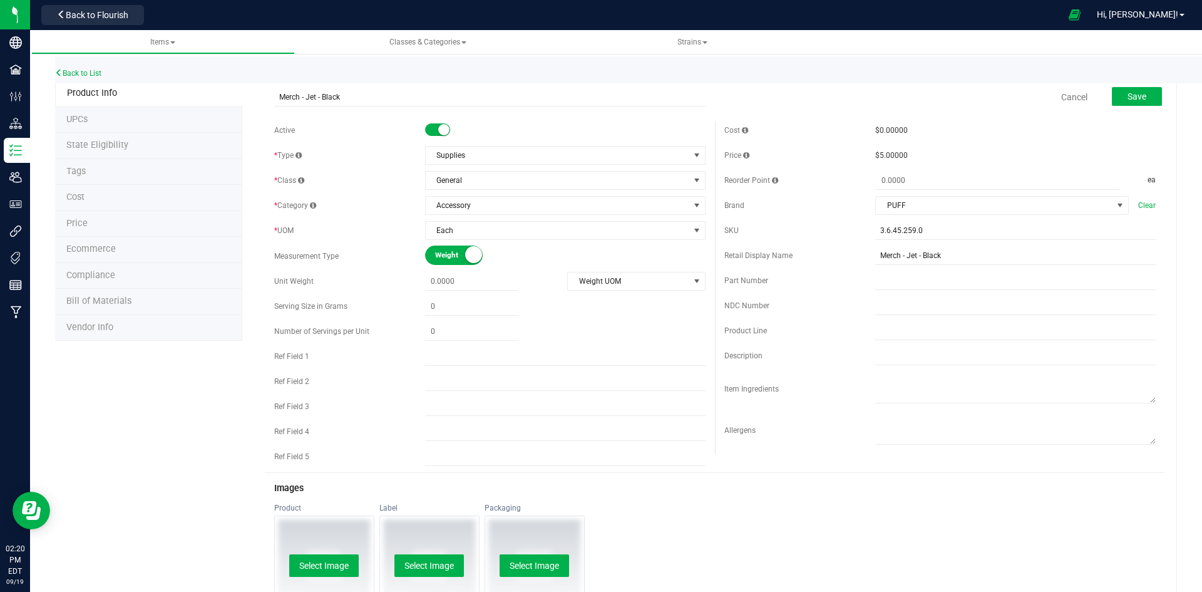
click at [76, 196] on span "Cost" at bounding box center [75, 197] width 18 height 11
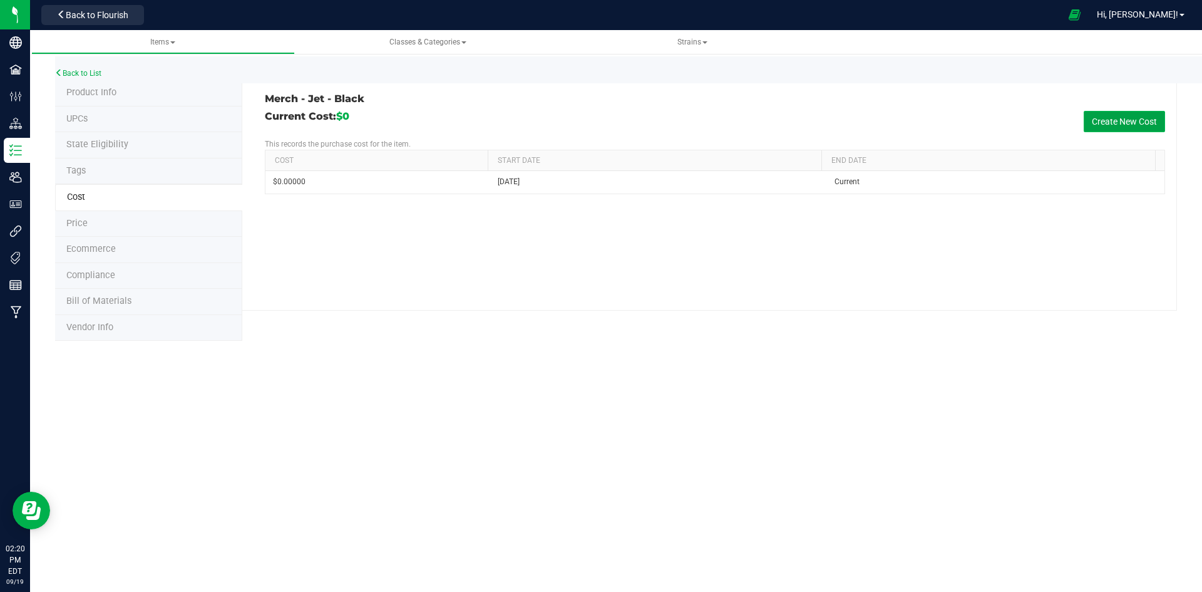
click at [1095, 115] on button "Create New Cost" at bounding box center [1124, 121] width 81 height 21
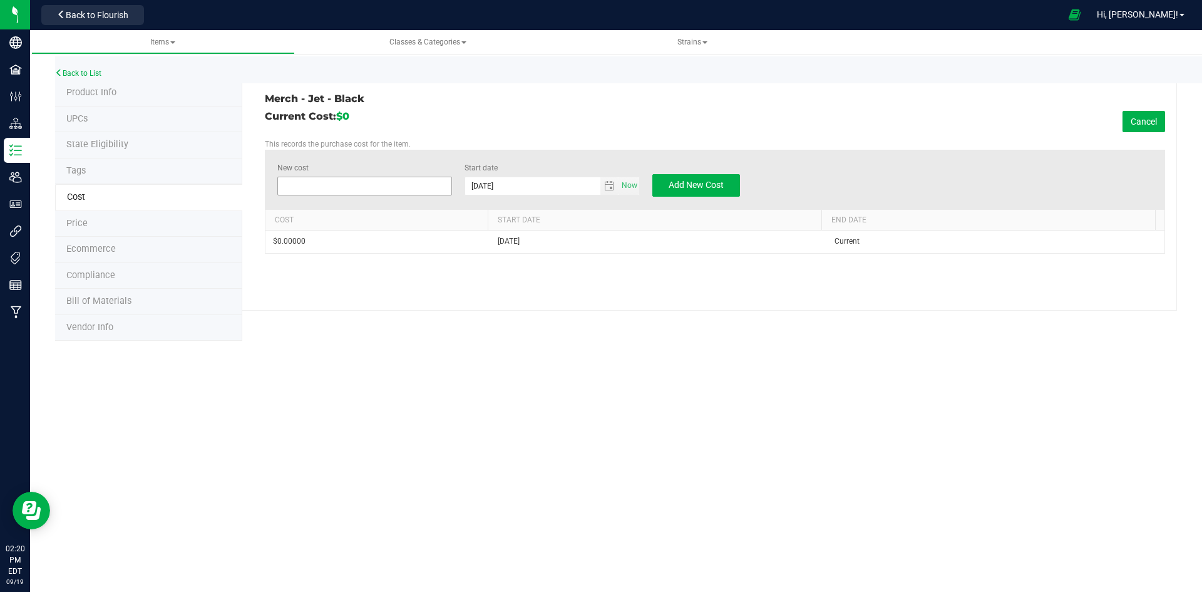
click at [306, 185] on span at bounding box center [364, 186] width 175 height 19
type input "1.30"
click at [699, 181] on span "Add New Cost" at bounding box center [696, 185] width 55 height 10
type input "$0.00000"
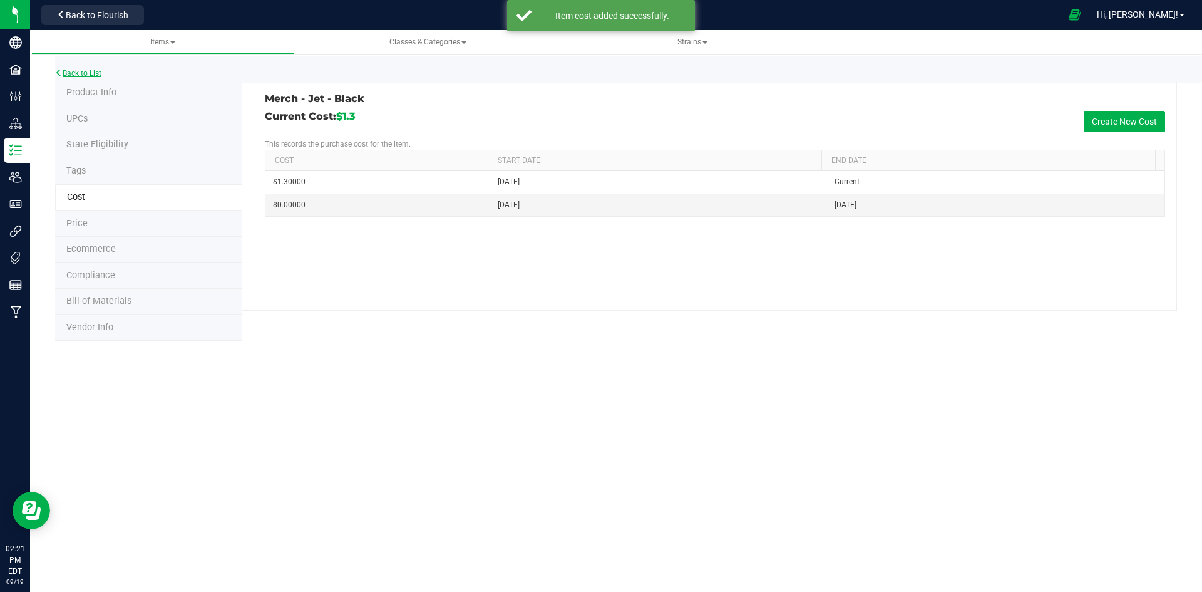
click at [83, 70] on link "Back to List" at bounding box center [78, 73] width 46 height 9
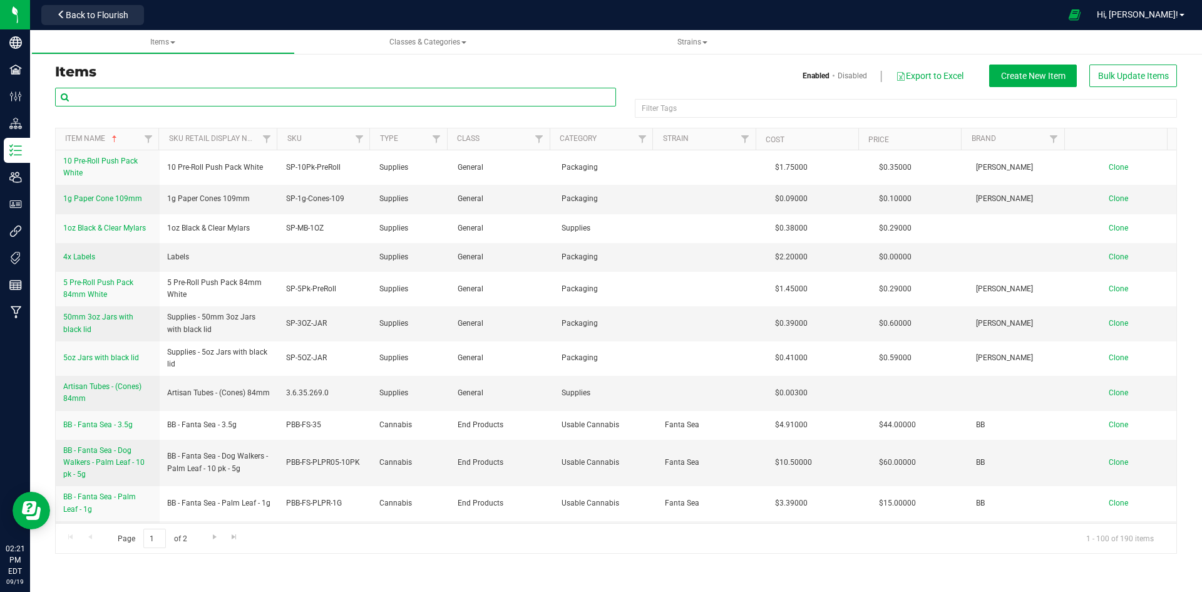
click at [89, 101] on input "text" at bounding box center [335, 97] width 561 height 19
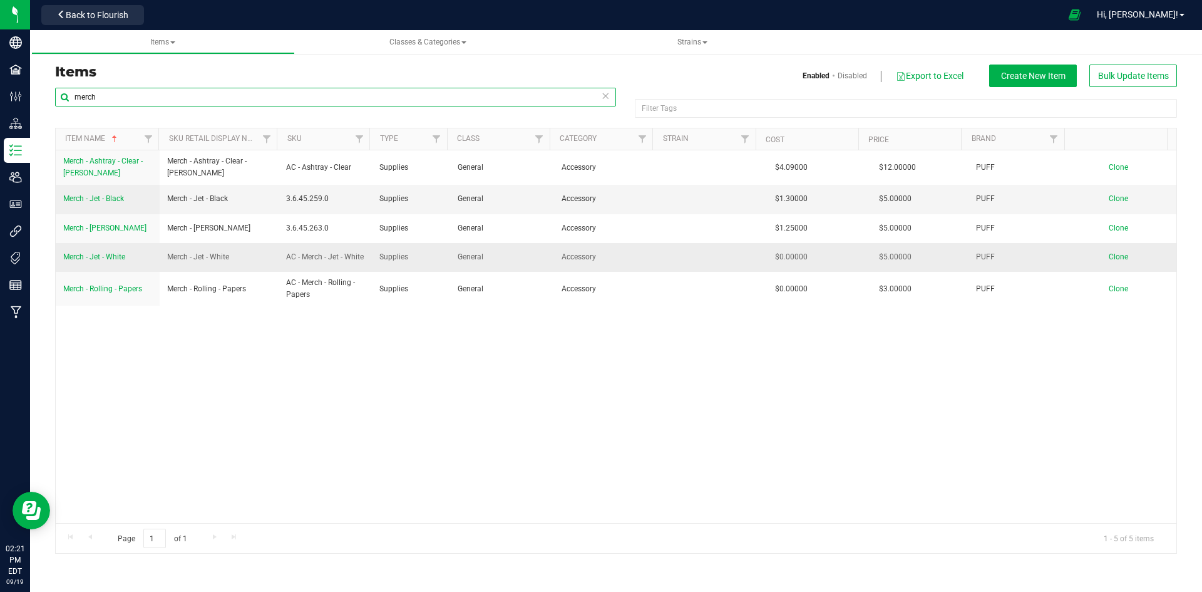
type input "merch"
click at [115, 256] on span "Merch - Jet - White" at bounding box center [94, 256] width 62 height 9
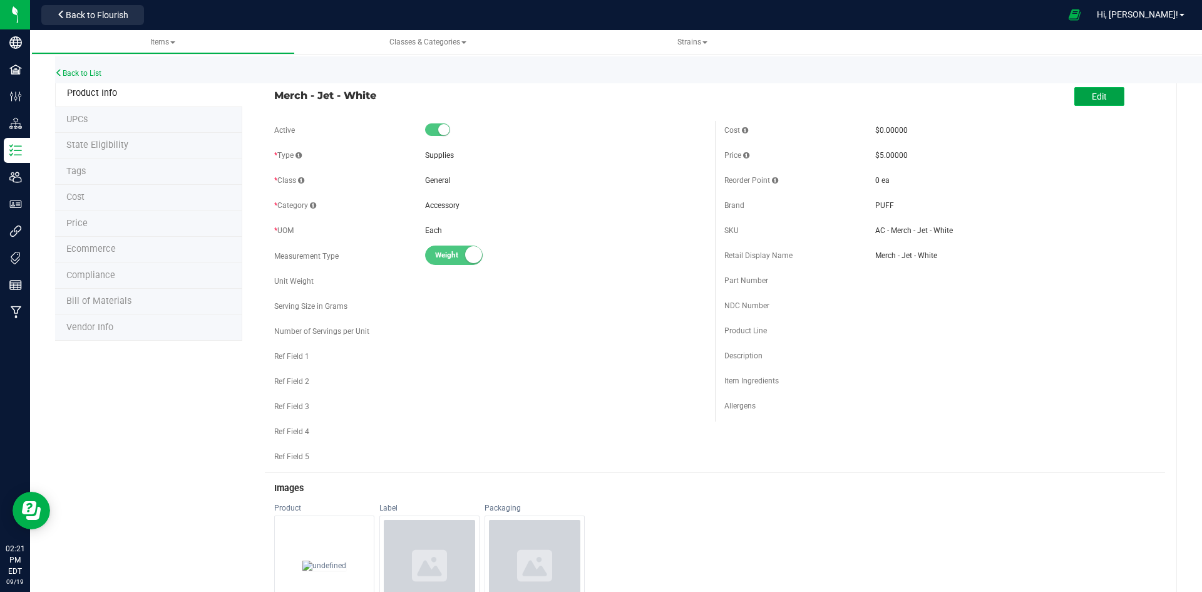
click at [1092, 93] on span "Edit" at bounding box center [1099, 96] width 15 height 10
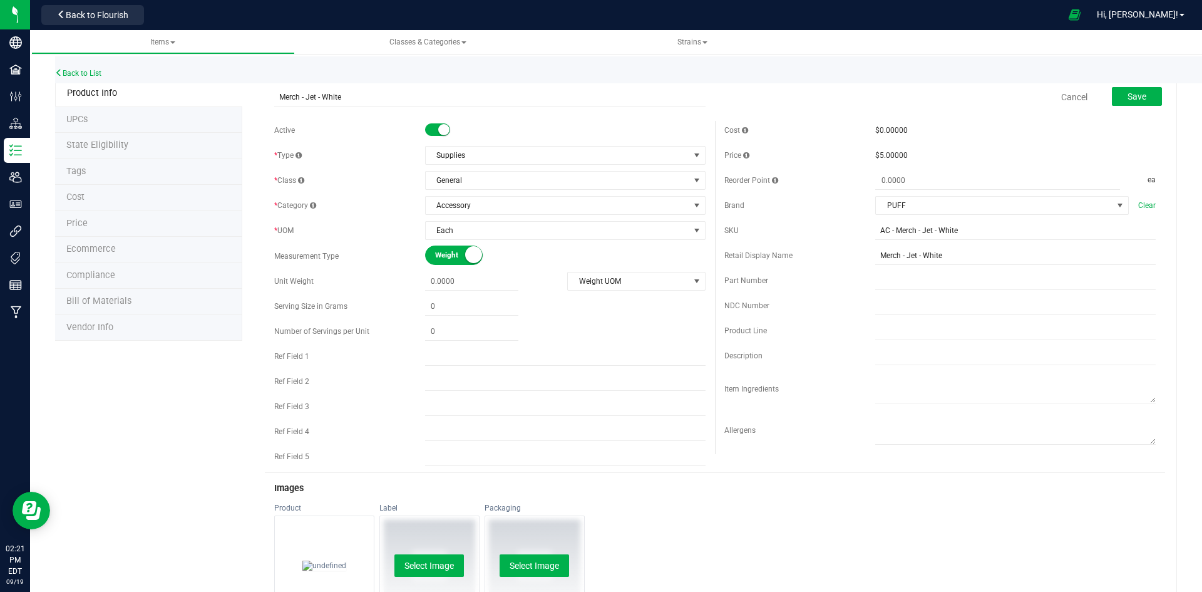
click at [121, 197] on li "Cost" at bounding box center [148, 198] width 187 height 26
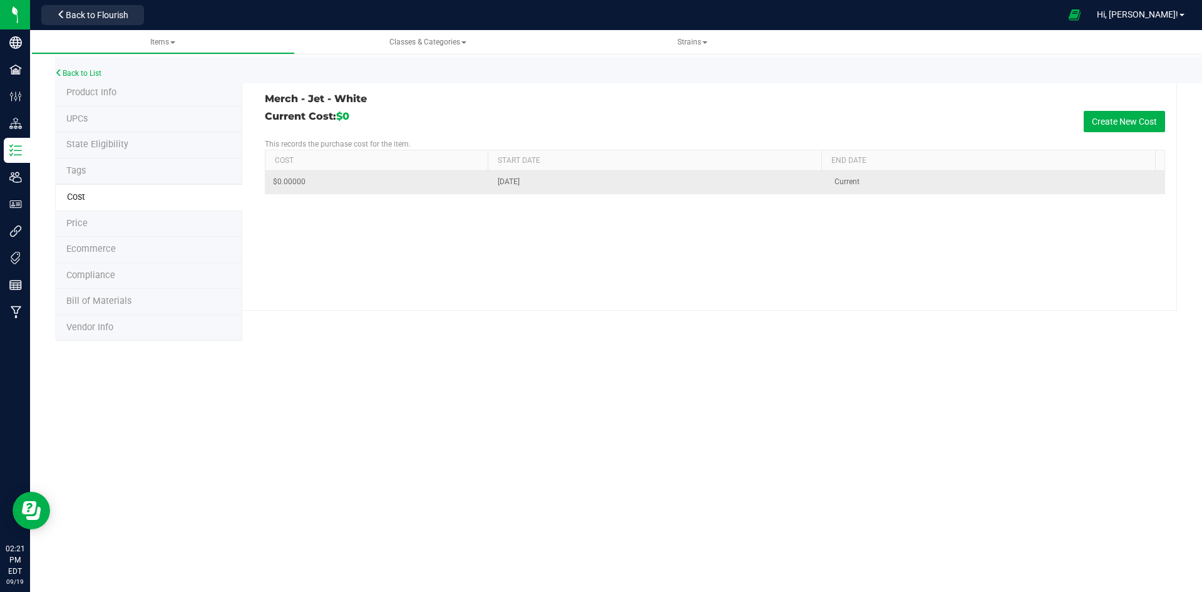
click at [280, 183] on span "$0.00000" at bounding box center [289, 182] width 33 height 12
click at [315, 182] on td "$0.00000" at bounding box center [377, 182] width 225 height 22
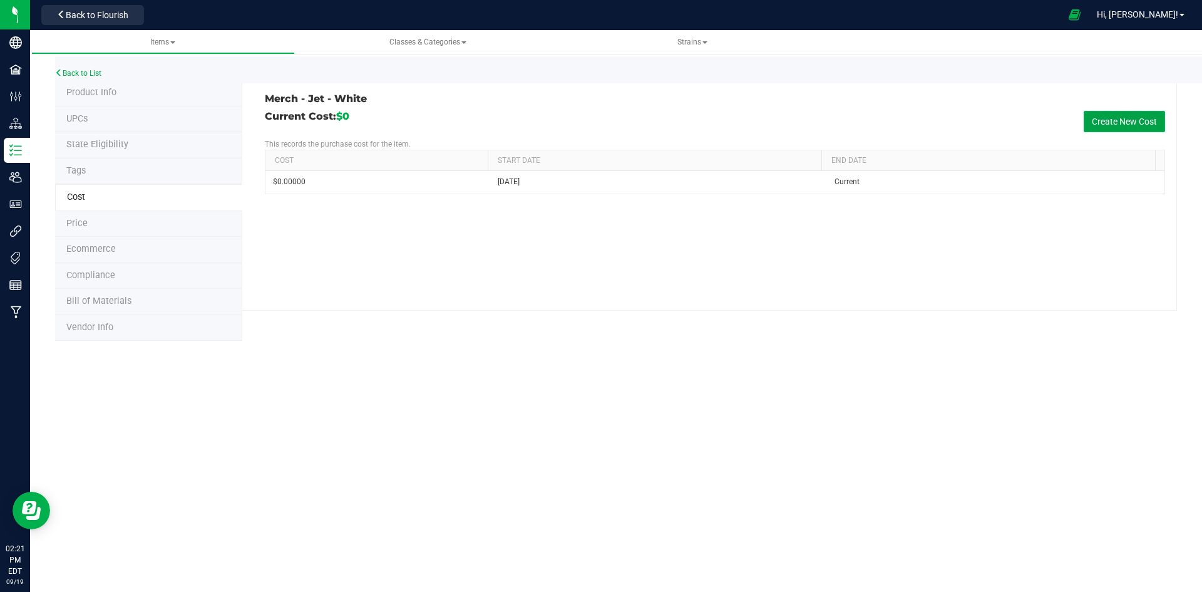
click at [1123, 117] on button "Create New Cost" at bounding box center [1124, 121] width 81 height 21
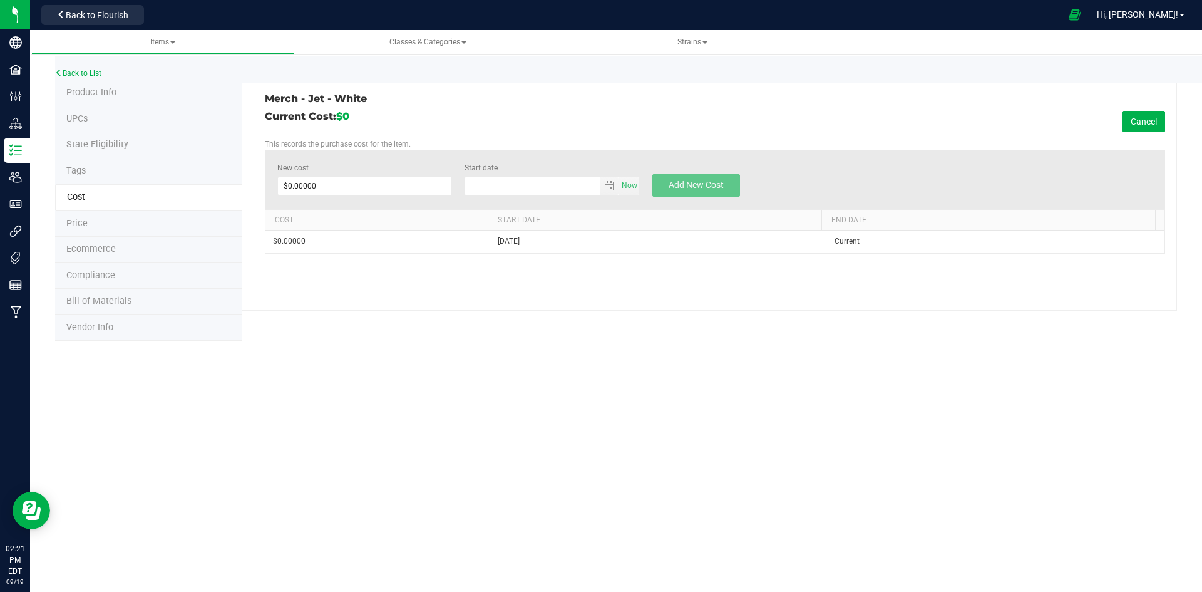
type input "[DATE]"
click at [320, 186] on span at bounding box center [364, 186] width 175 height 19
type input "$0.00000"
click at [85, 73] on link "Back to List" at bounding box center [78, 73] width 46 height 9
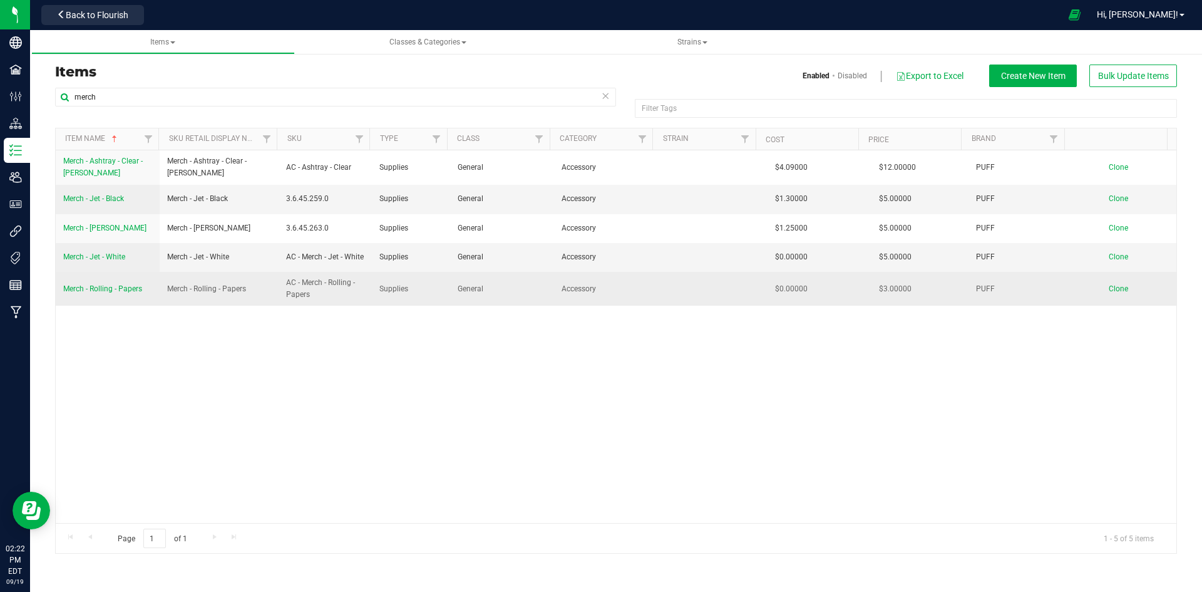
click at [106, 288] on link "Merch - Rolling - Papers" at bounding box center [102, 289] width 79 height 12
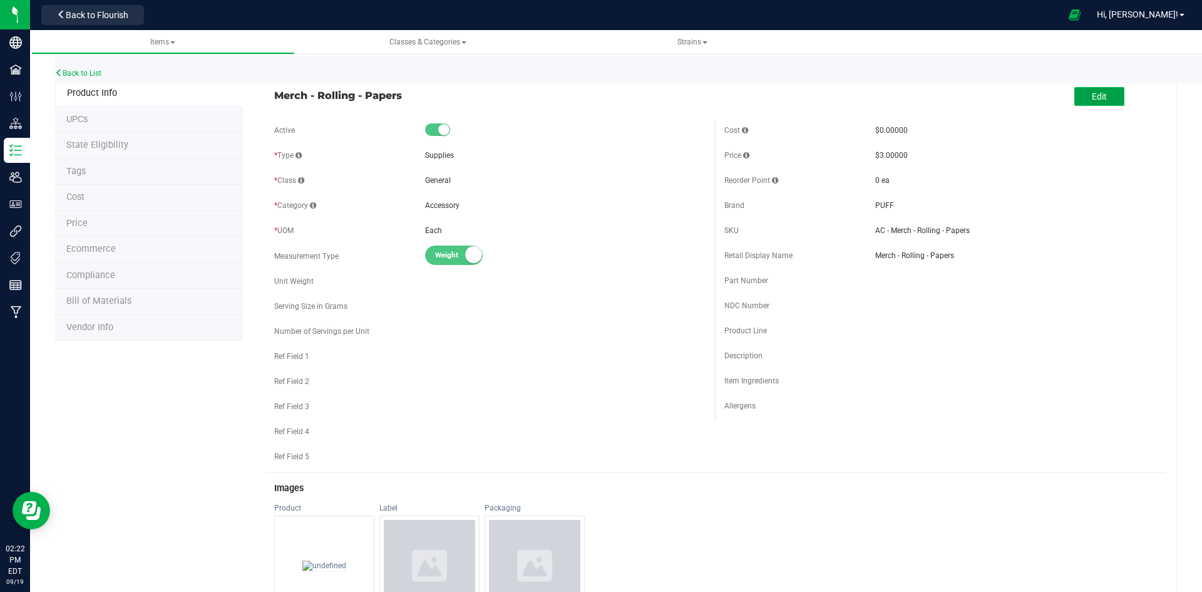
click at [1085, 90] on button "Edit" at bounding box center [1100, 96] width 50 height 19
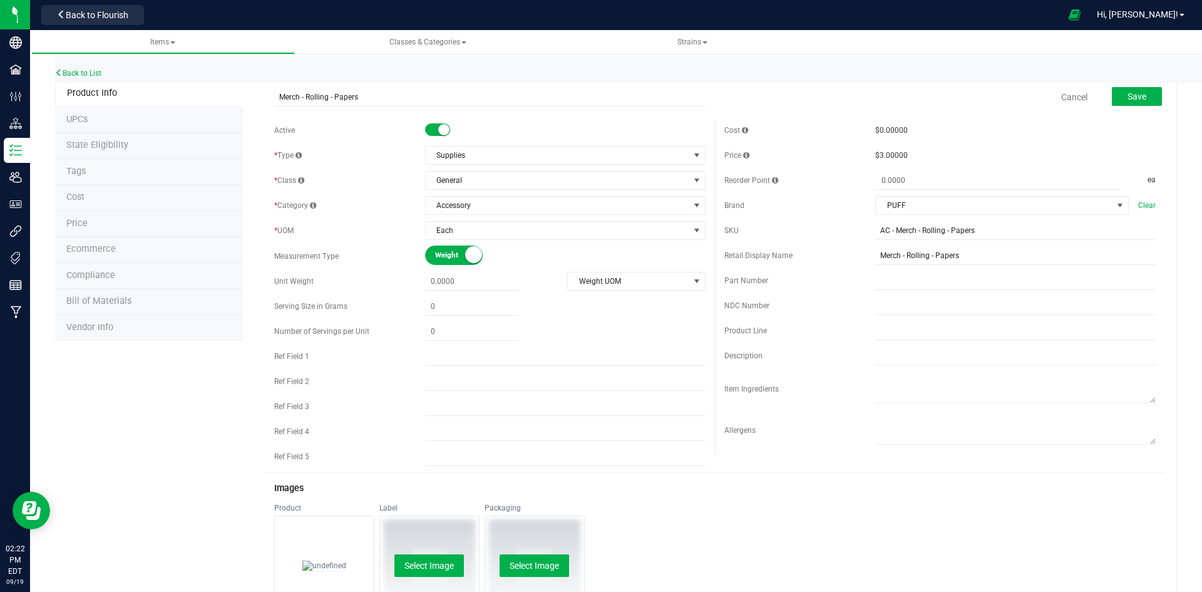
click at [76, 197] on span "Cost" at bounding box center [75, 197] width 18 height 11
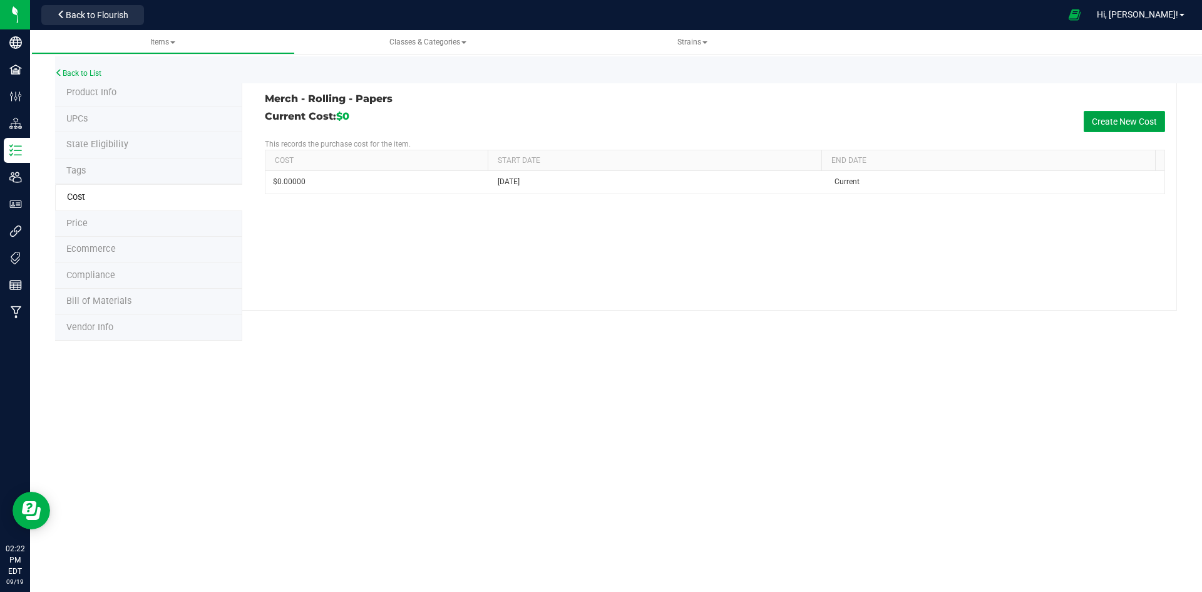
click at [1108, 114] on button "Create New Cost" at bounding box center [1124, 121] width 81 height 21
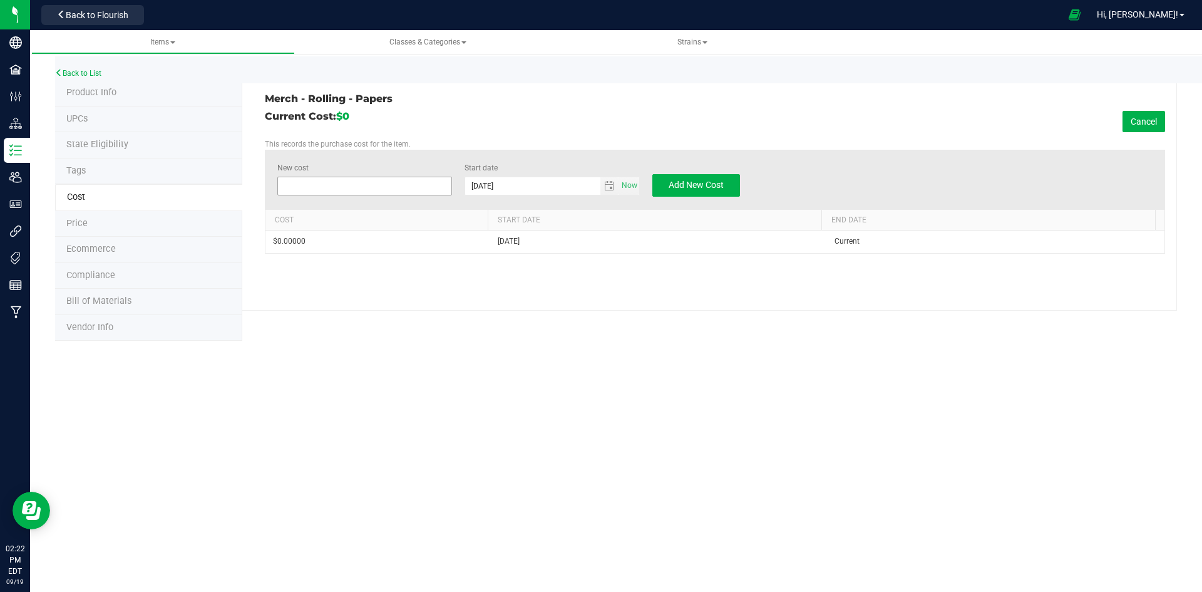
click at [289, 185] on span at bounding box center [364, 186] width 175 height 19
type input "1.35"
click at [691, 183] on span "Add New Cost" at bounding box center [696, 185] width 55 height 10
type input "$0.00000"
